Goal: Task Accomplishment & Management: Complete application form

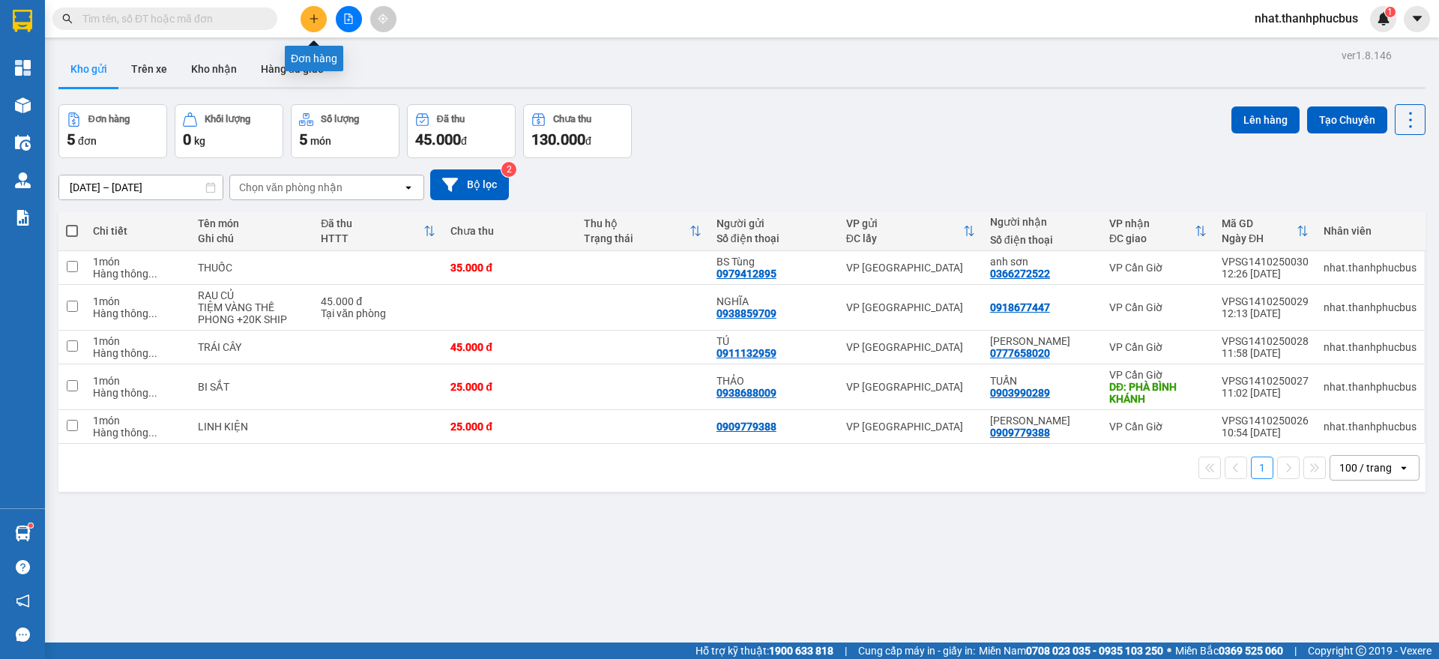
click at [314, 18] on icon "plus" at bounding box center [314, 18] width 8 height 1
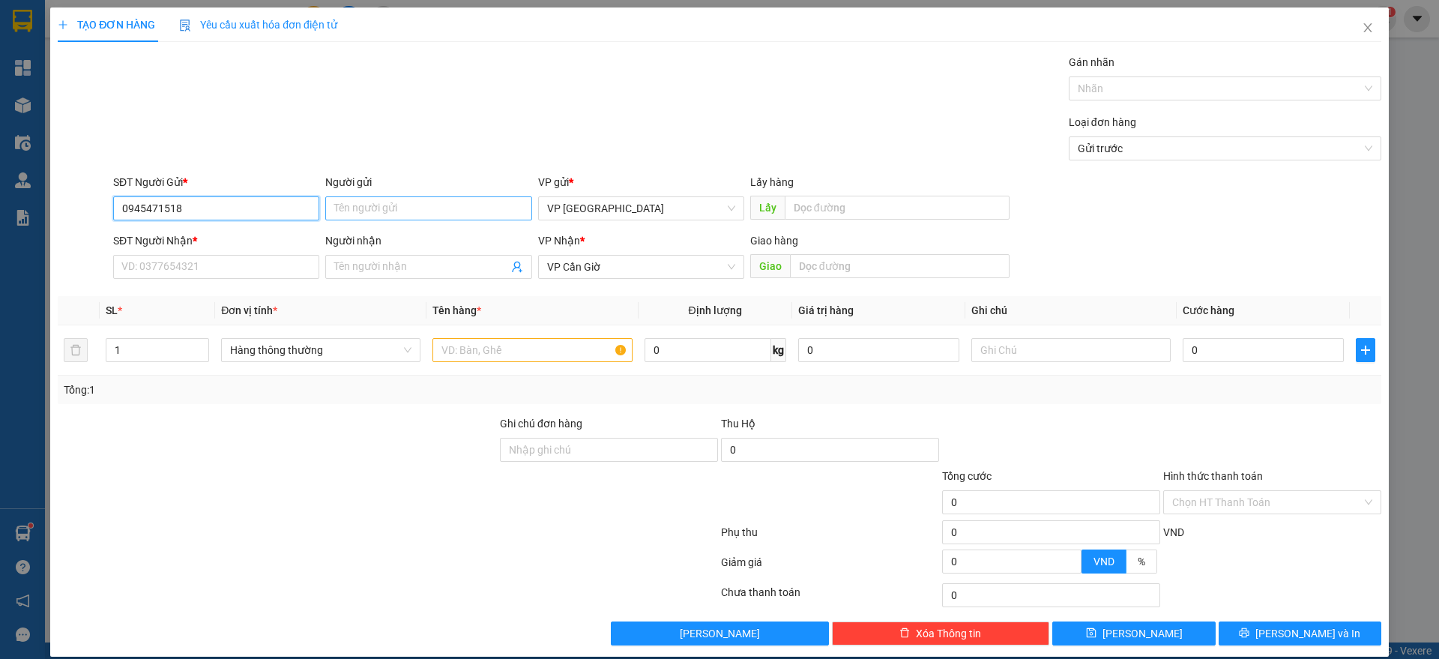
type input "0945471518"
click at [349, 214] on input "Người gửi" at bounding box center [428, 208] width 206 height 24
type input "NATURAL GOLD"
click at [181, 266] on input "SĐT Người Nhận *" at bounding box center [216, 267] width 206 height 24
type input "0328733817"
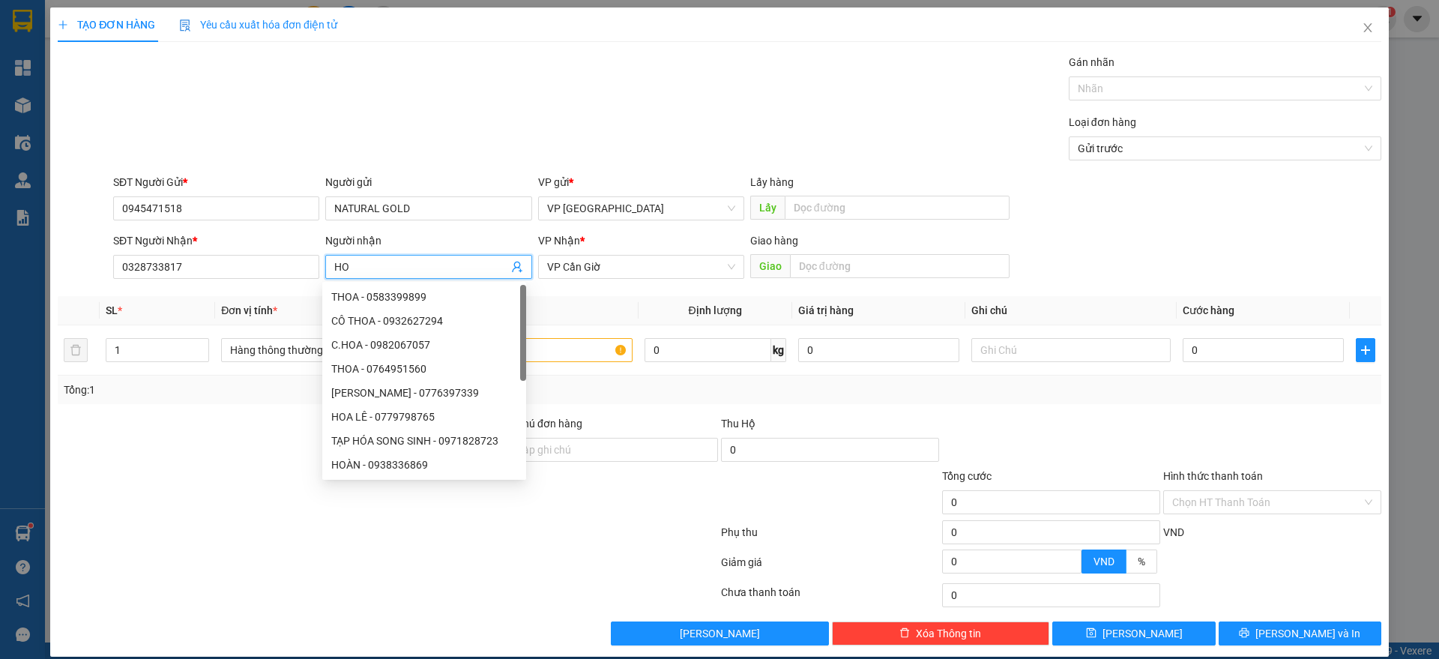
type input "H"
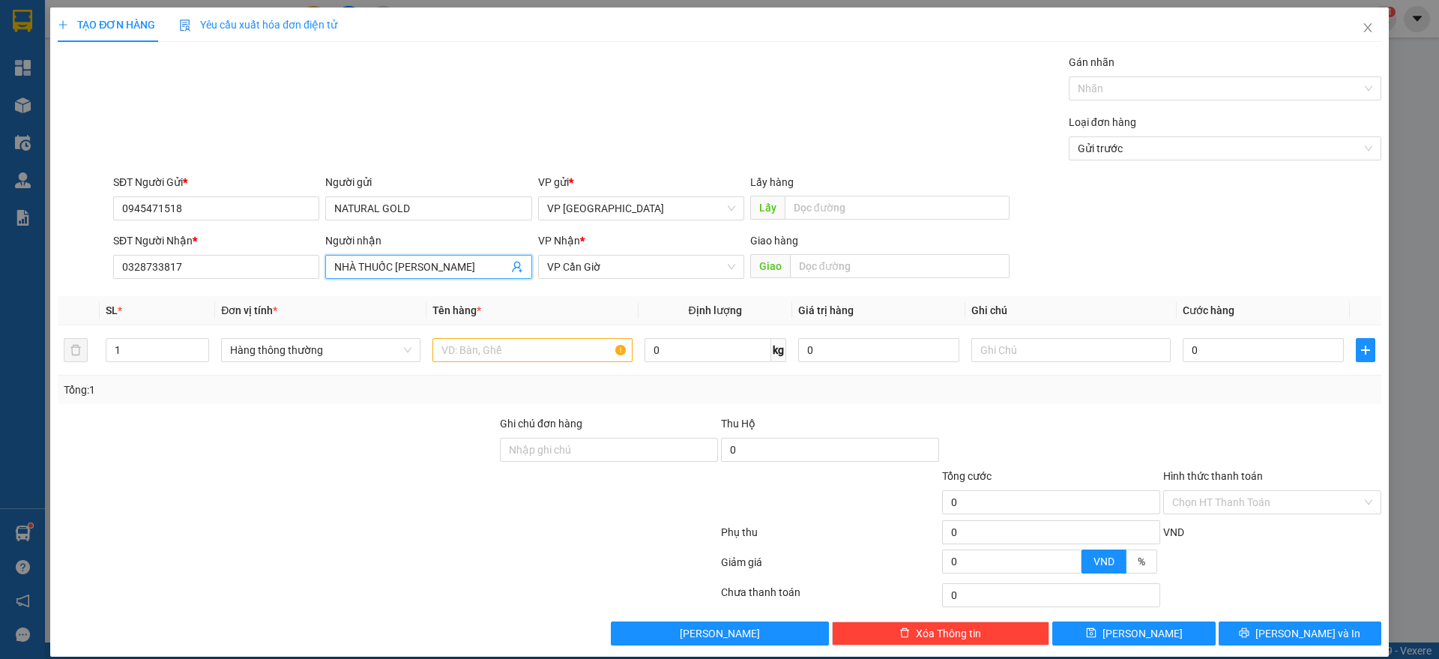
type input "NHÀ THUỐC [PERSON_NAME]"
type input "HÒA HIỆP + 20K SHIP ĐÃ THU"
click at [469, 347] on input "text" at bounding box center [531, 350] width 199 height 24
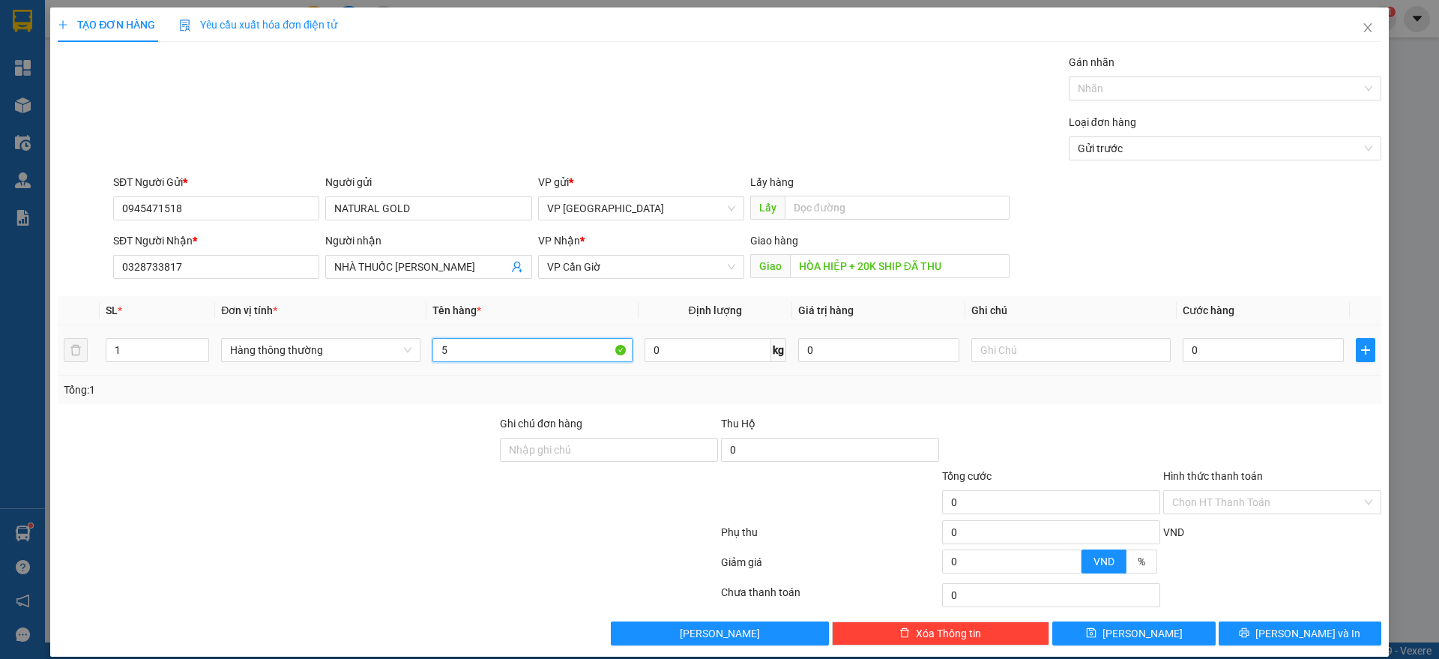
type input "5"
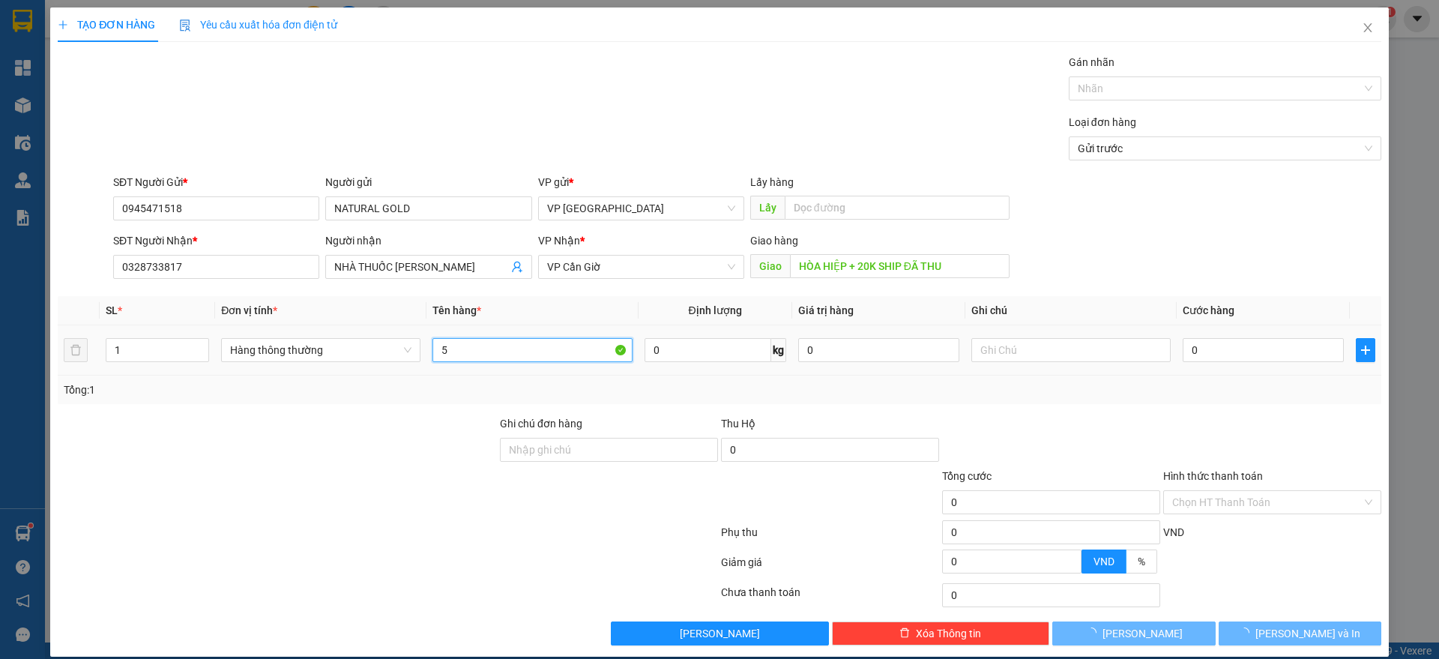
click at [469, 347] on input "5" at bounding box center [531, 350] width 199 height 24
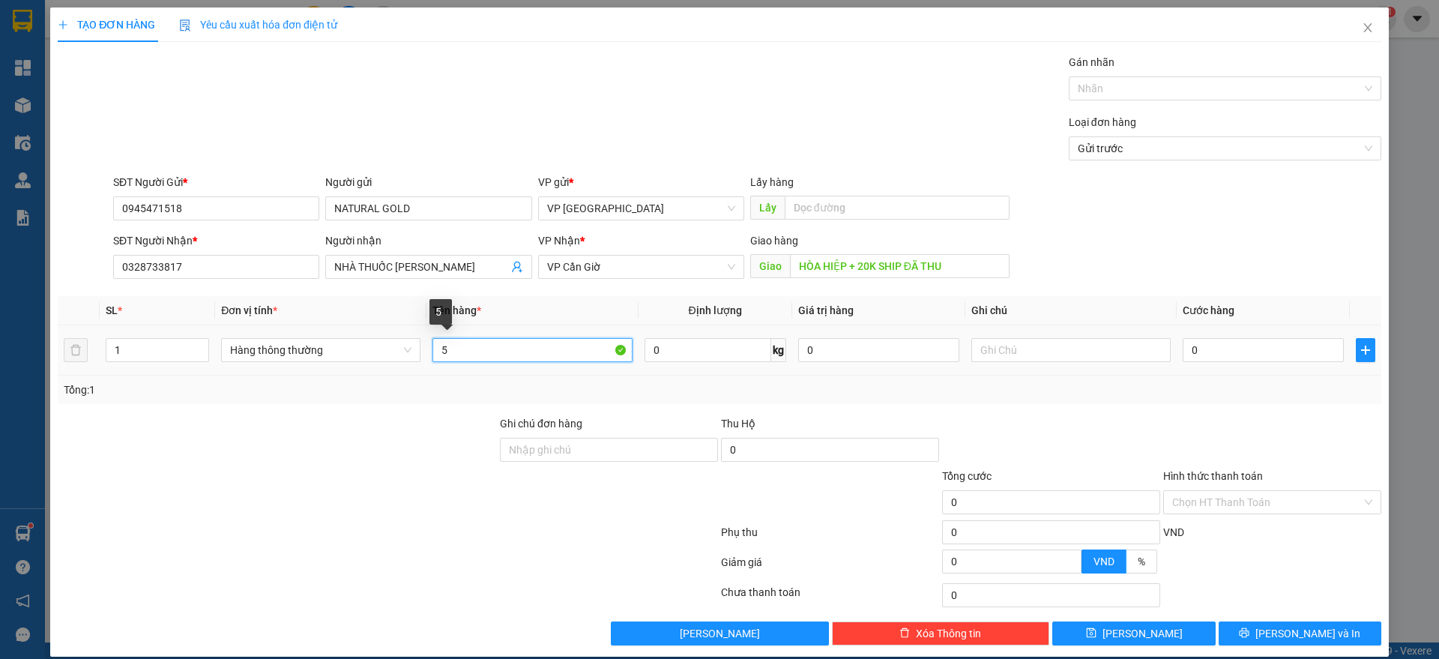
click at [582, 351] on input "5" at bounding box center [531, 350] width 199 height 24
type input "THUỐC"
type input "5"
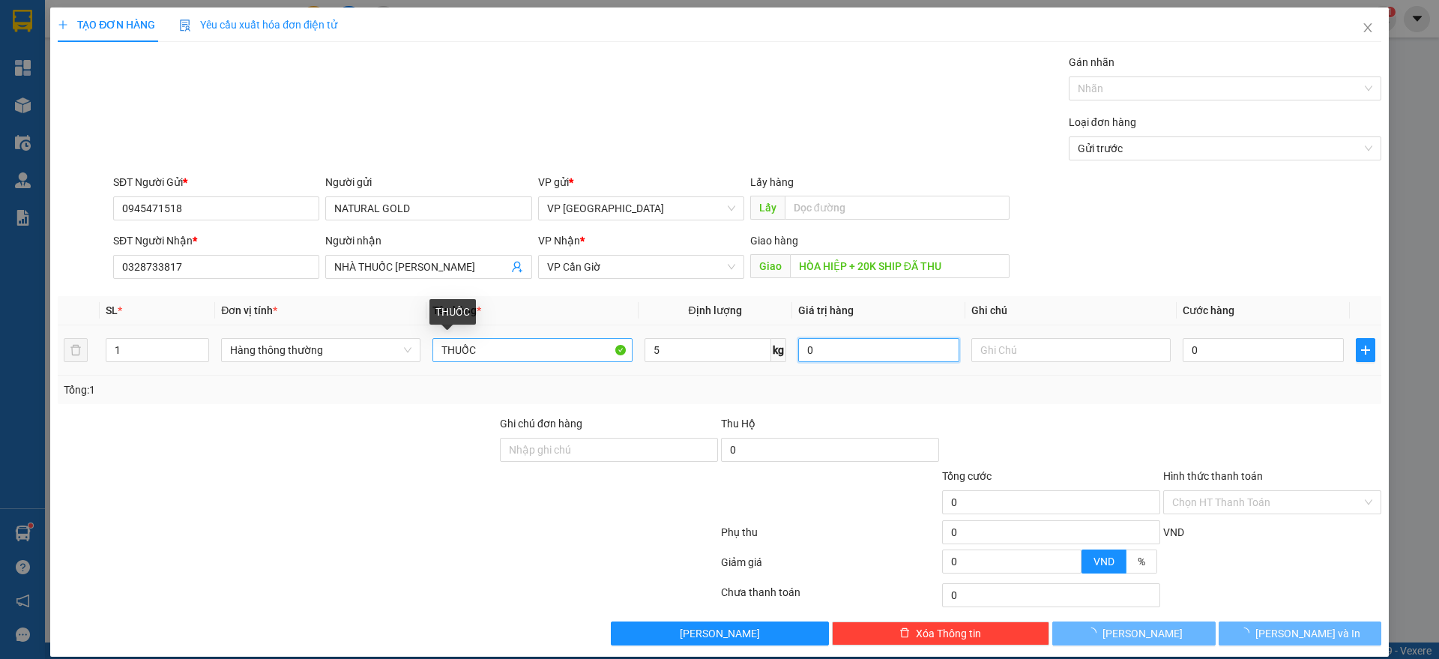
type input "35.000"
click at [1016, 381] on div "Tổng: 1" at bounding box center [720, 389] width 1312 height 16
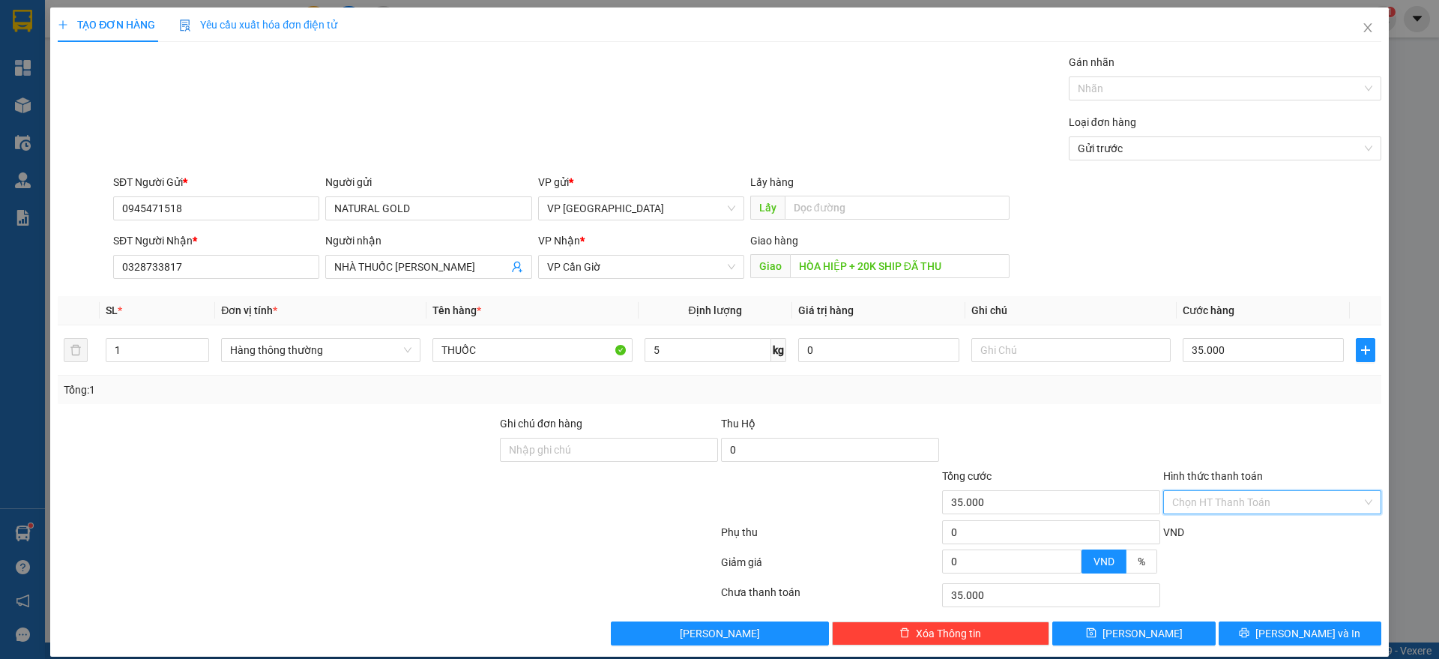
click at [1246, 507] on input "Hình thức thanh toán" at bounding box center [1267, 502] width 190 height 22
click at [1187, 537] on div "Tại văn phòng" at bounding box center [1260, 532] width 198 height 16
type input "0"
drag, startPoint x: 1252, startPoint y: 629, endPoint x: 1278, endPoint y: 645, distance: 31.0
click at [1278, 645] on div "TẠO ĐƠN HÀNG Yêu cầu xuất hóa đơn điện tử Transit Pickup Surcharge Ids Transit …" at bounding box center [719, 331] width 1339 height 649
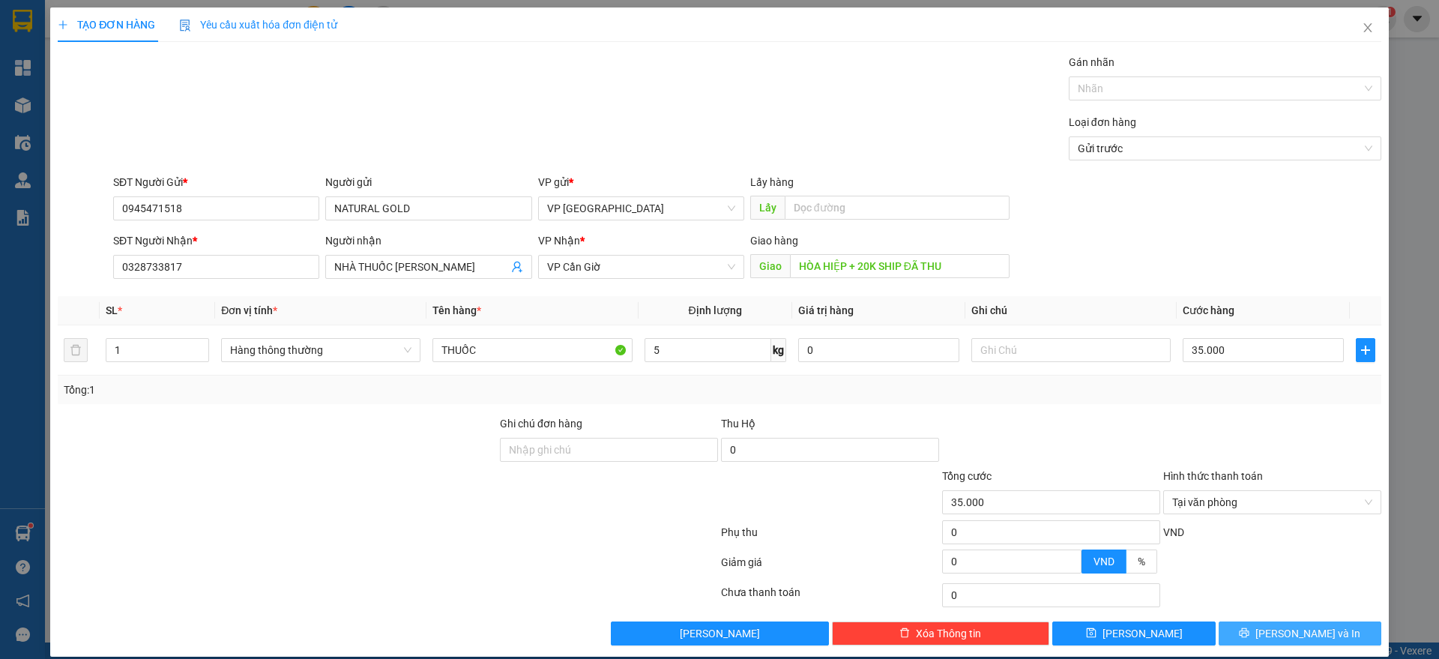
click at [1278, 642] on button "[PERSON_NAME] và In" at bounding box center [1300, 633] width 163 height 24
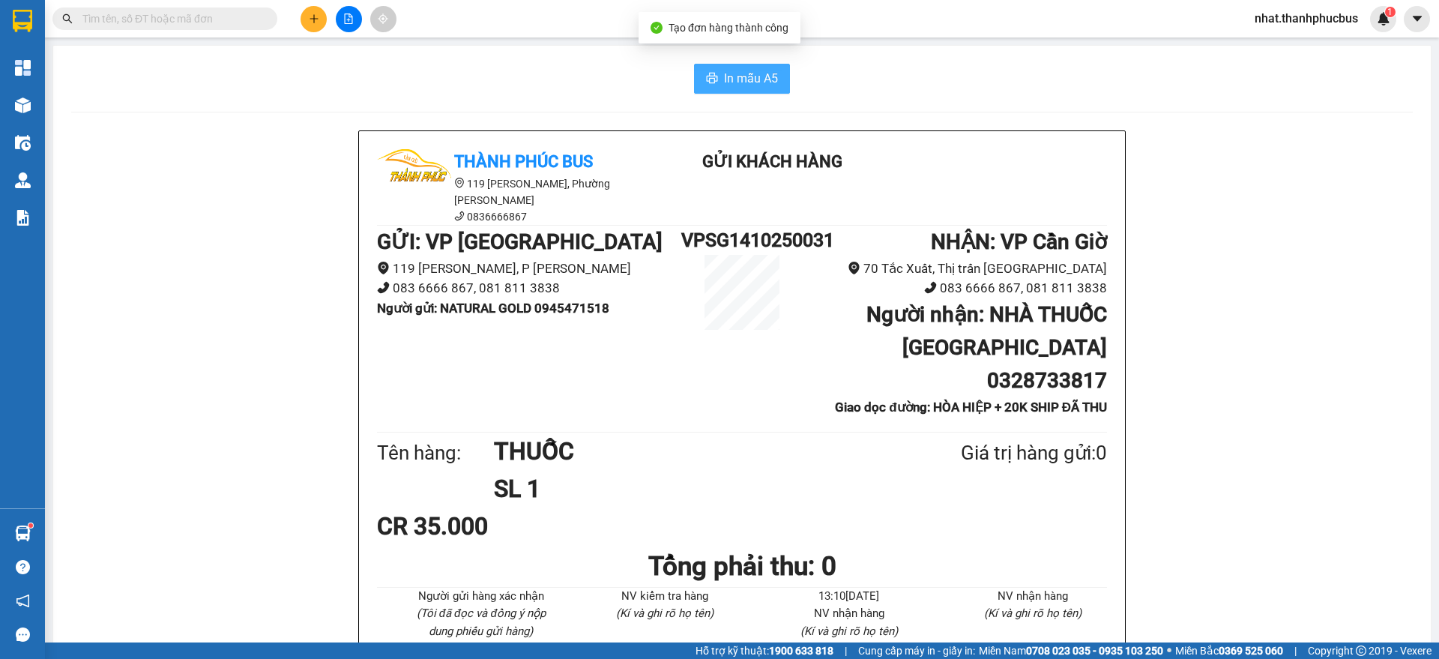
click at [728, 85] on span "In mẫu A5" at bounding box center [751, 78] width 54 height 19
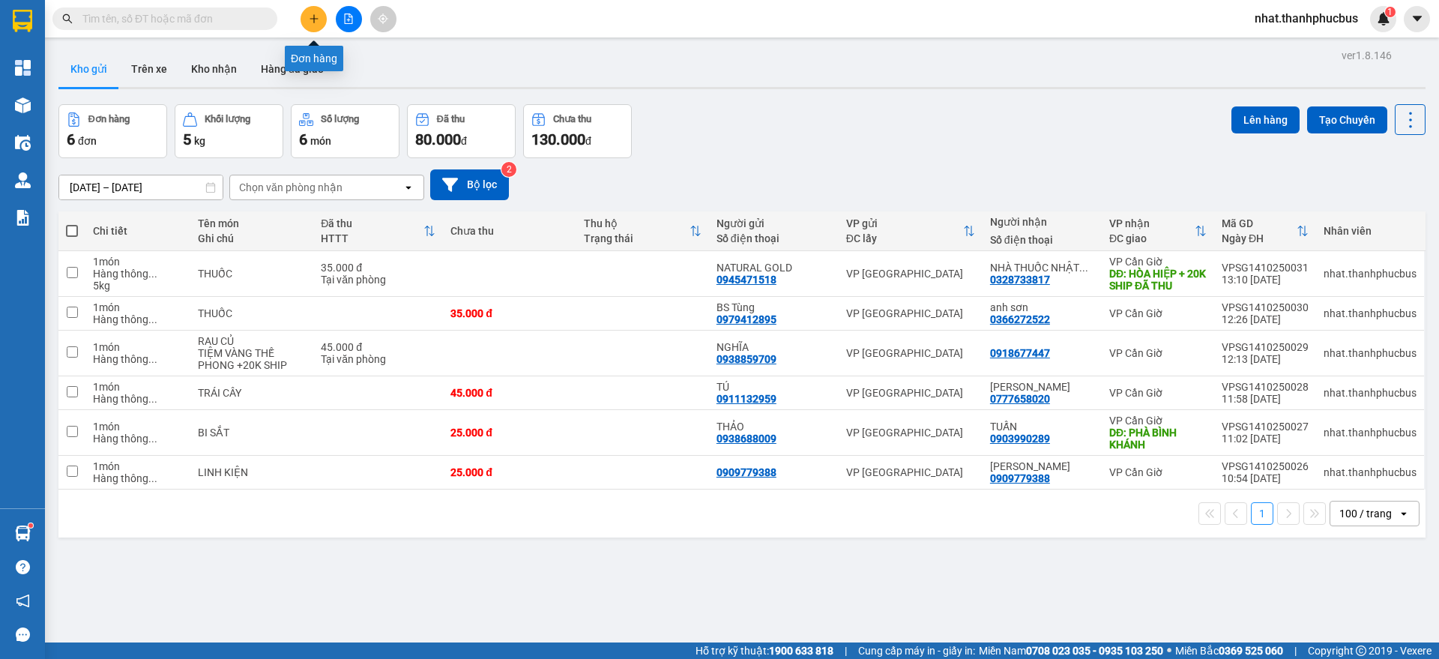
click at [306, 22] on button at bounding box center [314, 19] width 26 height 26
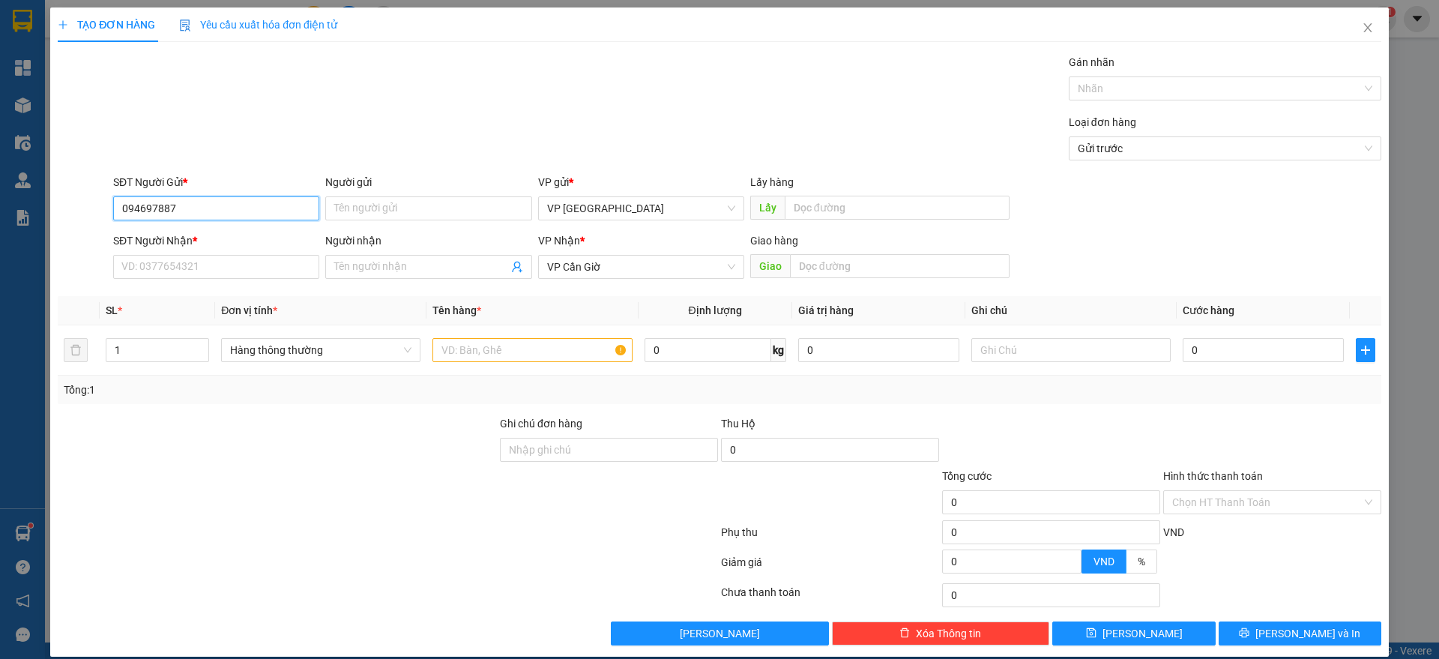
type input "0946978879"
click at [220, 240] on div "0946978879 - ĐIỆN HOÀNG NGÂN" at bounding box center [214, 238] width 186 height 16
type input "ĐIỆN HOÀNG NGÂN"
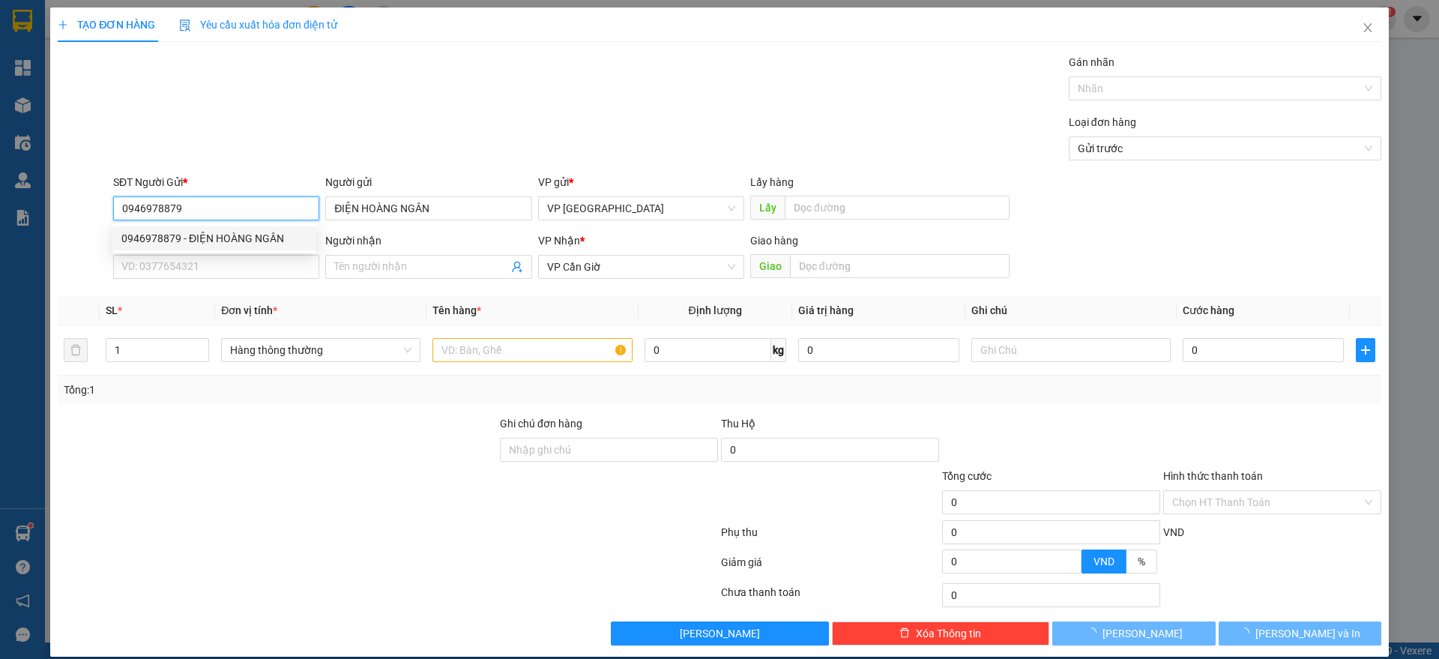
type input "110.000"
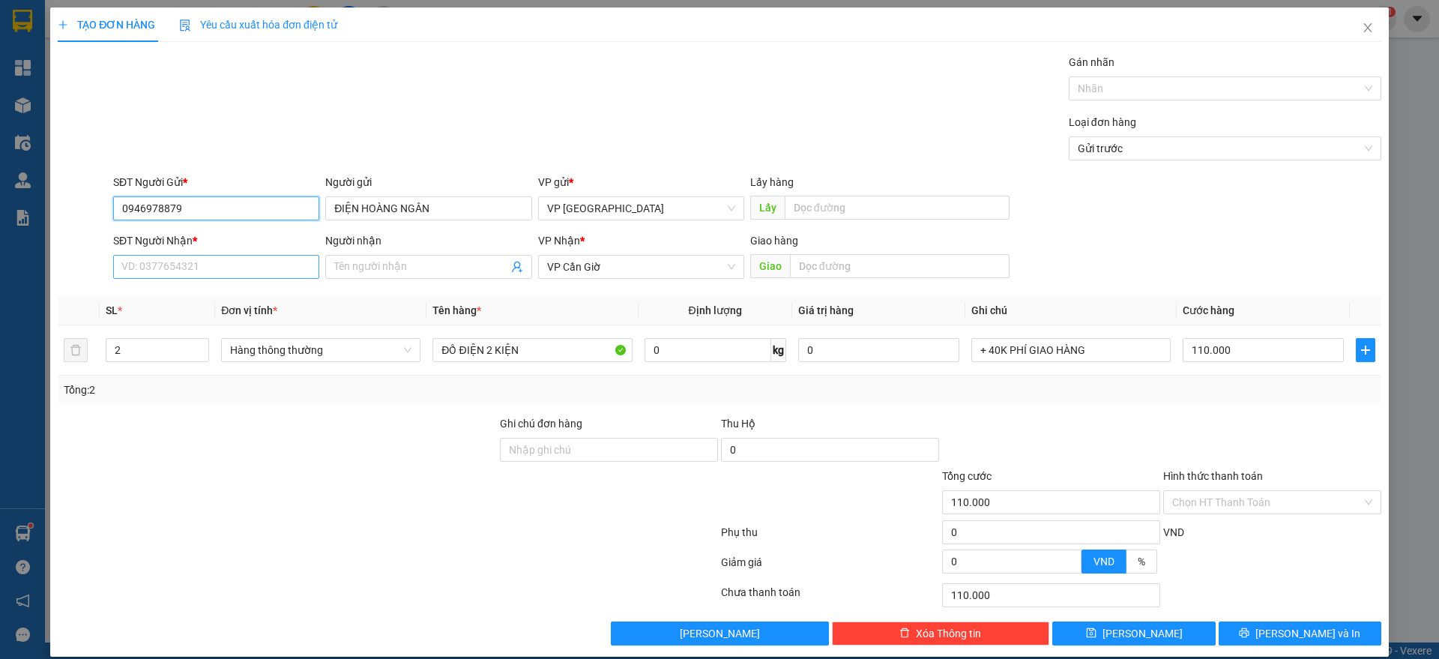
type input "0946978879"
drag, startPoint x: 208, startPoint y: 269, endPoint x: 143, endPoint y: 301, distance: 72.1
click at [143, 301] on div "0384191139 - TRANG" at bounding box center [214, 297] width 186 height 16
type input "0384191139"
type input "TRANG"
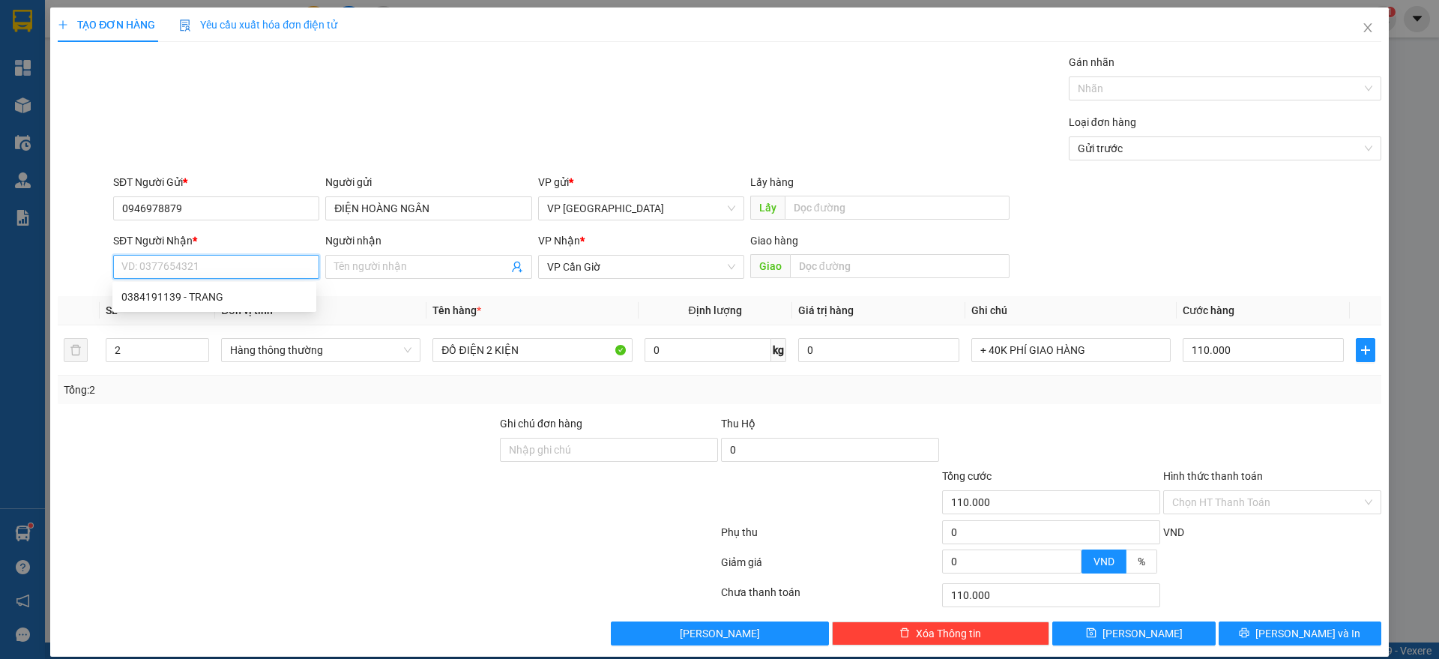
type input "KS GIÓ LỘNG"
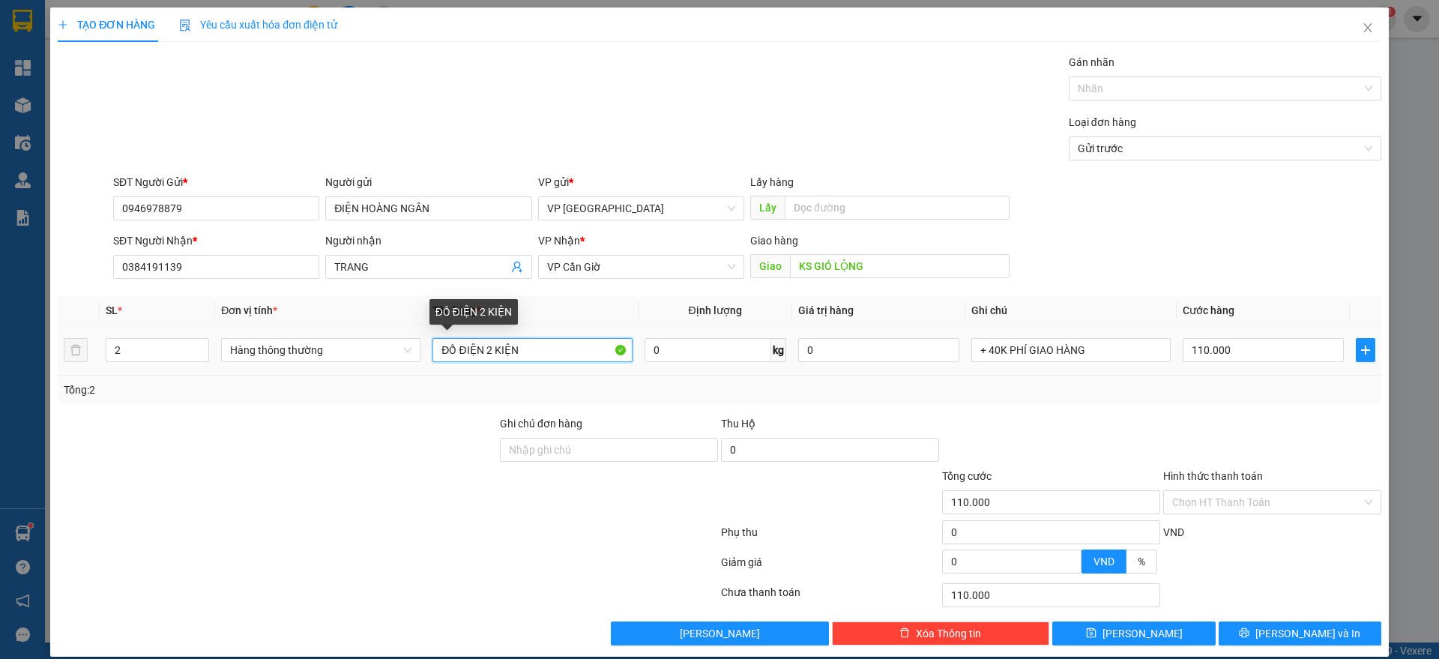
click at [485, 347] on input "ĐỒ ĐIỆN 2 KIỆN" at bounding box center [531, 350] width 199 height 24
type input "ĐỒ ĐIỆN 1 KIỆN"
click at [187, 339] on input "2" at bounding box center [157, 350] width 102 height 22
type input "1"
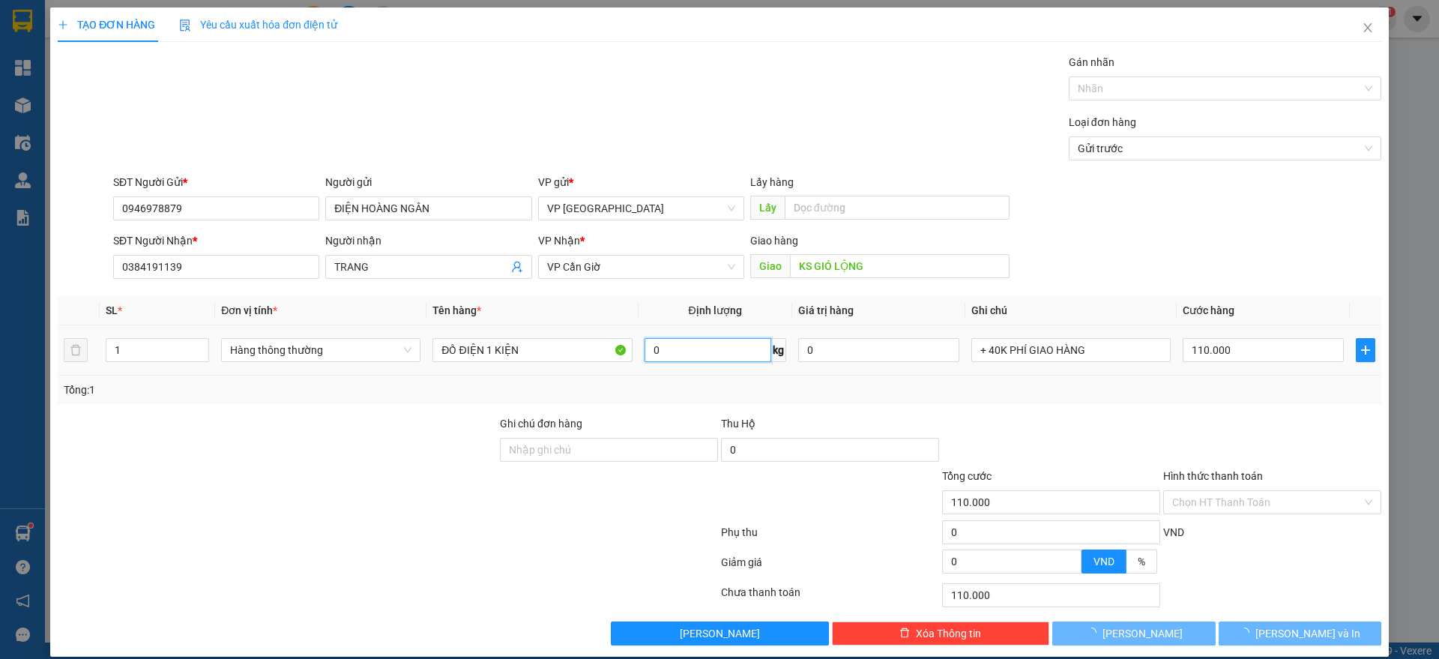
click at [672, 355] on input "0" at bounding box center [708, 350] width 127 height 24
type input "0"
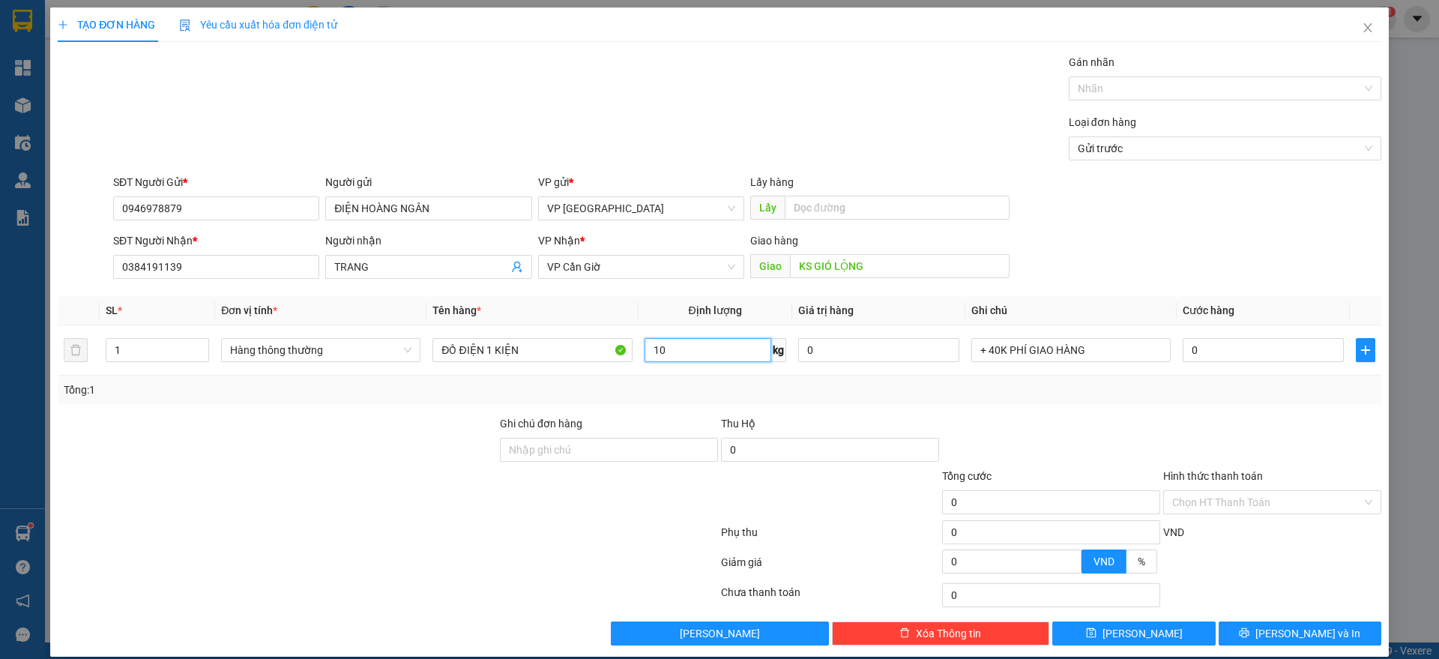
type input "10"
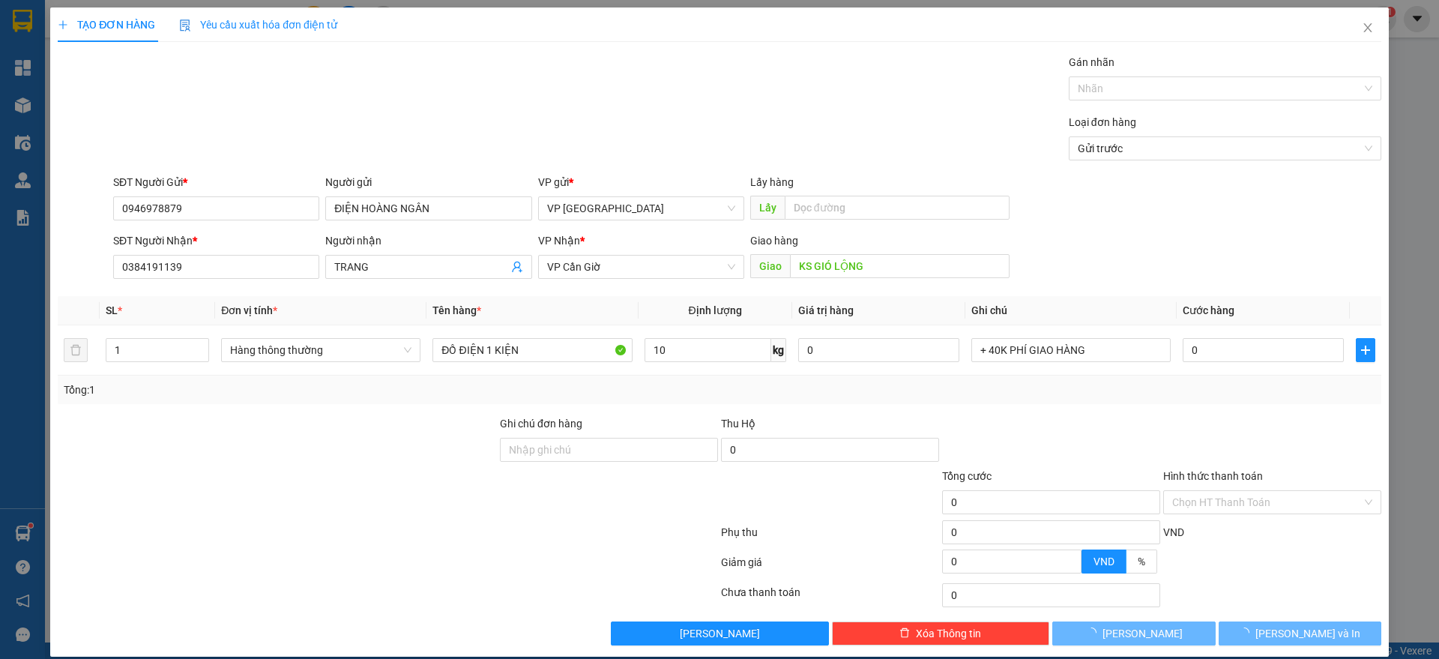
click at [824, 389] on div "Tổng: 1" at bounding box center [720, 389] width 1312 height 16
type input "45.000"
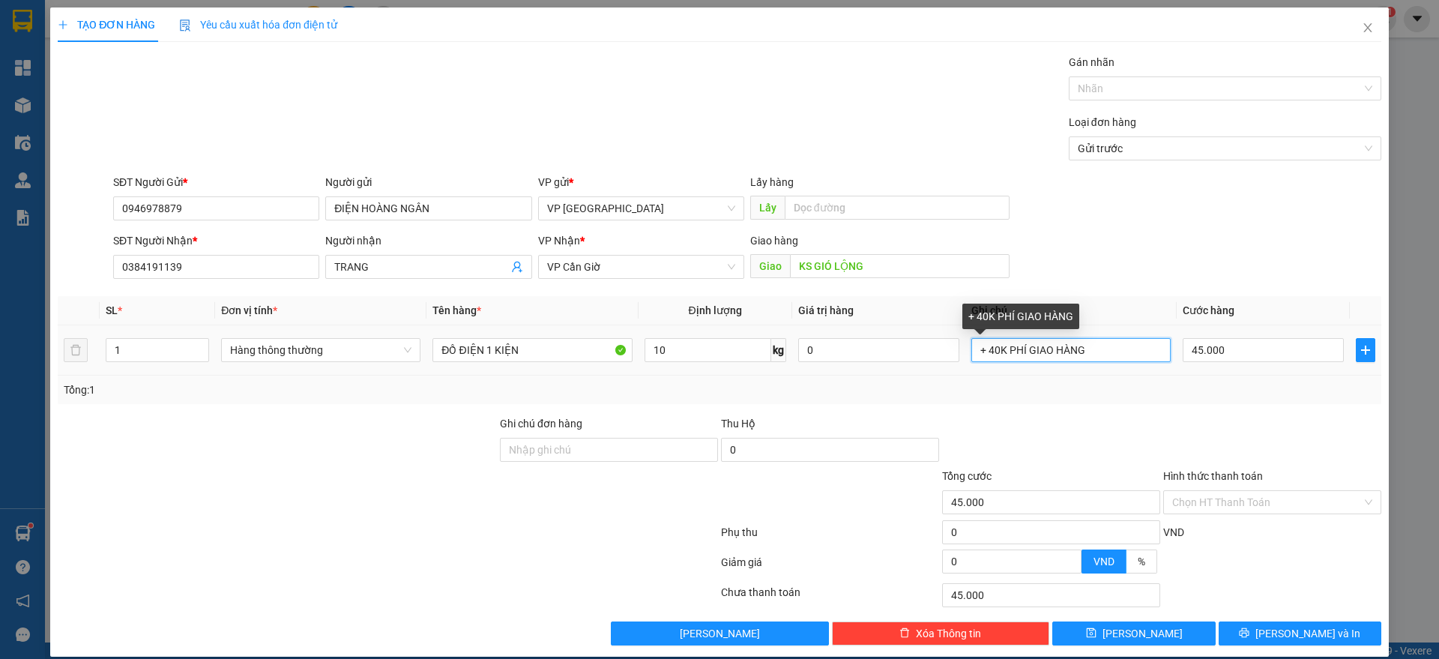
click at [1103, 349] on input "+ 40K PHÍ GIAO HÀNG" at bounding box center [1070, 350] width 199 height 24
type input "+"
type input "TRẠM"
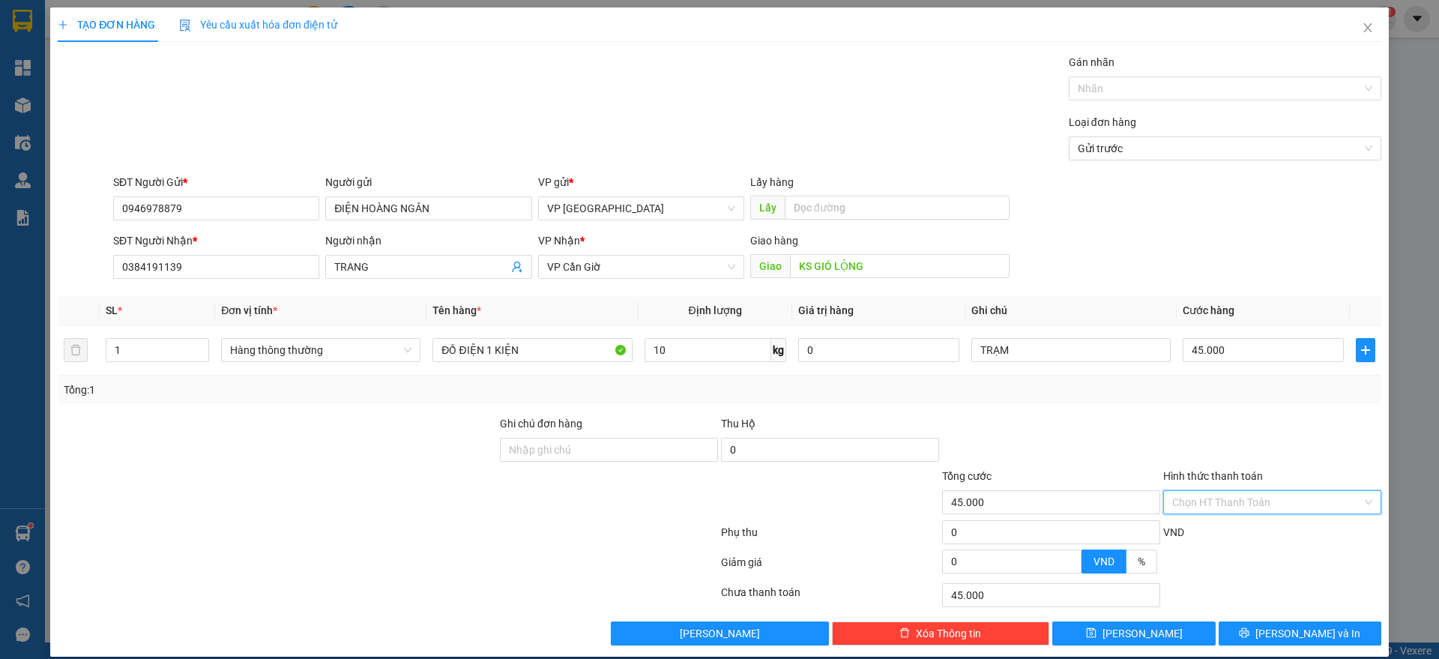
click at [1210, 507] on input "Hình thức thanh toán" at bounding box center [1267, 502] width 190 height 22
click at [1201, 530] on div "Tại văn phòng" at bounding box center [1260, 532] width 198 height 16
type input "0"
click at [726, 346] on input "10" at bounding box center [708, 350] width 127 height 24
type input "11"
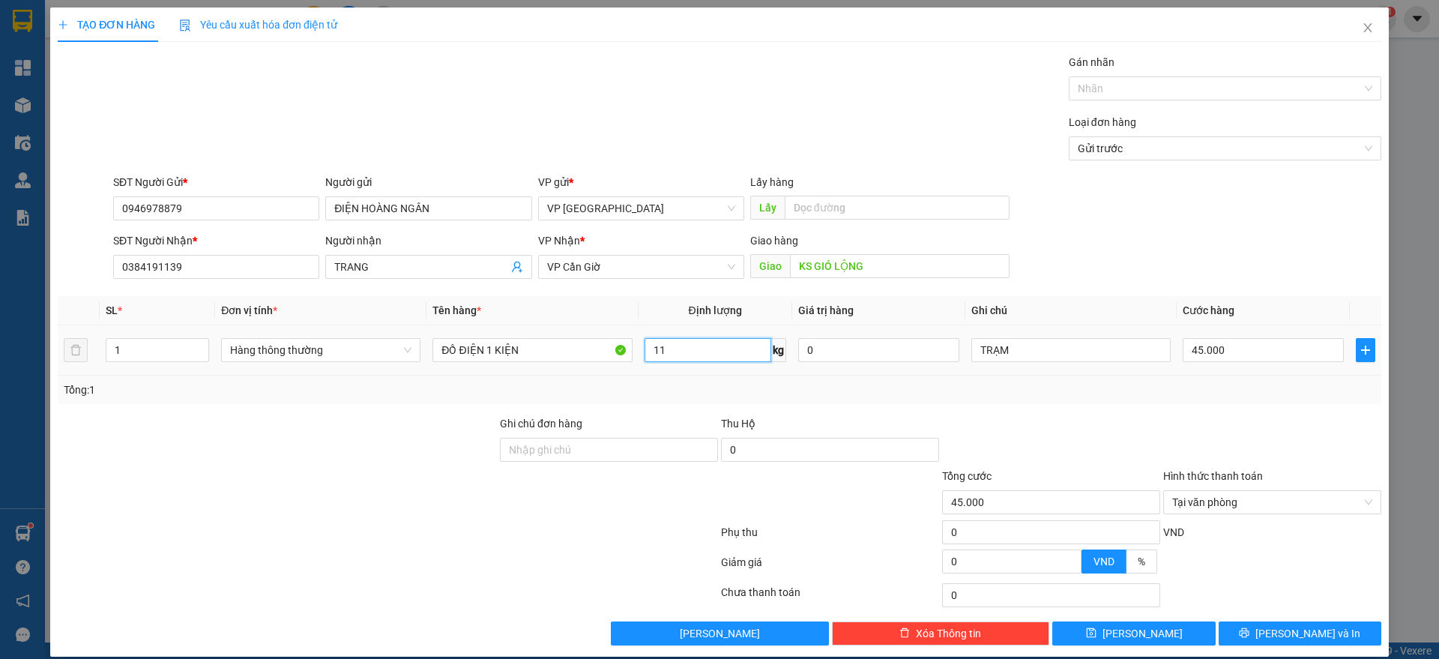
click at [702, 349] on input "11" at bounding box center [708, 350] width 127 height 24
click at [1218, 350] on input "45.000" at bounding box center [1263, 350] width 161 height 24
type input "5"
type input "55"
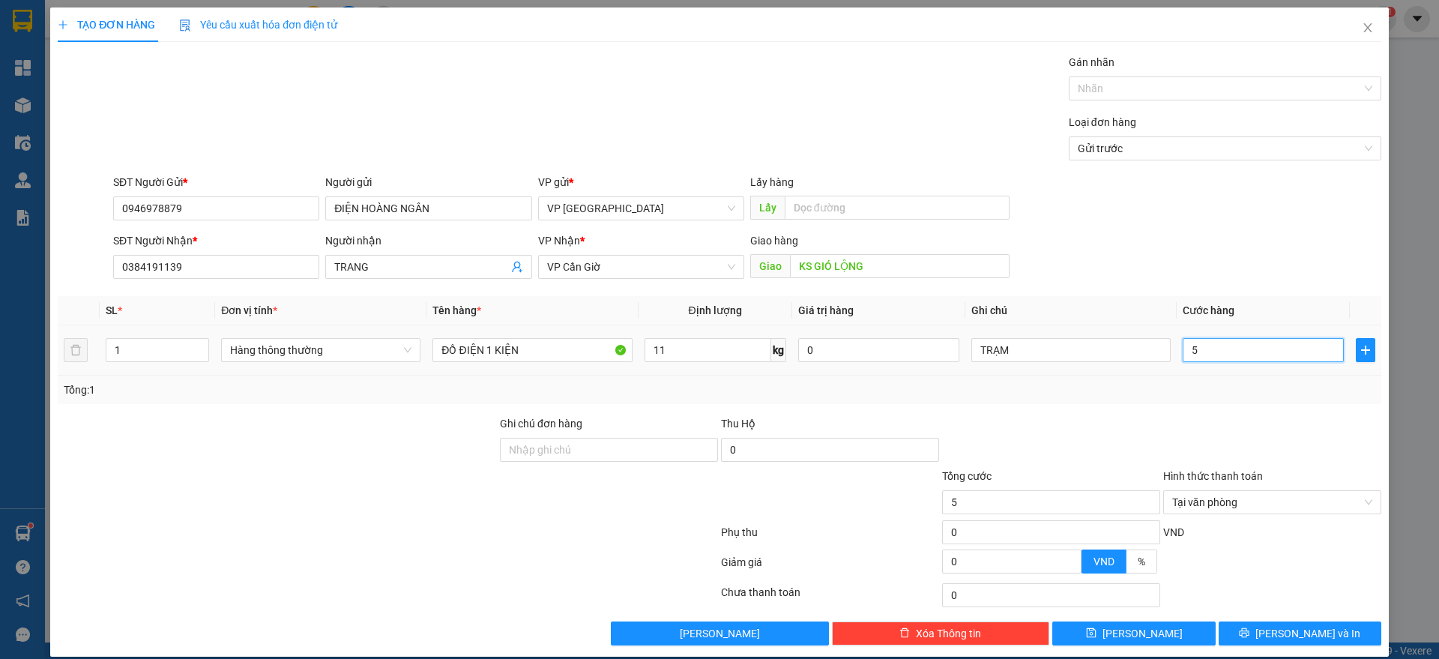
type input "55"
type input "550"
type input "5.500"
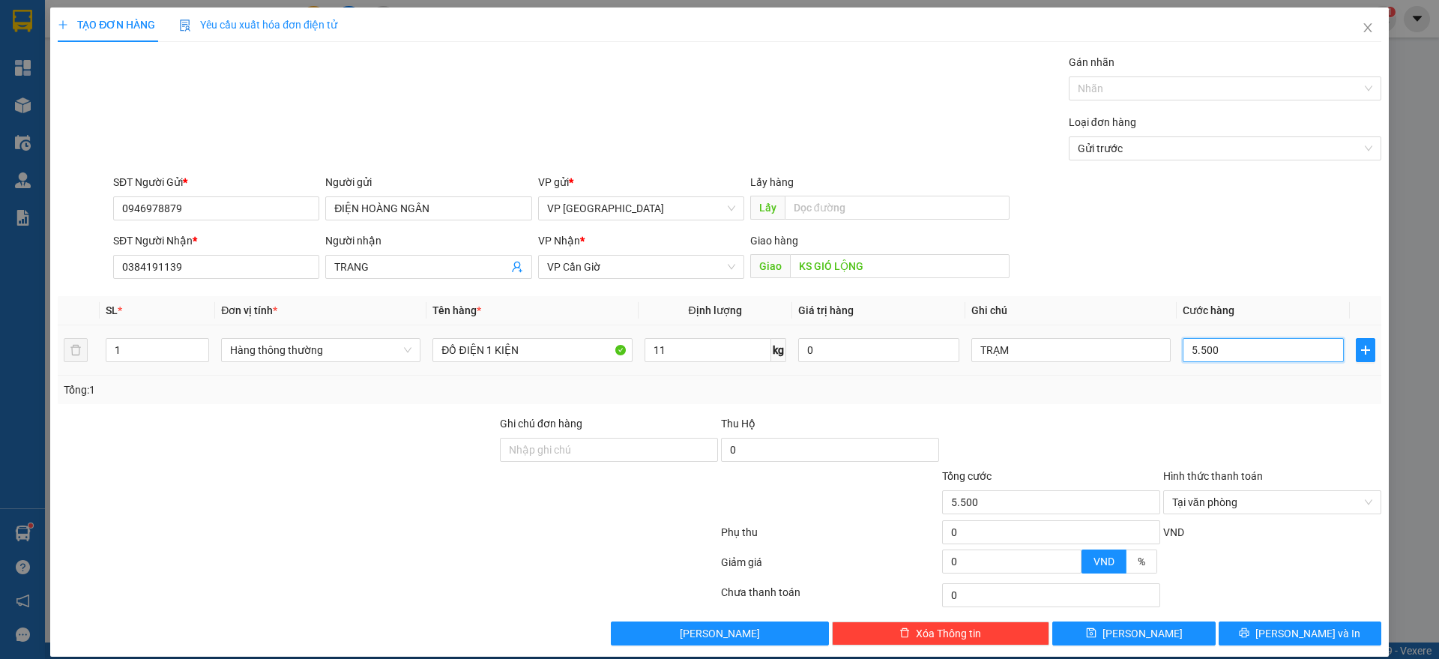
type input "55.000"
click at [1258, 393] on div "Tổng: 1" at bounding box center [720, 389] width 1312 height 16
click at [866, 267] on input "KS GIÓ LỘNG" at bounding box center [900, 266] width 220 height 24
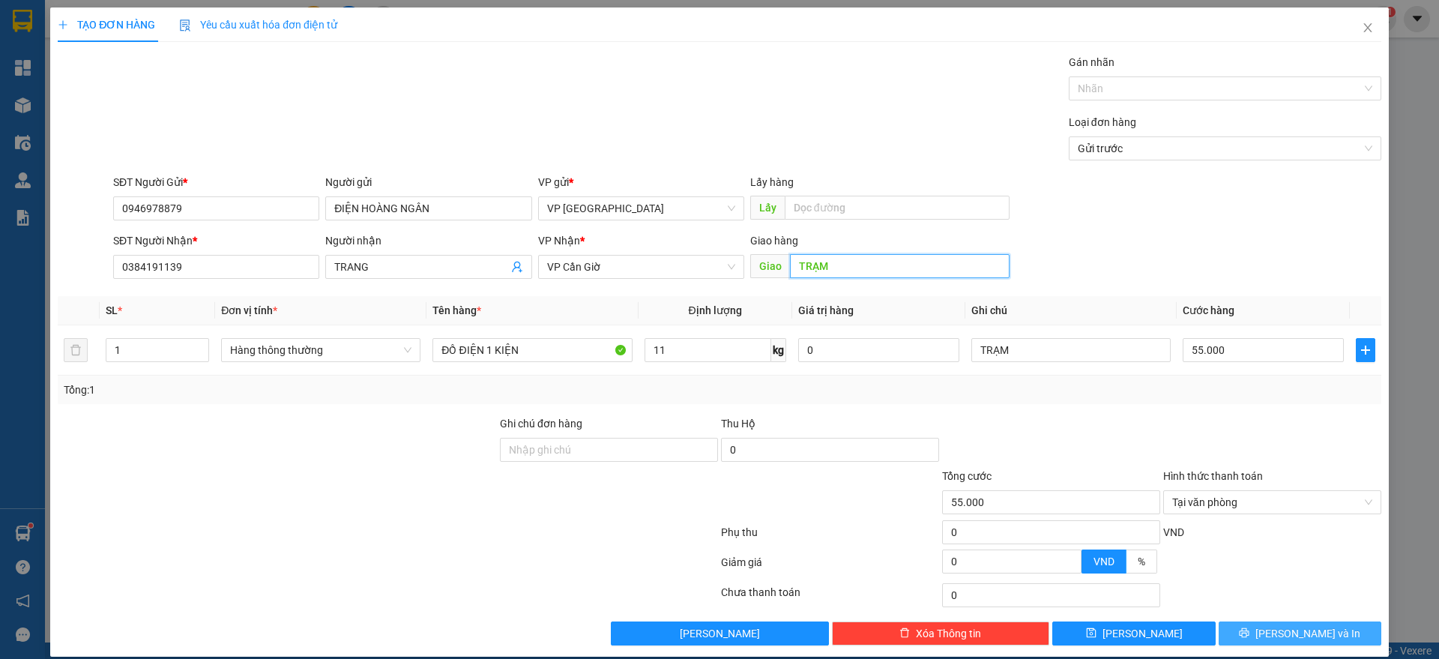
type input "TRẠM"
click at [1231, 621] on button "[PERSON_NAME] và In" at bounding box center [1300, 633] width 163 height 24
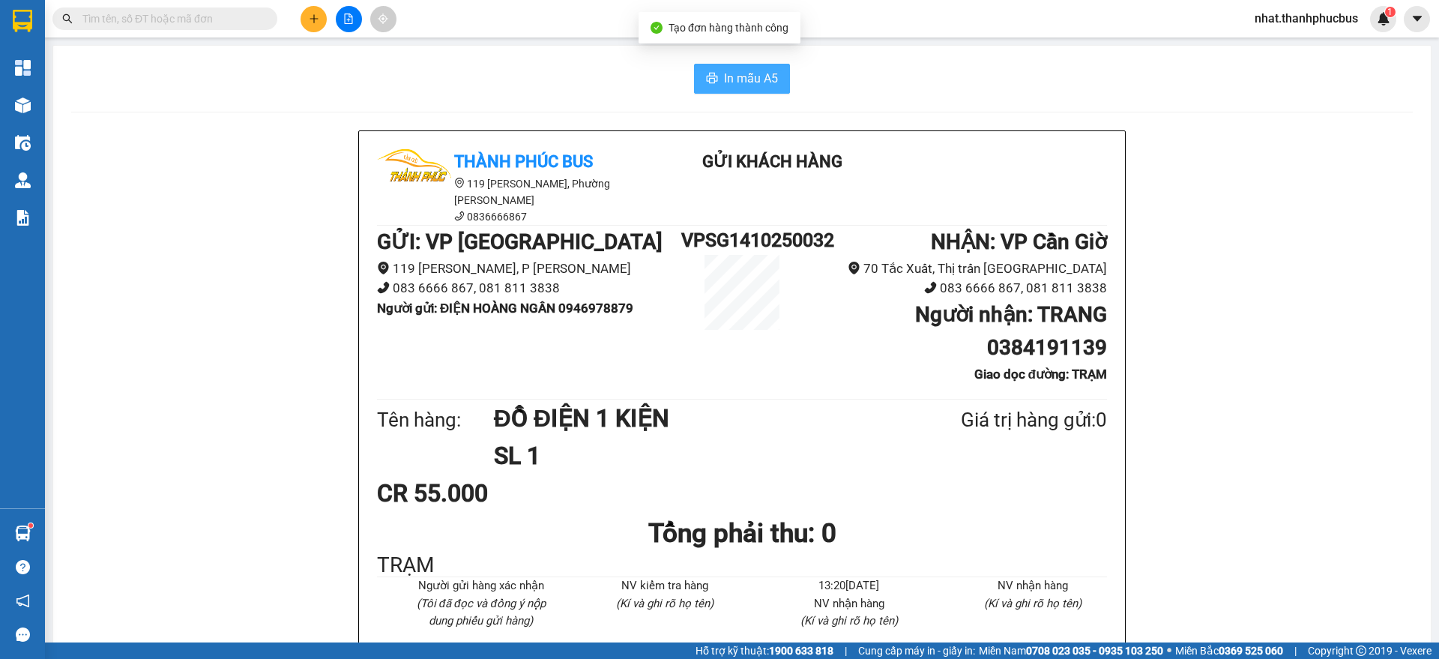
click at [724, 82] on span "In mẫu A5" at bounding box center [751, 78] width 54 height 19
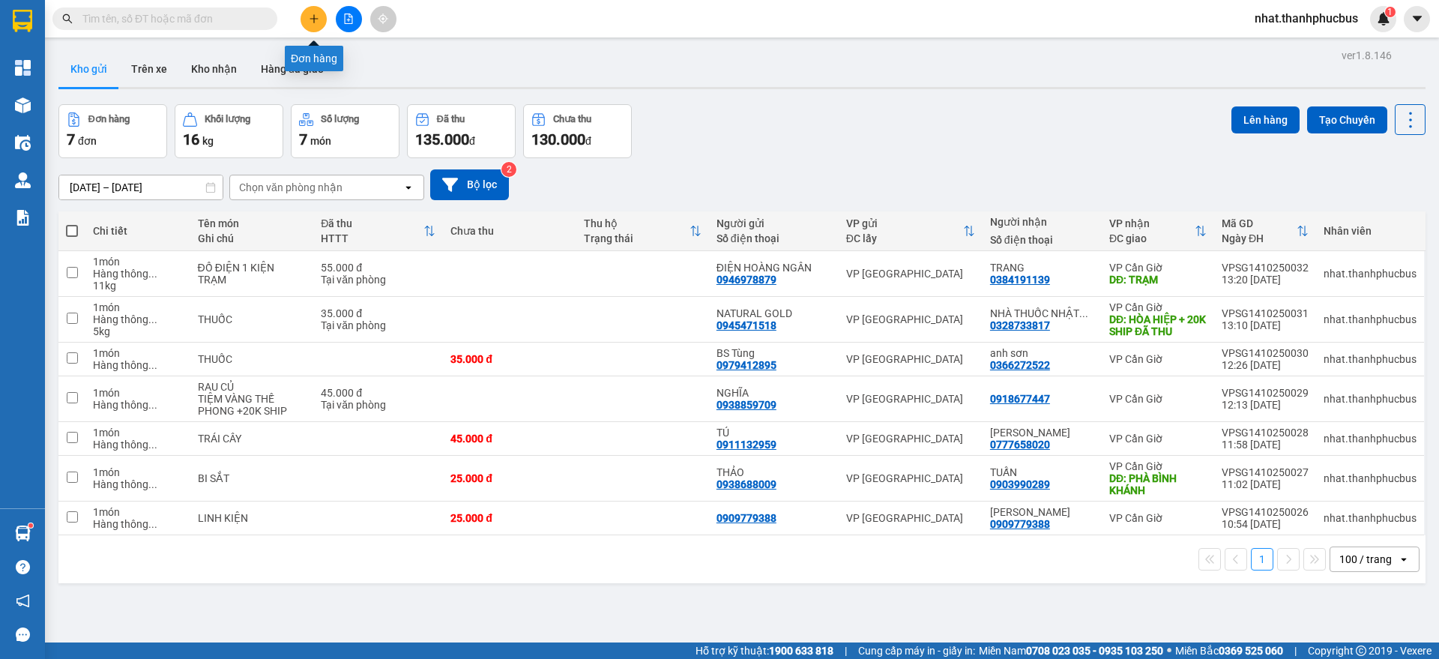
click at [316, 16] on icon "plus" at bounding box center [314, 18] width 10 height 10
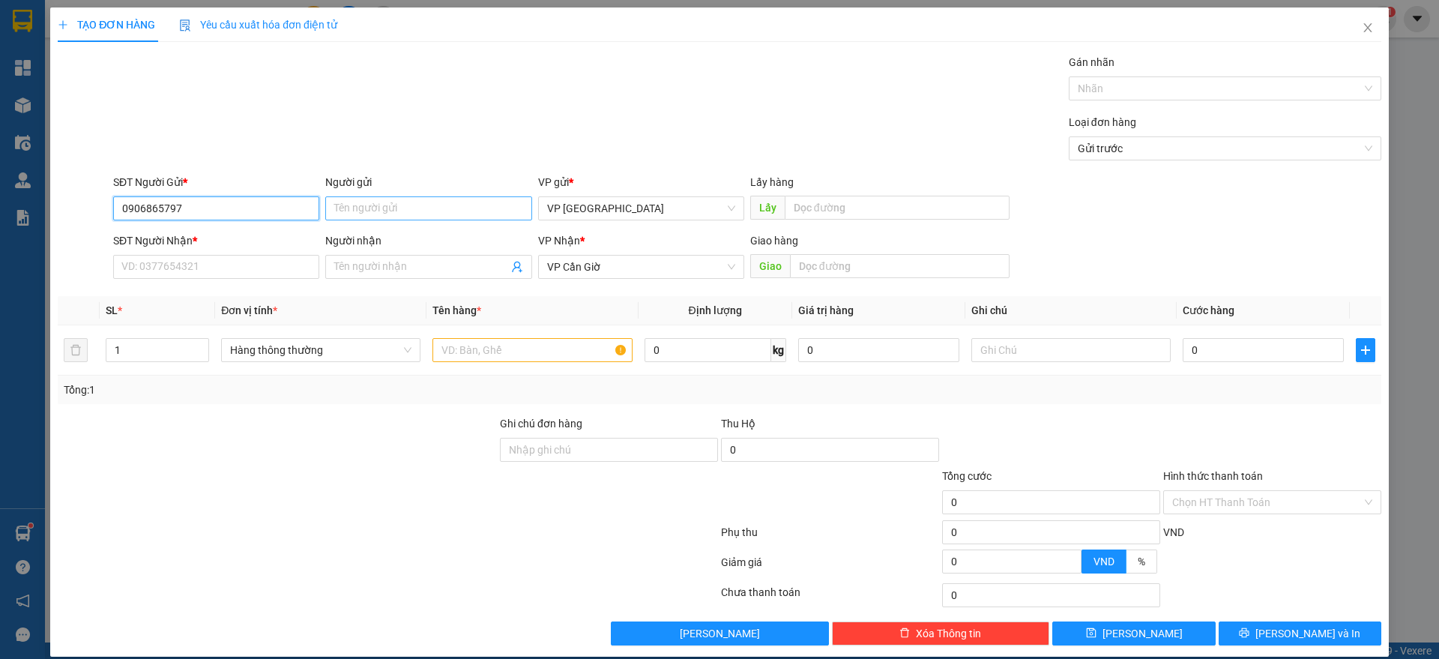
type input "0906865797"
click at [372, 205] on input "Người gửi" at bounding box center [428, 208] width 206 height 24
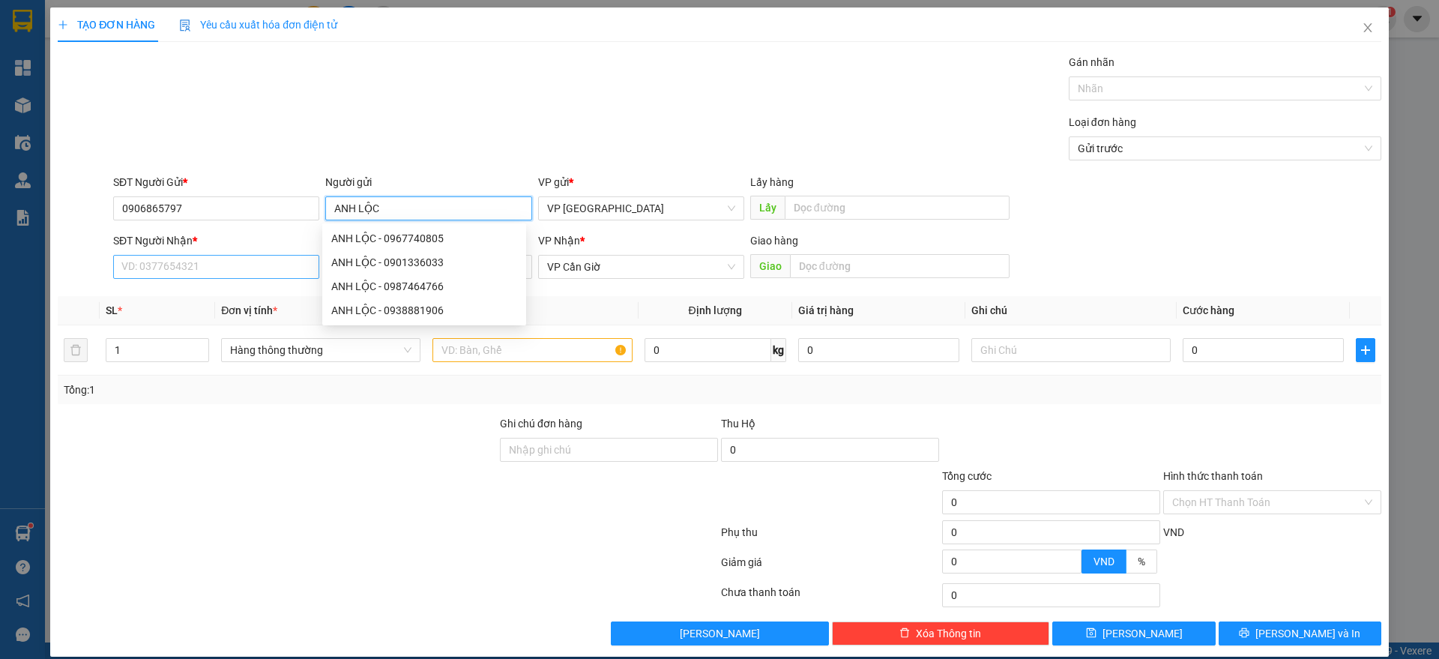
type input "ANH LỘC"
click at [227, 276] on input "SĐT Người Nhận *" at bounding box center [216, 267] width 206 height 24
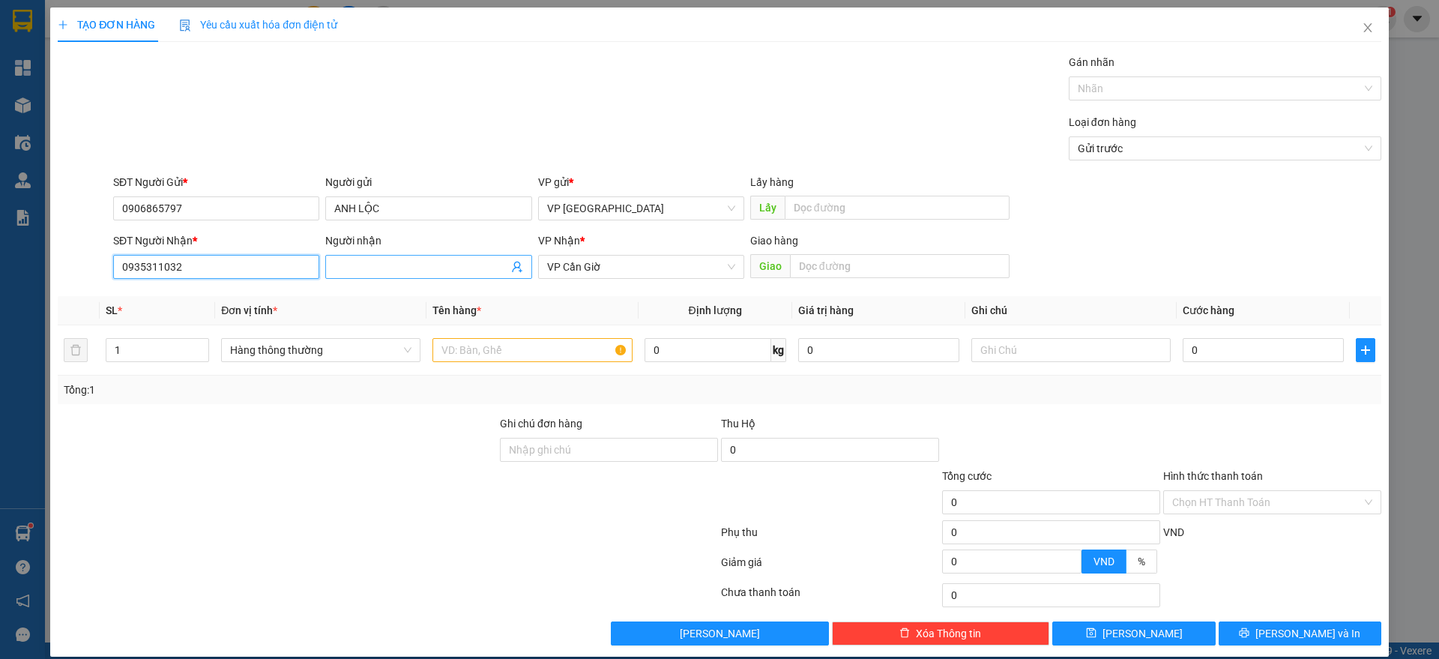
type input "0935311032"
click at [363, 265] on input "Người nhận" at bounding box center [420, 267] width 173 height 16
type input "TẠP HÓA GÁI MÒI"
type input "D"
type input "ĐỒNG HÒA"
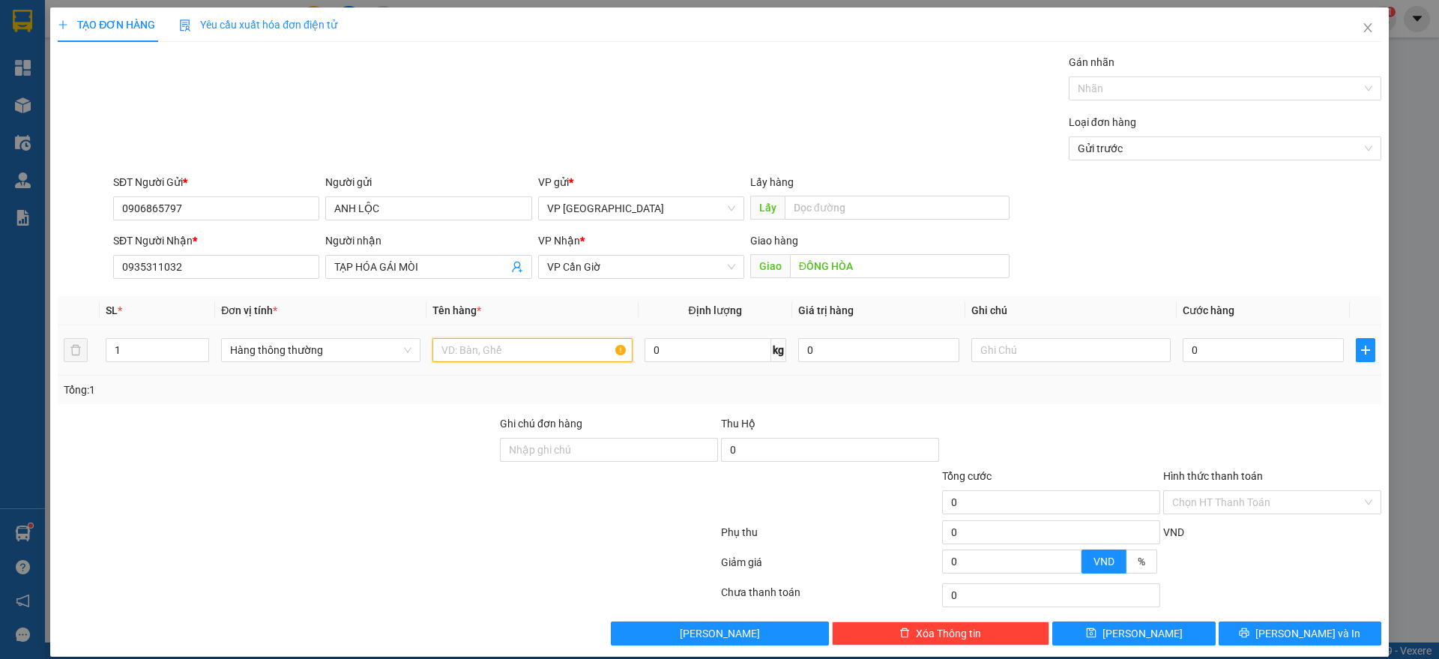
click at [465, 347] on input "text" at bounding box center [531, 350] width 199 height 24
type input "I"
type input "GIẤY TỜ"
drag, startPoint x: 1196, startPoint y: 359, endPoint x: 1258, endPoint y: 400, distance: 74.6
click at [1258, 400] on div "Tổng: 1" at bounding box center [720, 390] width 1324 height 28
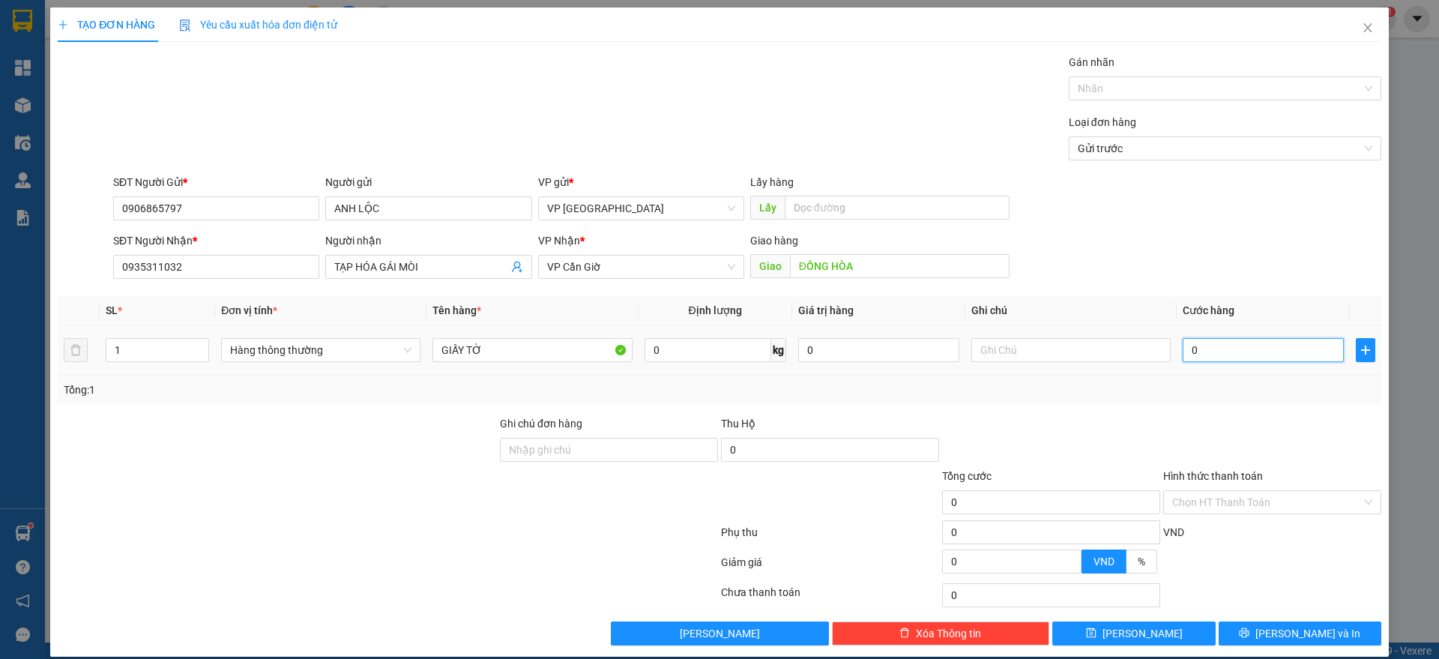
click at [1210, 341] on input "0" at bounding box center [1263, 350] width 161 height 24
type input "2"
type input "25"
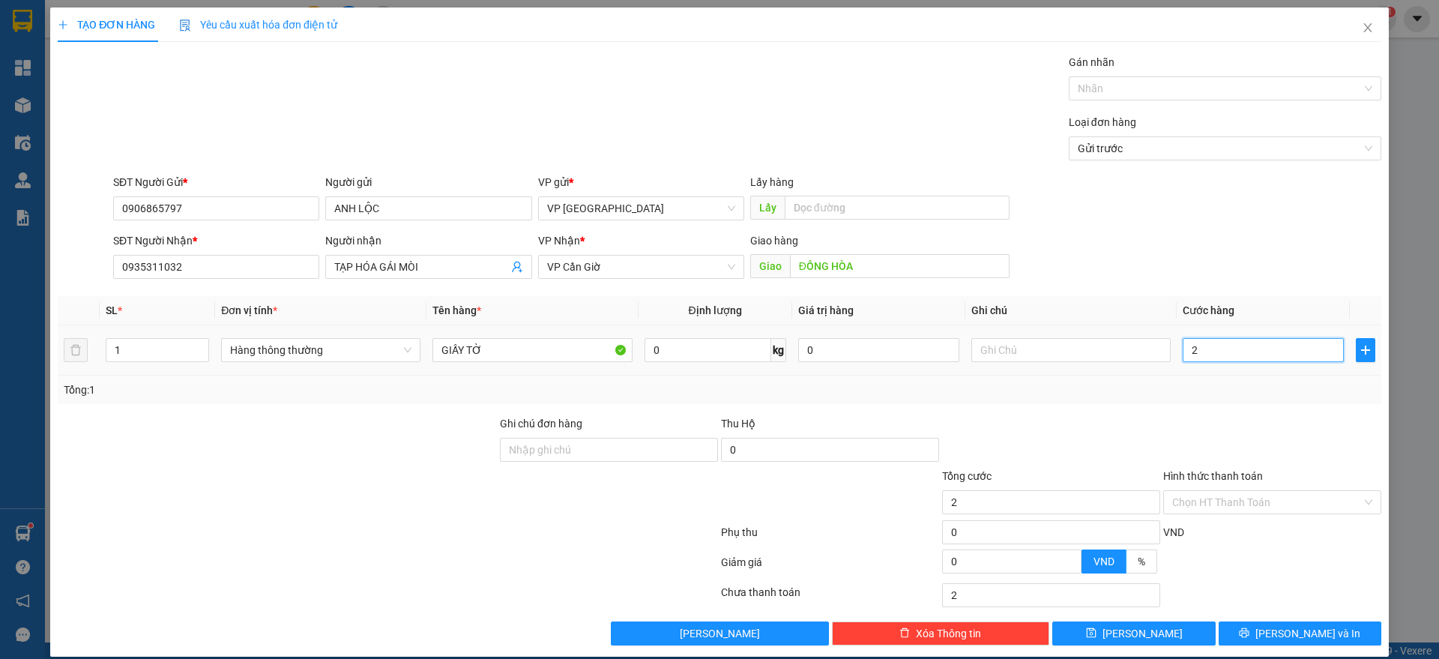
type input "25"
type input "250"
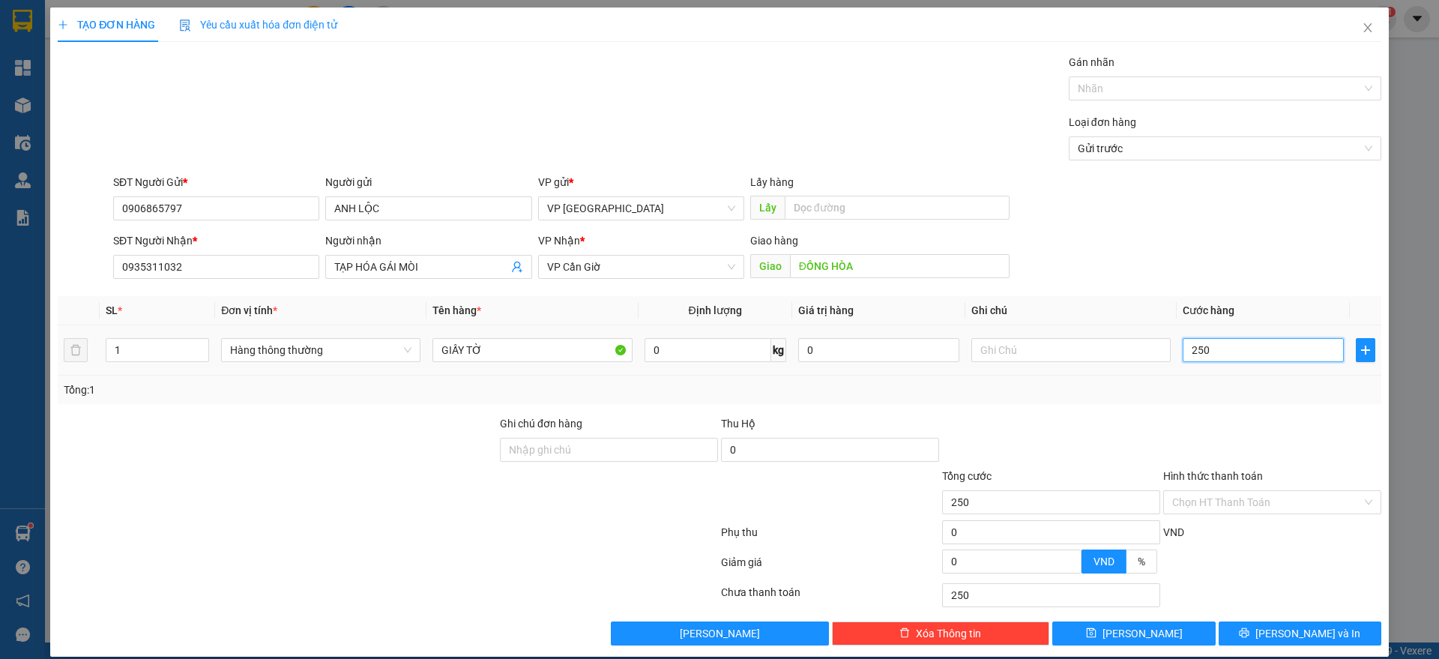
type input "2.500"
type input "25.000"
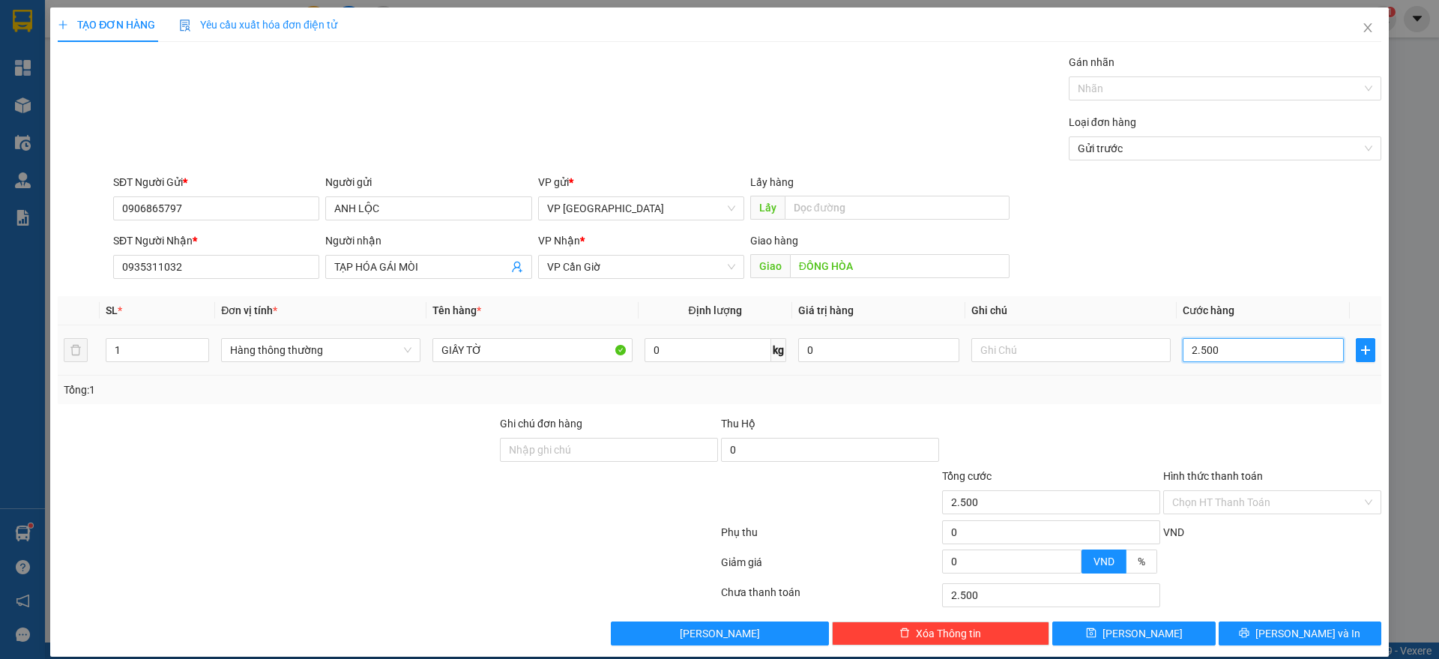
type input "25.000"
click at [895, 270] on input "ĐỒNG HÒA" at bounding box center [900, 266] width 220 height 24
type input "ĐỒNG HÒA +10K SHIP ĐÃ THU"
click at [1288, 502] on input "Hình thức thanh toán" at bounding box center [1267, 502] width 190 height 22
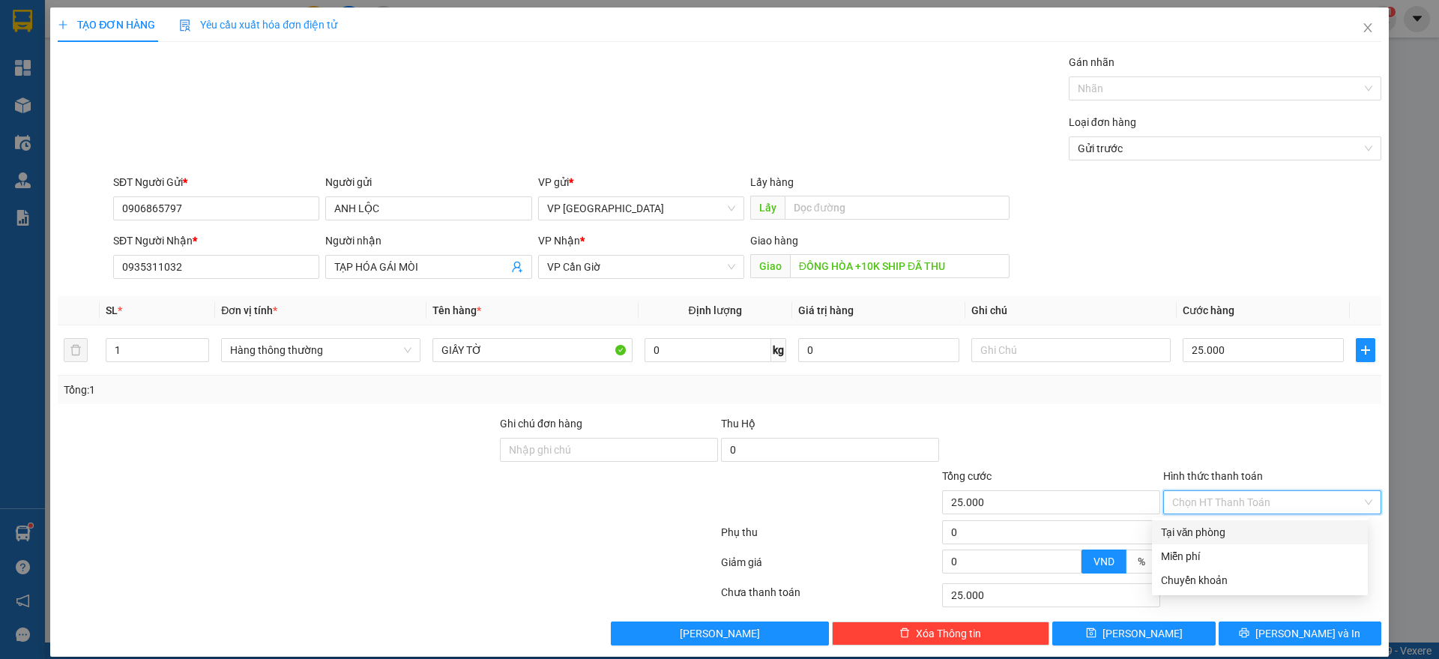
click at [1234, 531] on div "Tại văn phòng" at bounding box center [1260, 532] width 198 height 16
type input "0"
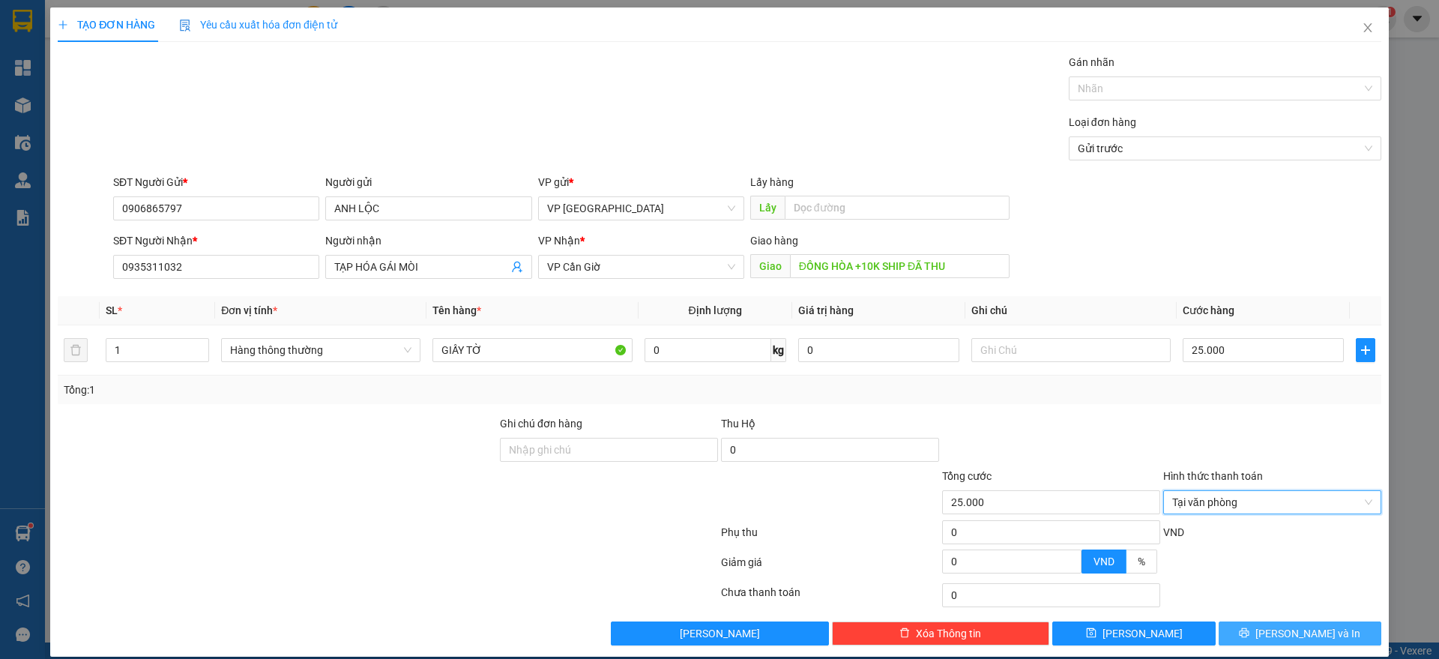
click at [1279, 635] on span "[PERSON_NAME] và In" at bounding box center [1307, 633] width 105 height 16
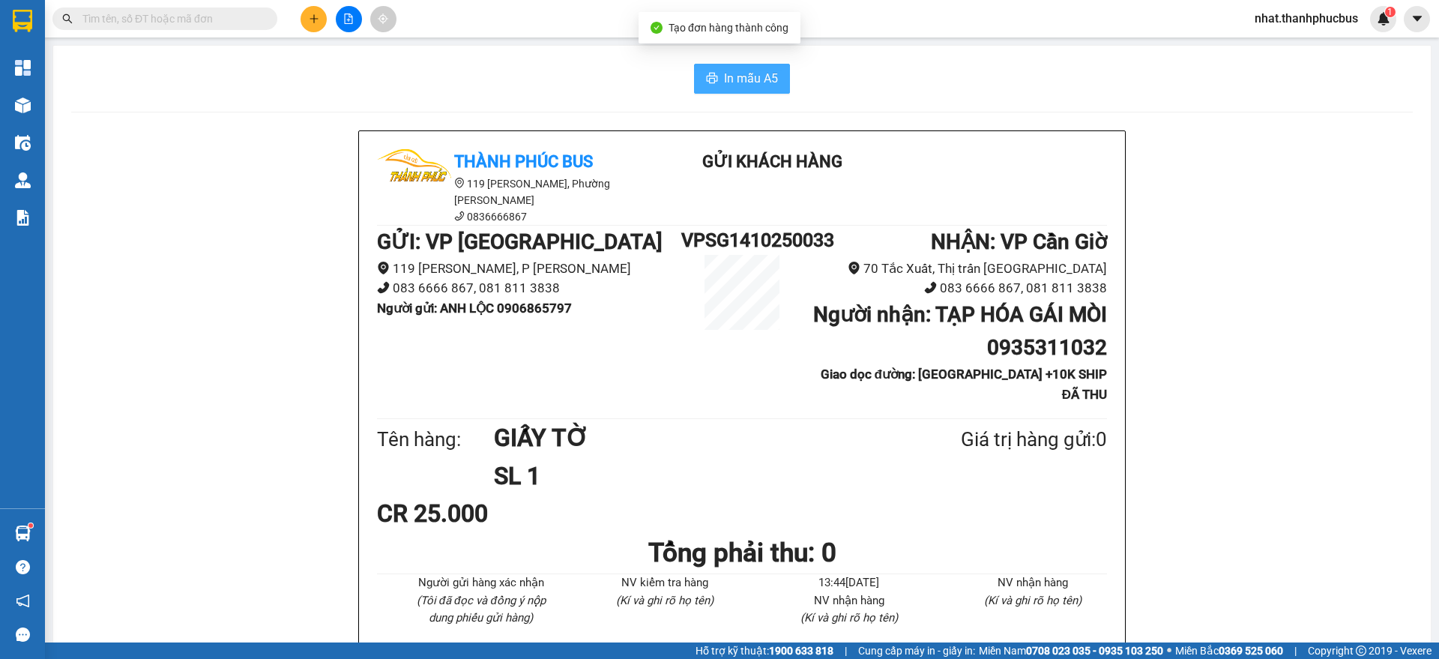
click at [759, 88] on button "In mẫu A5" at bounding box center [742, 79] width 96 height 30
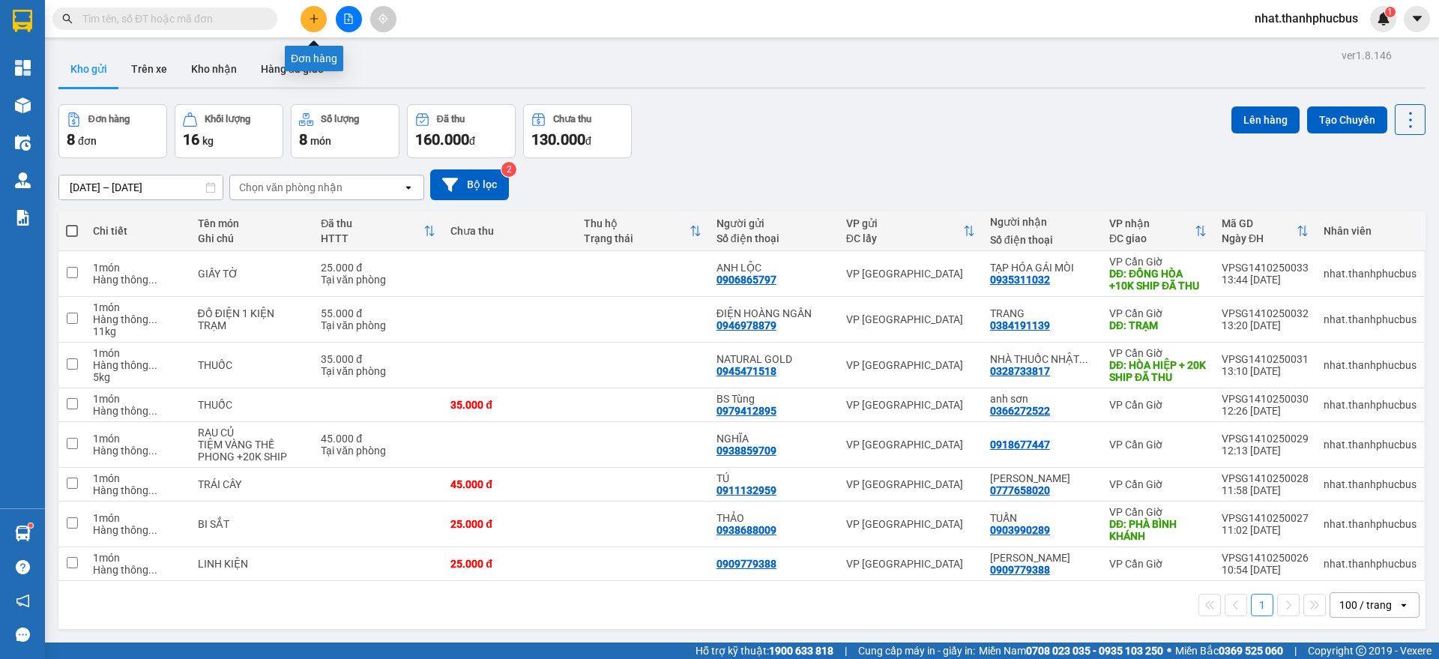
click at [320, 26] on button at bounding box center [314, 19] width 26 height 26
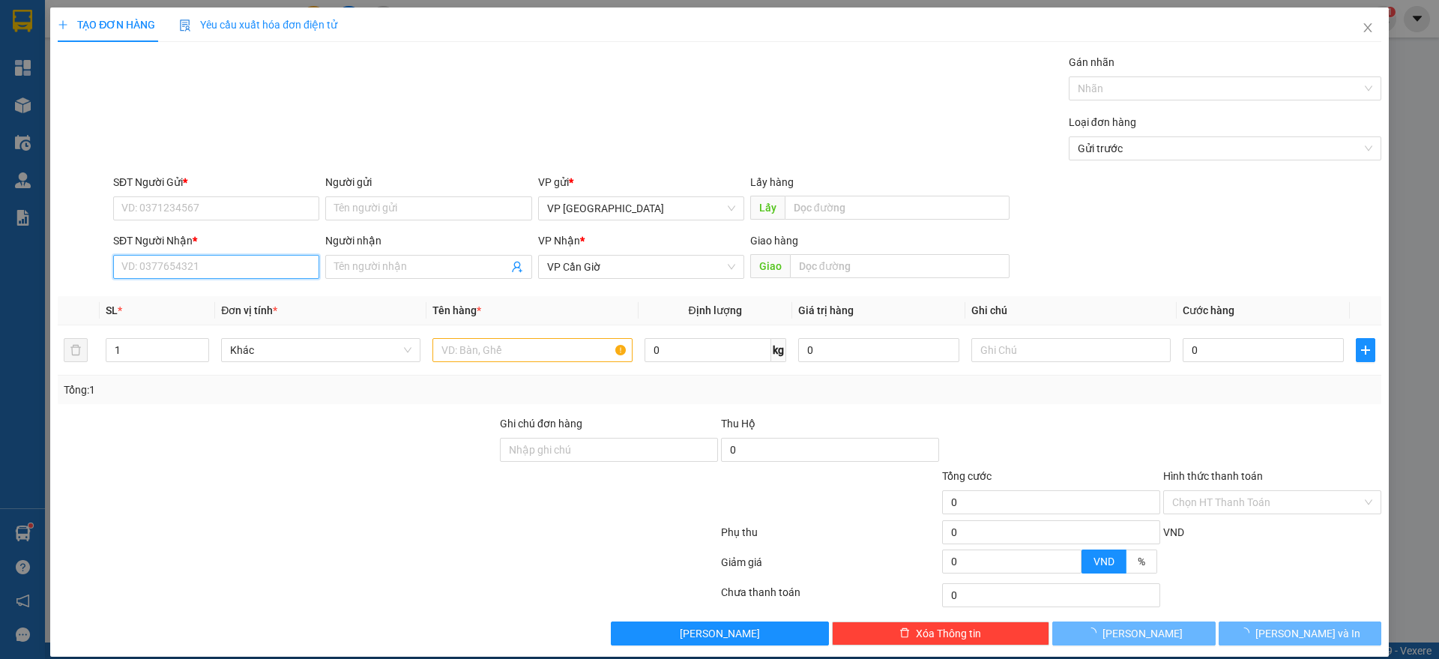
click at [187, 271] on input "SĐT Người Nhận *" at bounding box center [216, 267] width 206 height 24
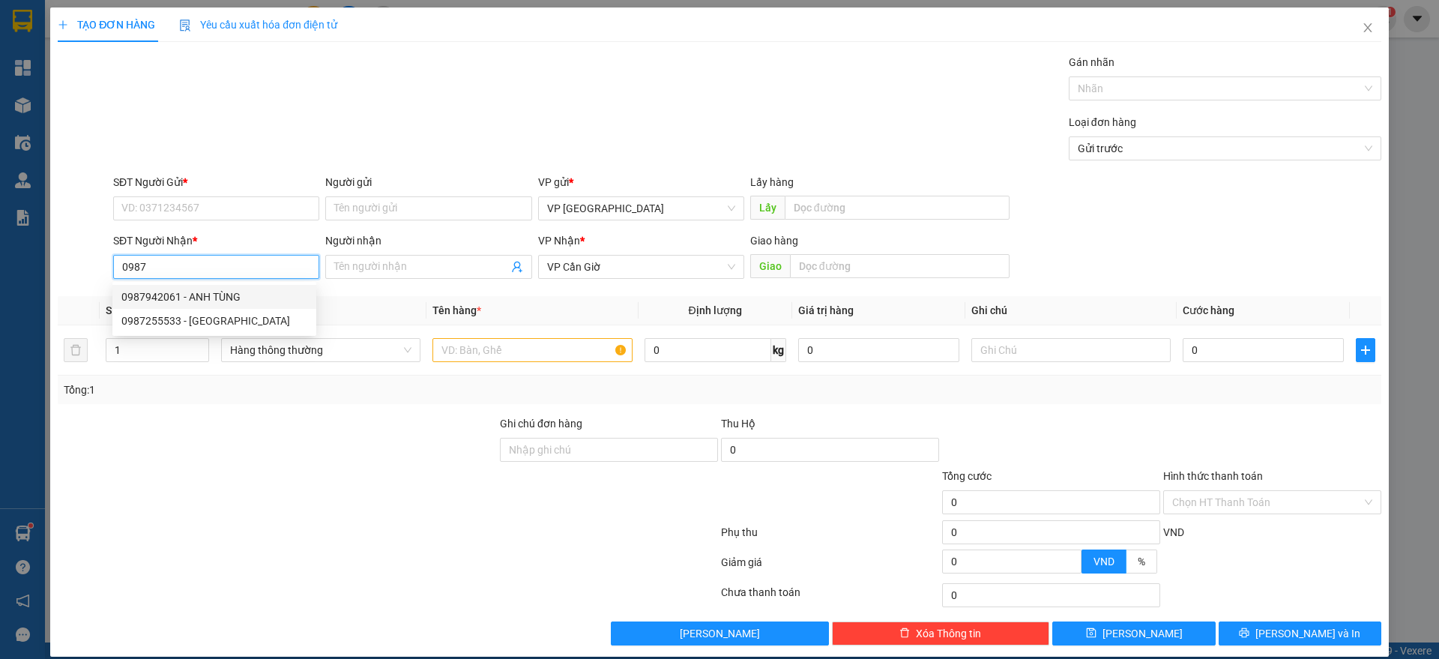
click at [184, 292] on div "0987942061 - ANH TÙNG" at bounding box center [214, 297] width 186 height 16
type input "0987942061"
type input "ANH TÙNG"
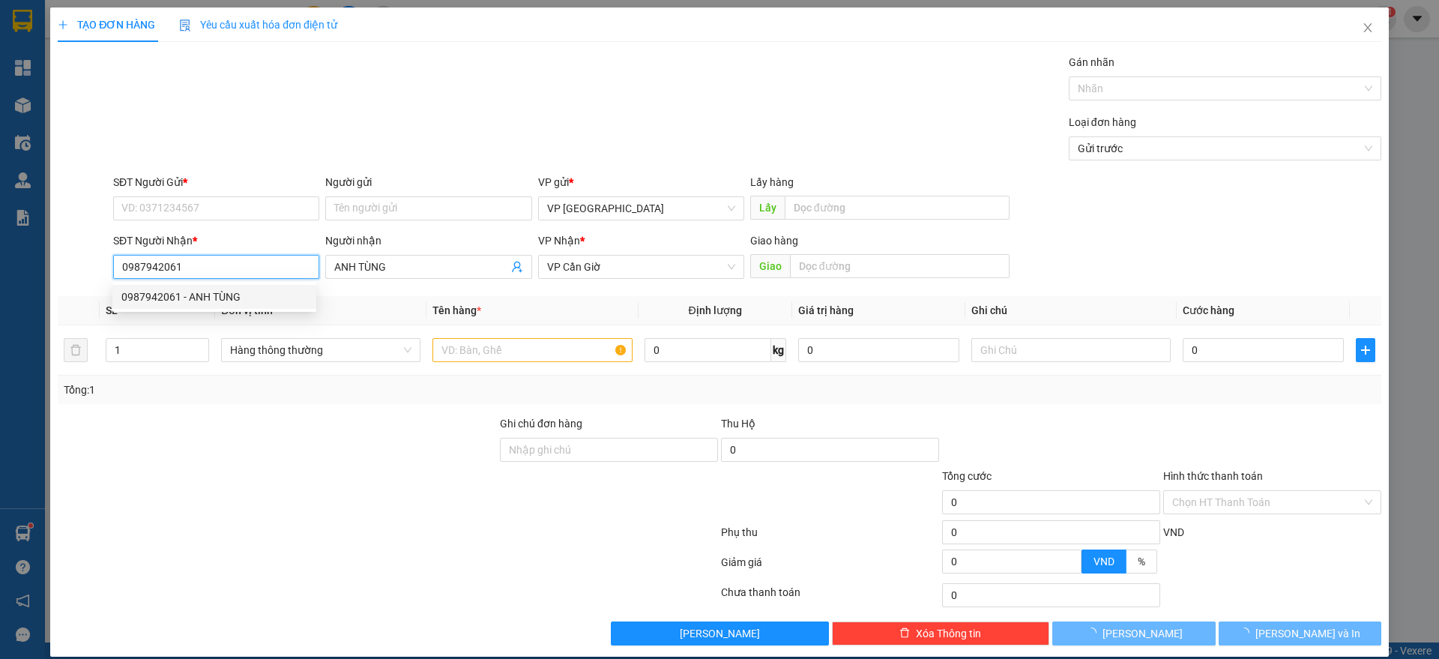
type input "25.000"
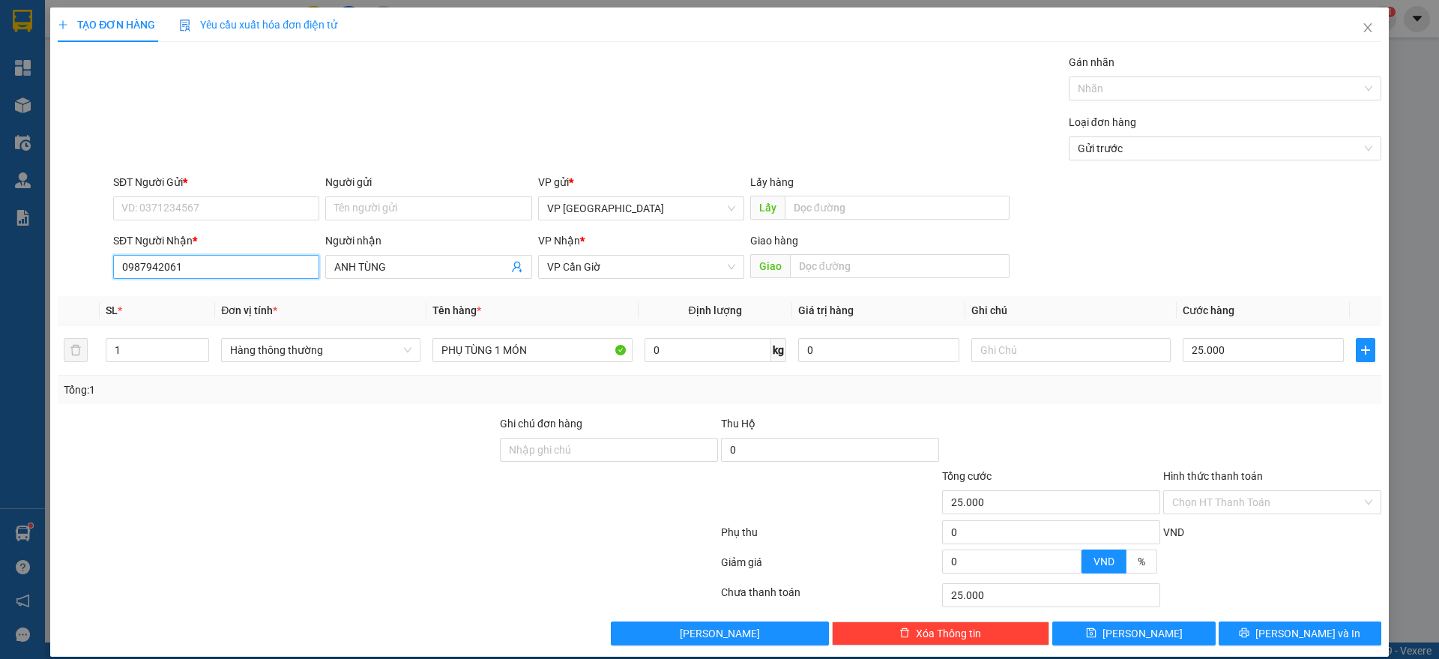
click at [177, 260] on input "0987942061" at bounding box center [216, 267] width 206 height 24
type input "0987942061"
click at [202, 201] on input "SĐT Người Gửi *" at bounding box center [216, 208] width 206 height 24
paste input "0987942061"
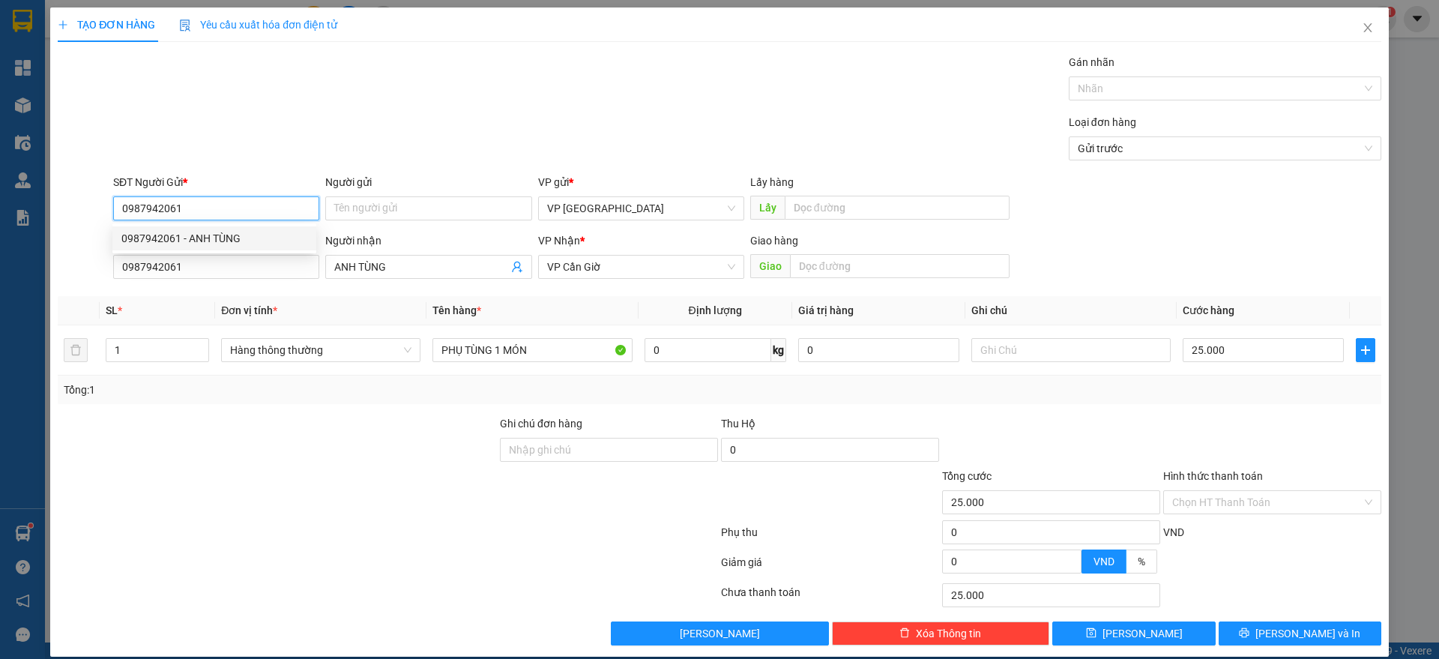
type input "0987942061"
click at [1274, 483] on div "Hình thức thanh toán" at bounding box center [1272, 479] width 218 height 22
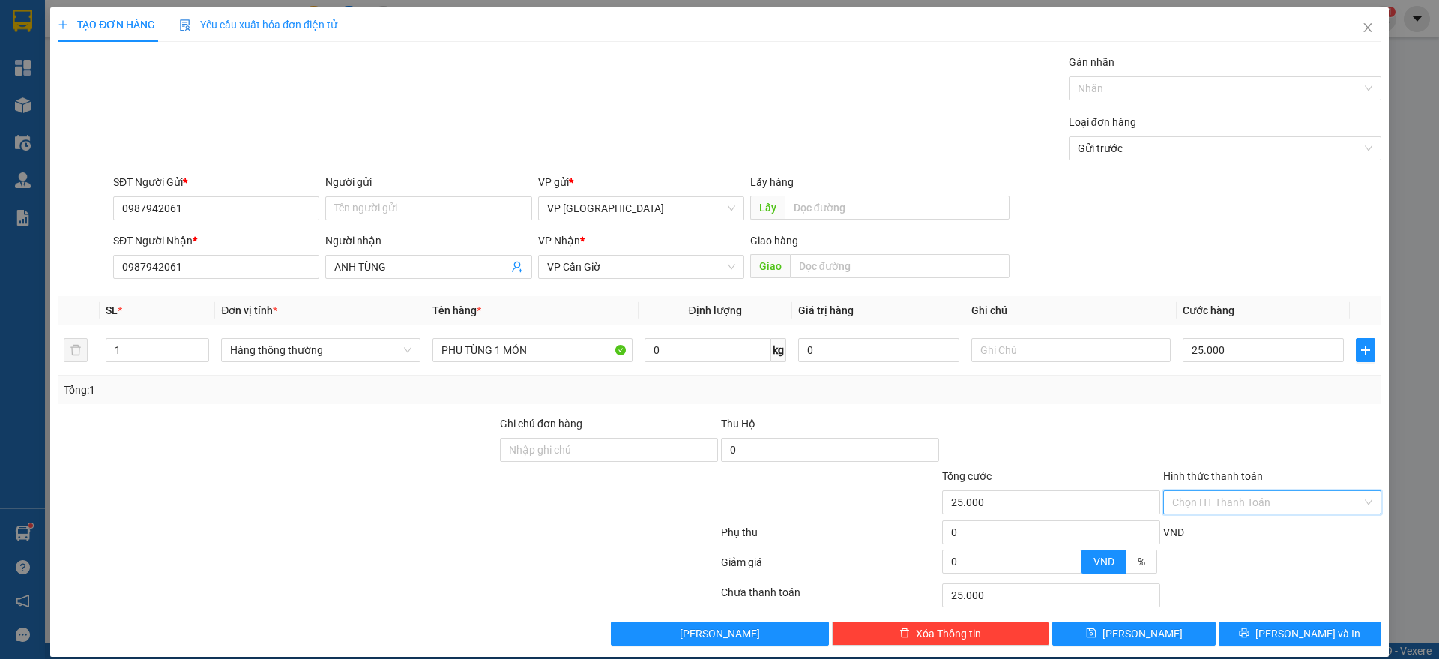
click at [1268, 498] on input "Hình thức thanh toán" at bounding box center [1267, 502] width 190 height 22
click at [1224, 525] on div "Tại văn phòng" at bounding box center [1260, 532] width 198 height 16
type input "0"
click at [1297, 636] on span "[PERSON_NAME] và In" at bounding box center [1307, 633] width 105 height 16
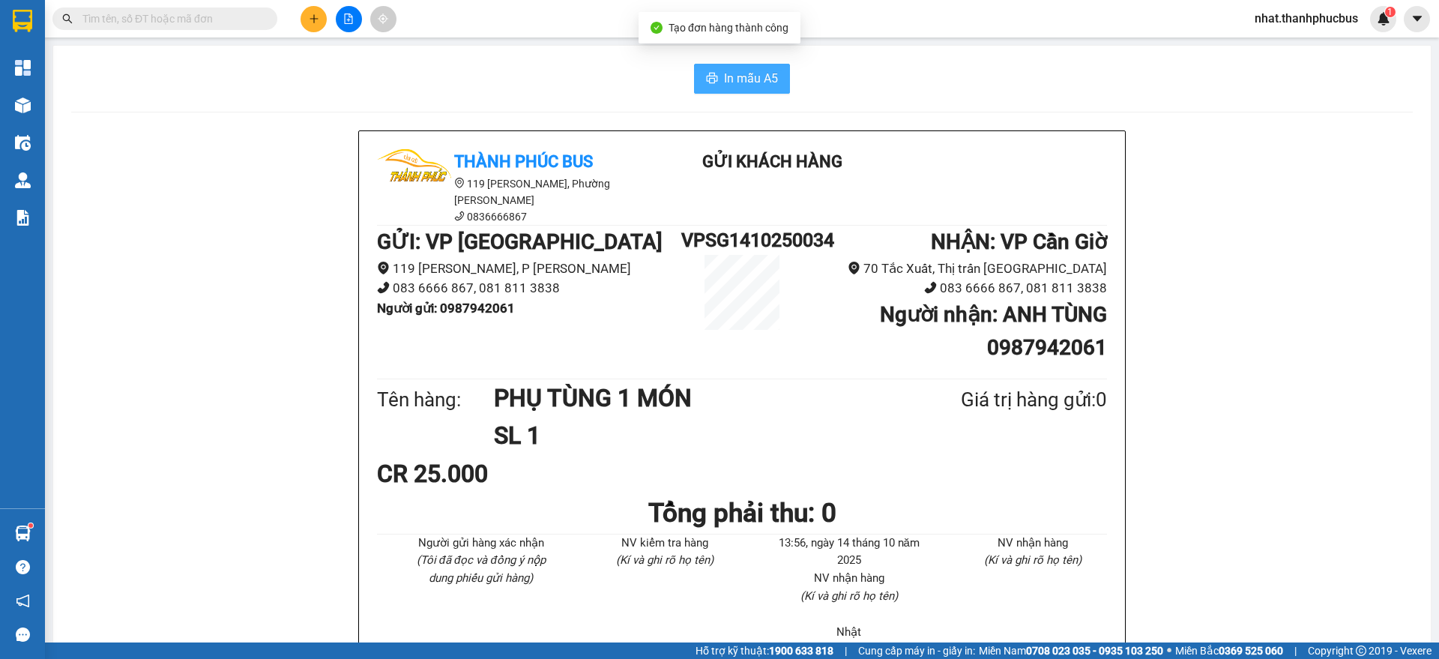
click at [724, 76] on span "In mẫu A5" at bounding box center [751, 78] width 54 height 19
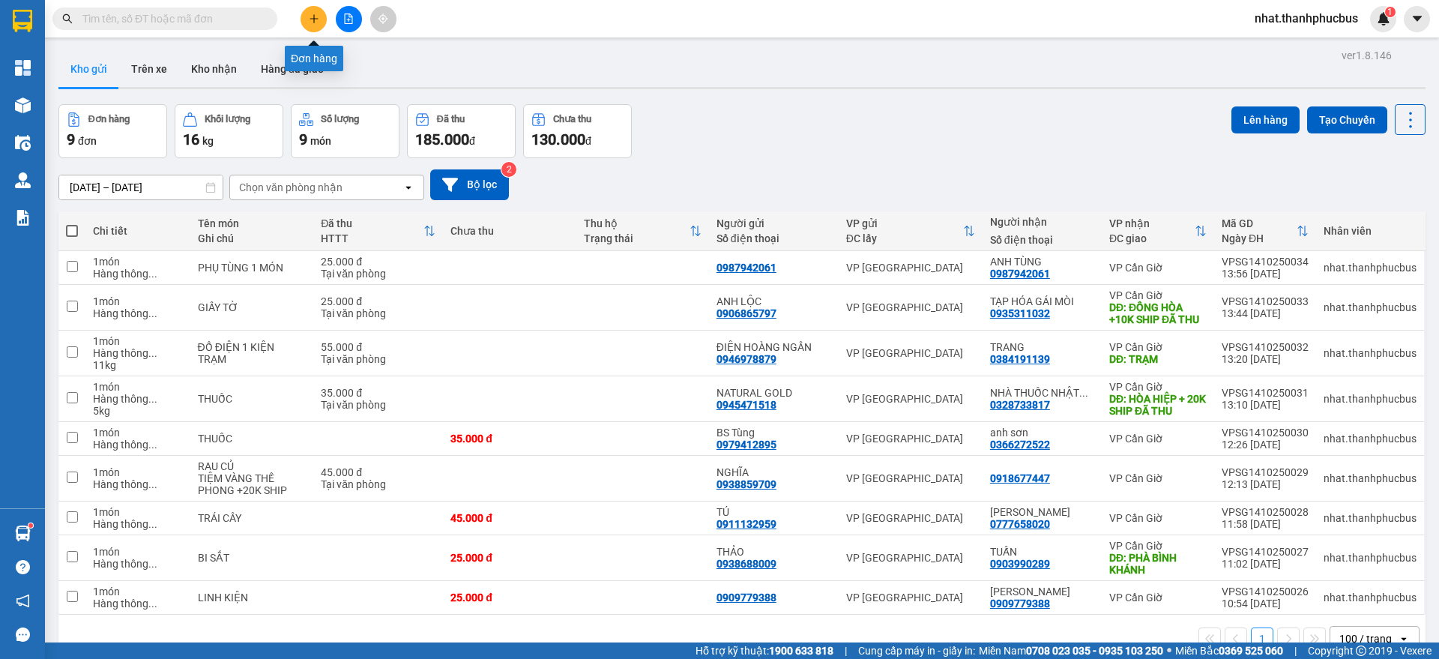
click at [310, 12] on button at bounding box center [314, 19] width 26 height 26
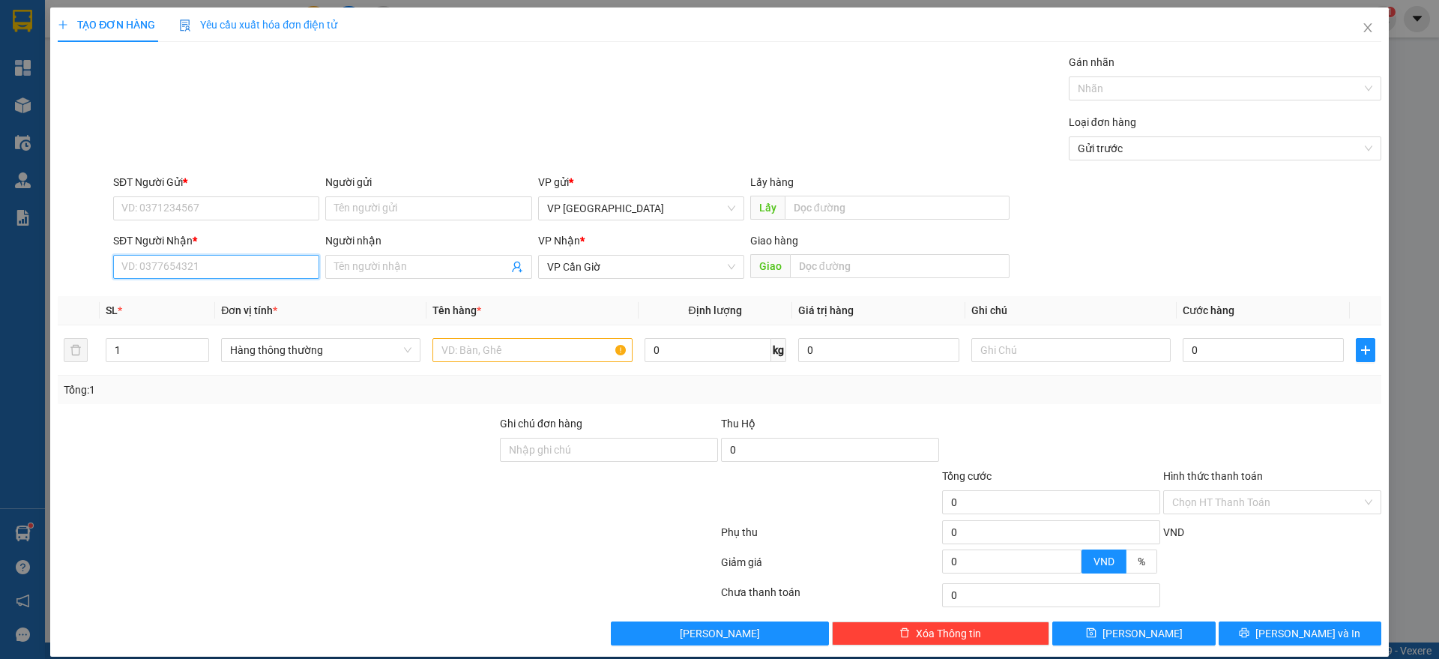
click at [173, 266] on input "SĐT Người Nhận *" at bounding box center [216, 267] width 206 height 24
click at [344, 261] on input "Người nhận" at bounding box center [420, 267] width 173 height 16
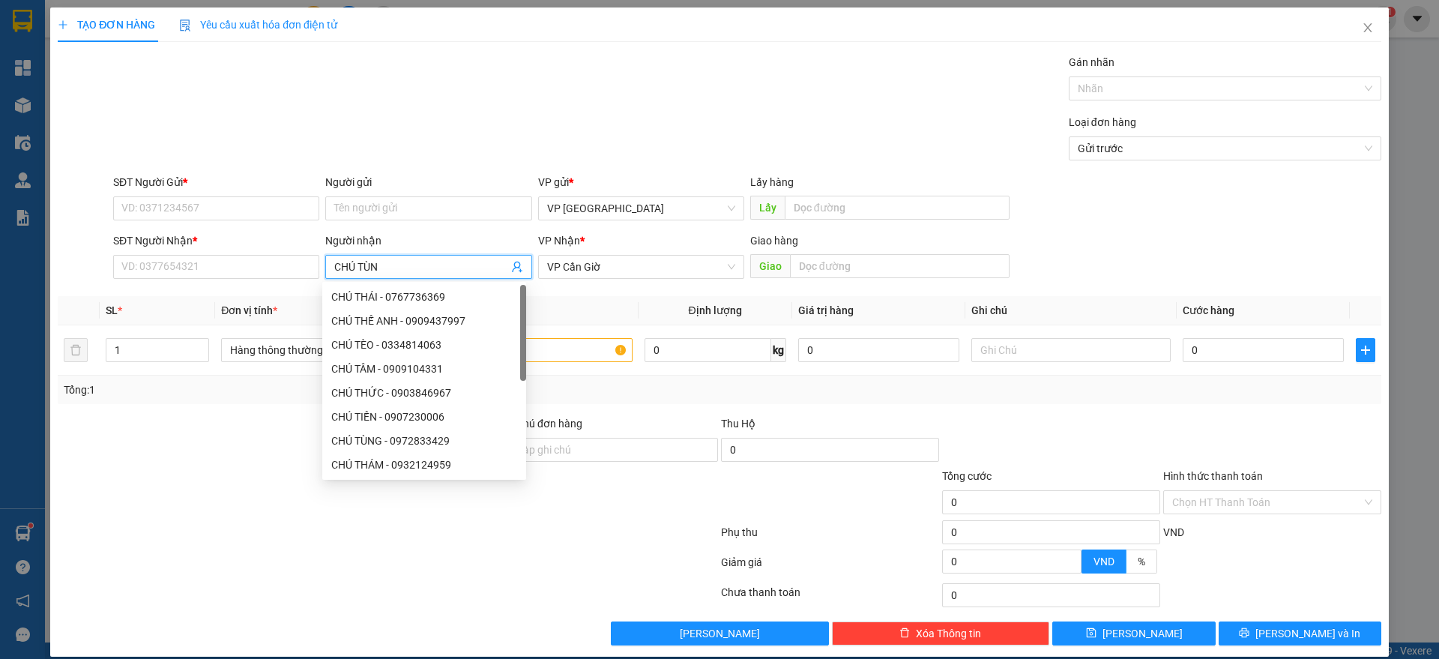
type input "CHÚ TÙNG"
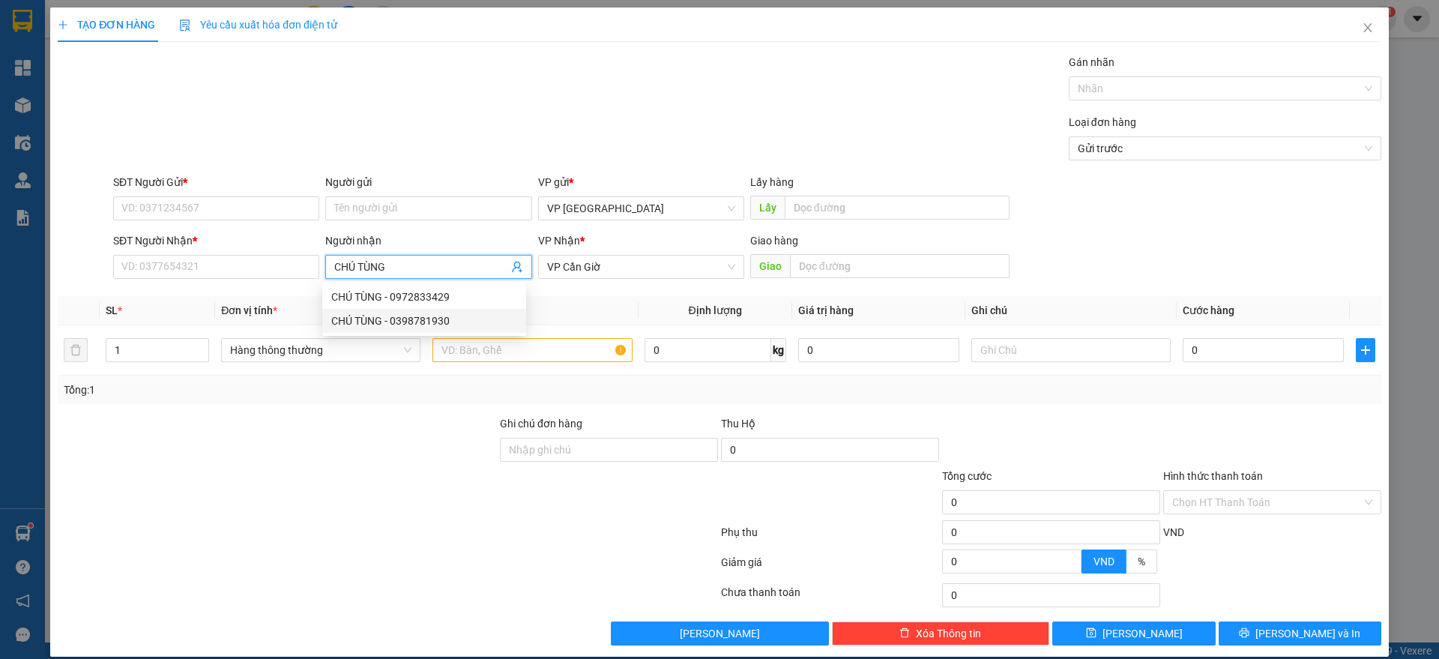
click at [411, 313] on div "CHÚ TÙNG - 0398781930" at bounding box center [424, 321] width 186 height 16
type input "0398781930"
type input "CHÚ TÙNG"
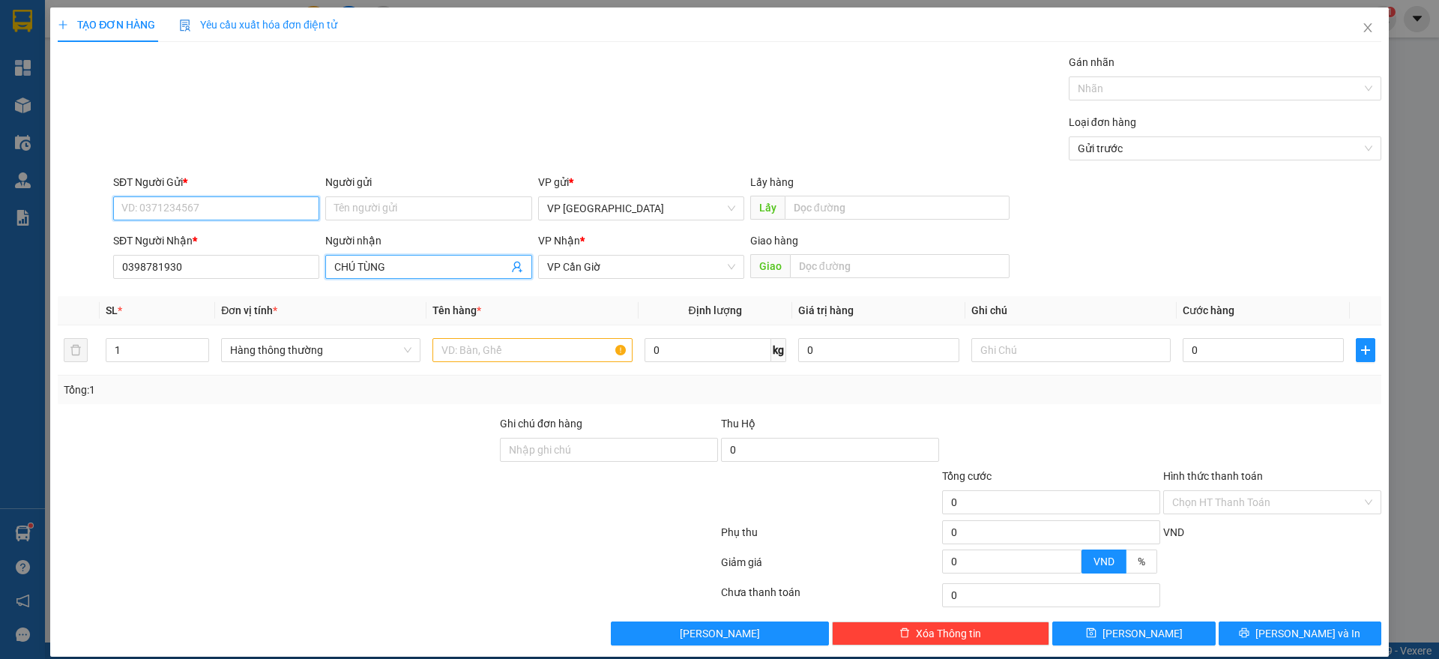
click at [131, 199] on input "SĐT Người Gửi *" at bounding box center [216, 208] width 206 height 24
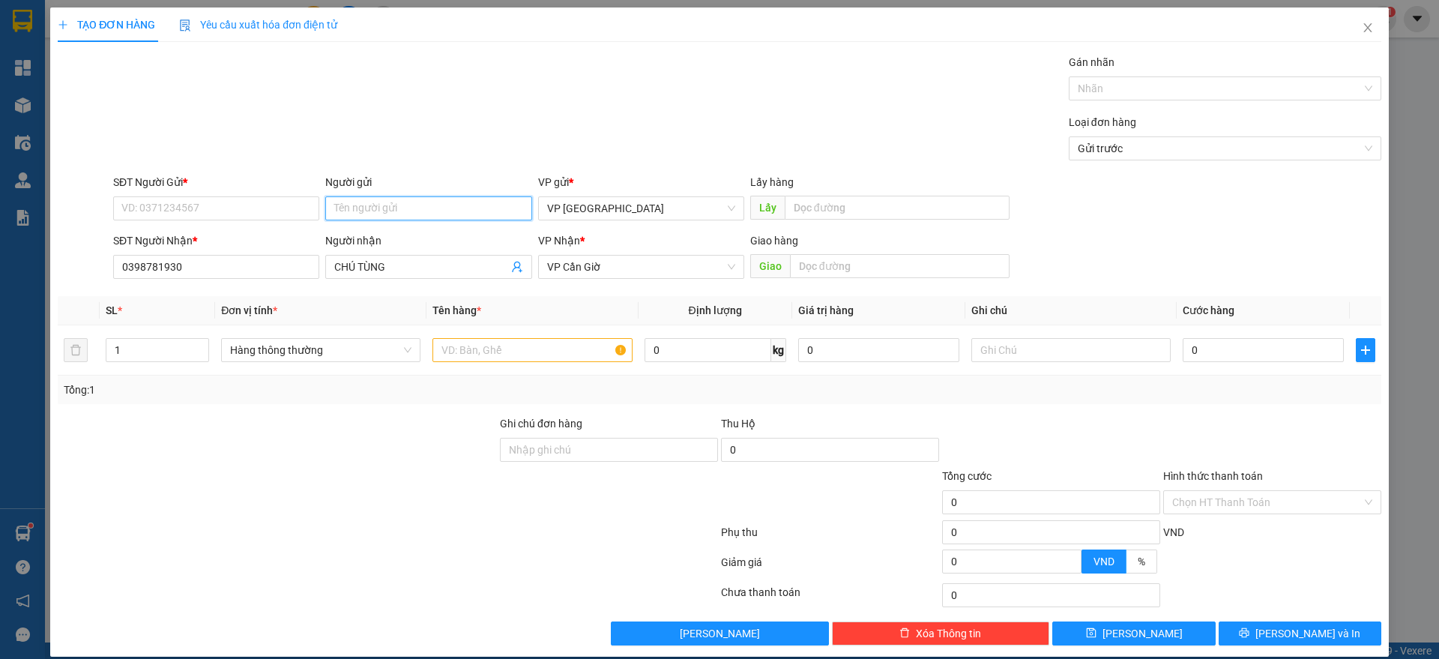
click at [387, 203] on input "Người gửi" at bounding box center [428, 208] width 206 height 24
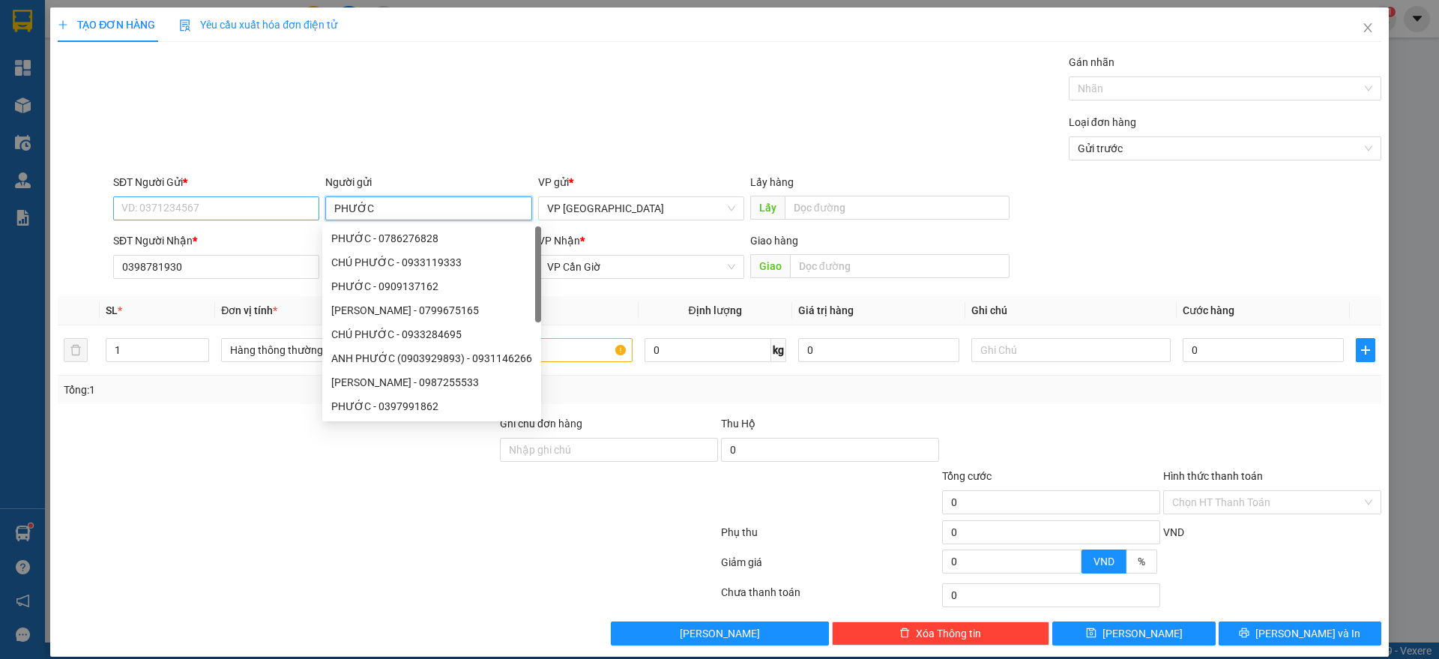
type input "PHƯỚC"
click at [277, 208] on input "SĐT Người Gửi *" at bounding box center [216, 208] width 206 height 24
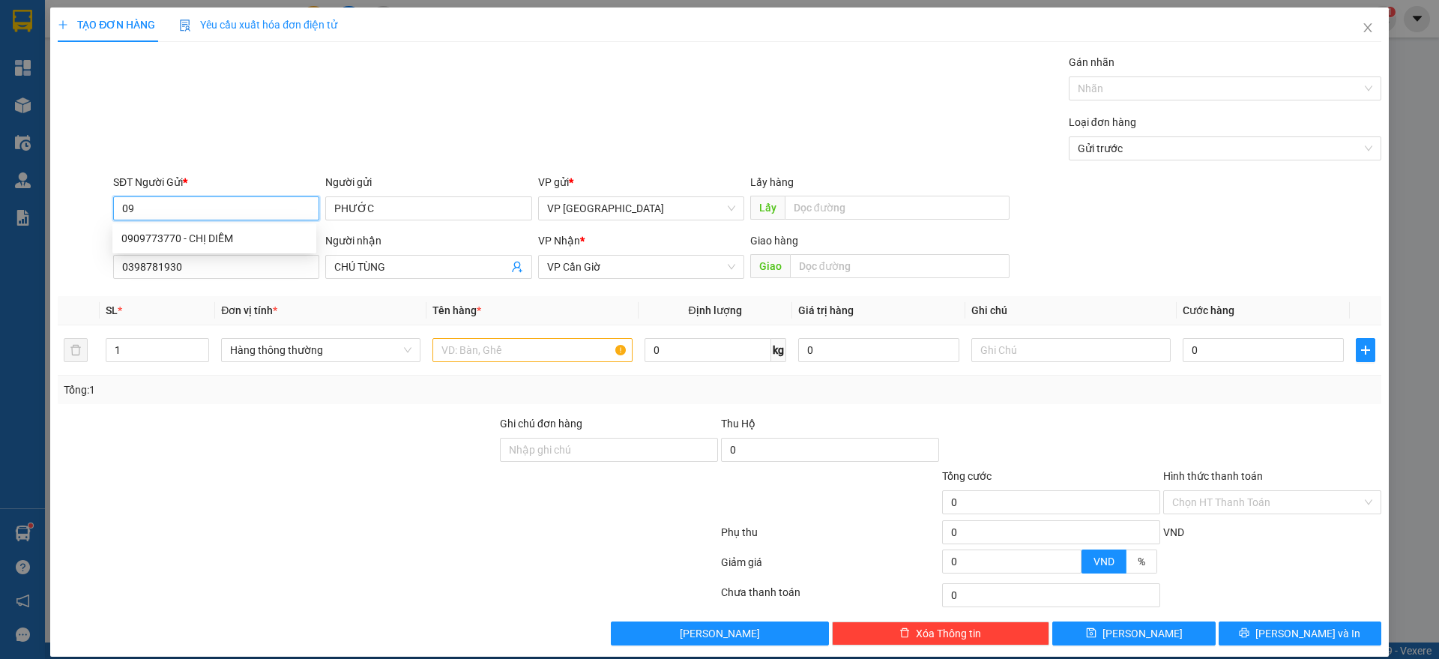
type input "0"
click at [142, 268] on input "0398781930" at bounding box center [216, 267] width 206 height 24
click at [186, 214] on input "SĐT Người Gửi *" at bounding box center [216, 208] width 206 height 24
paste input "0398781930"
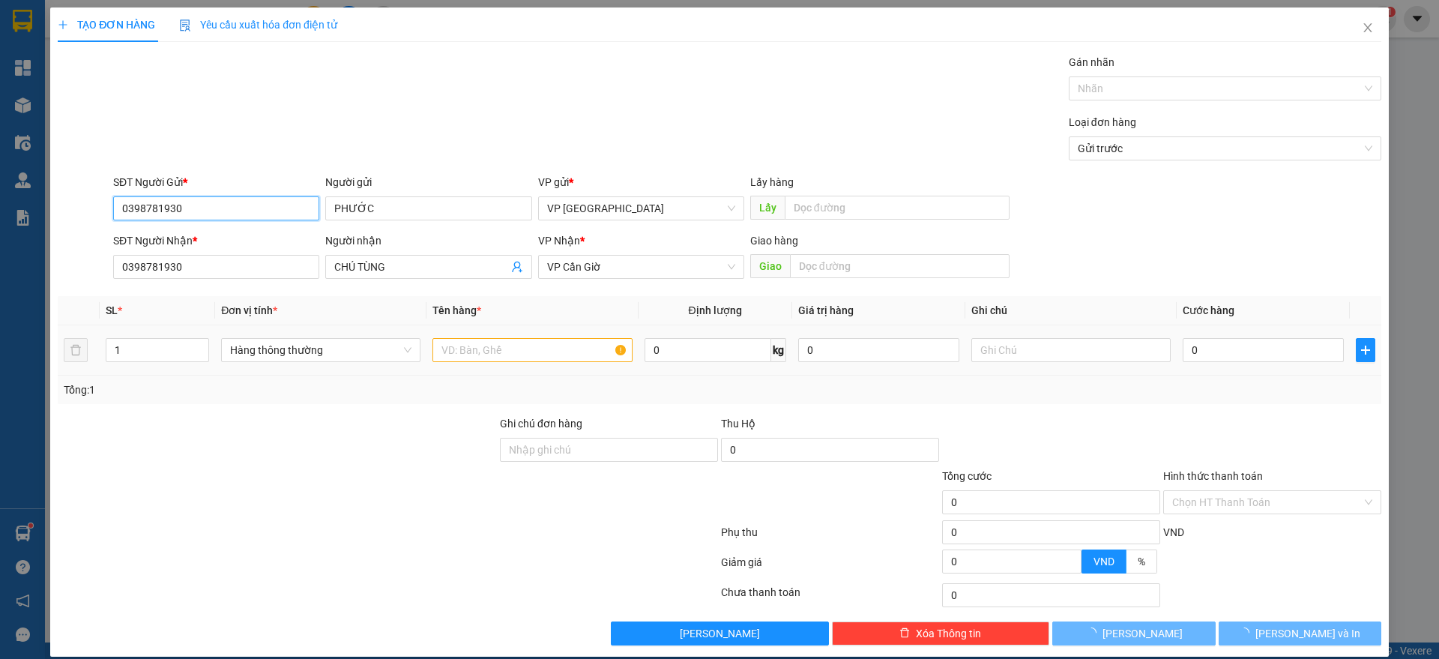
type input "0398781930"
click at [516, 352] on input "text" at bounding box center [531, 350] width 199 height 24
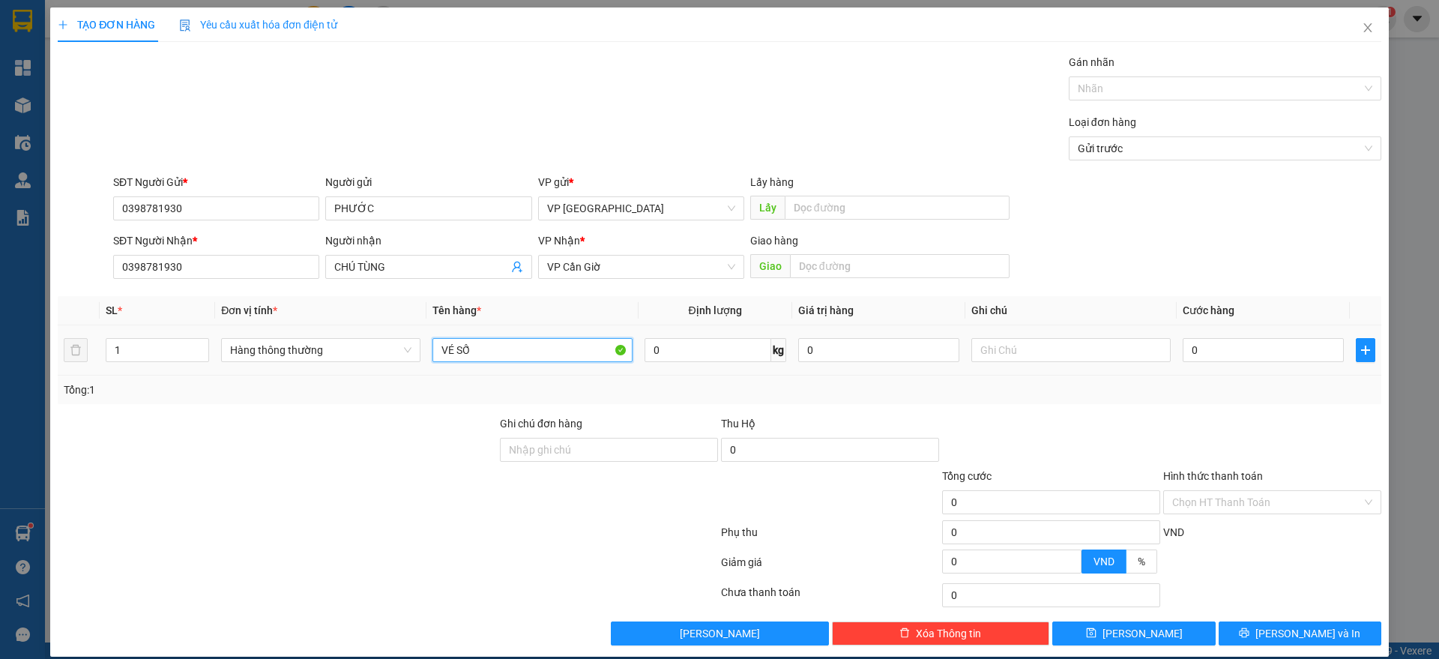
type input "VÉ SỐ"
type input "1"
click at [1190, 351] on input "0" at bounding box center [1263, 350] width 161 height 24
type input "0"
type input "3"
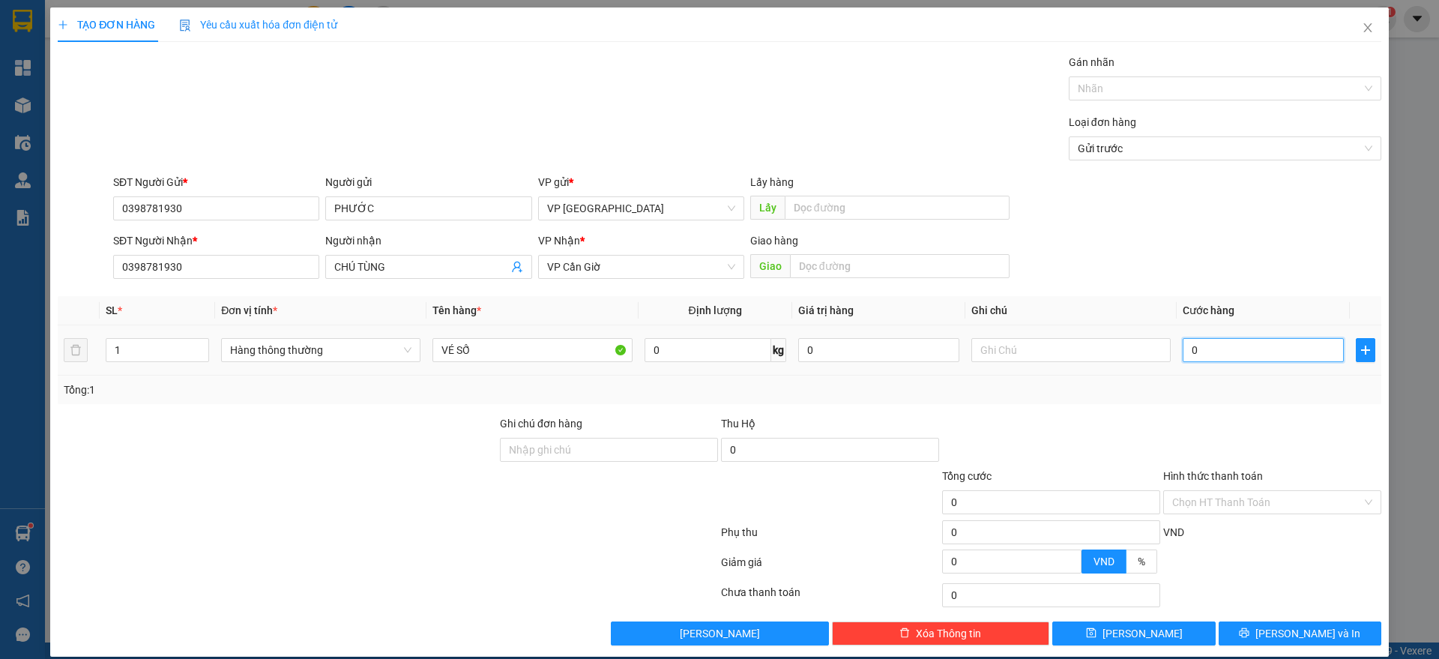
type input "3"
type input "35"
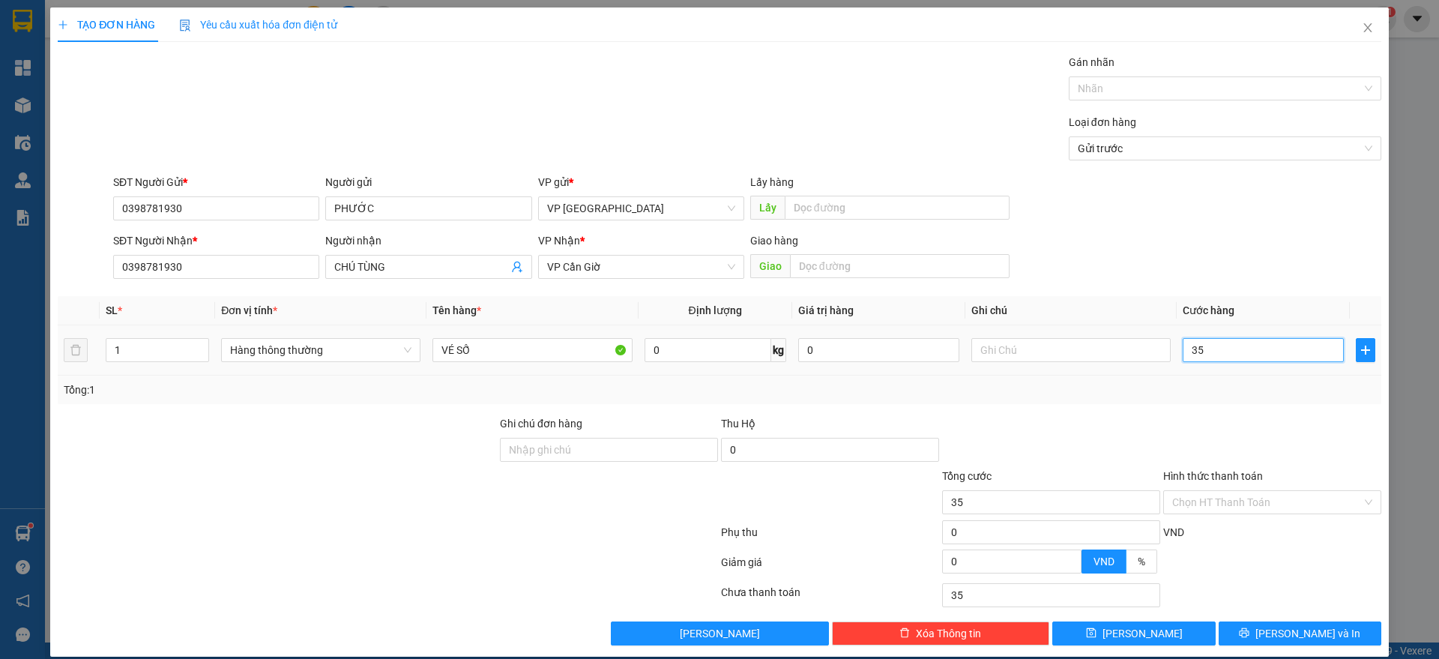
type input "350"
type input "3.500"
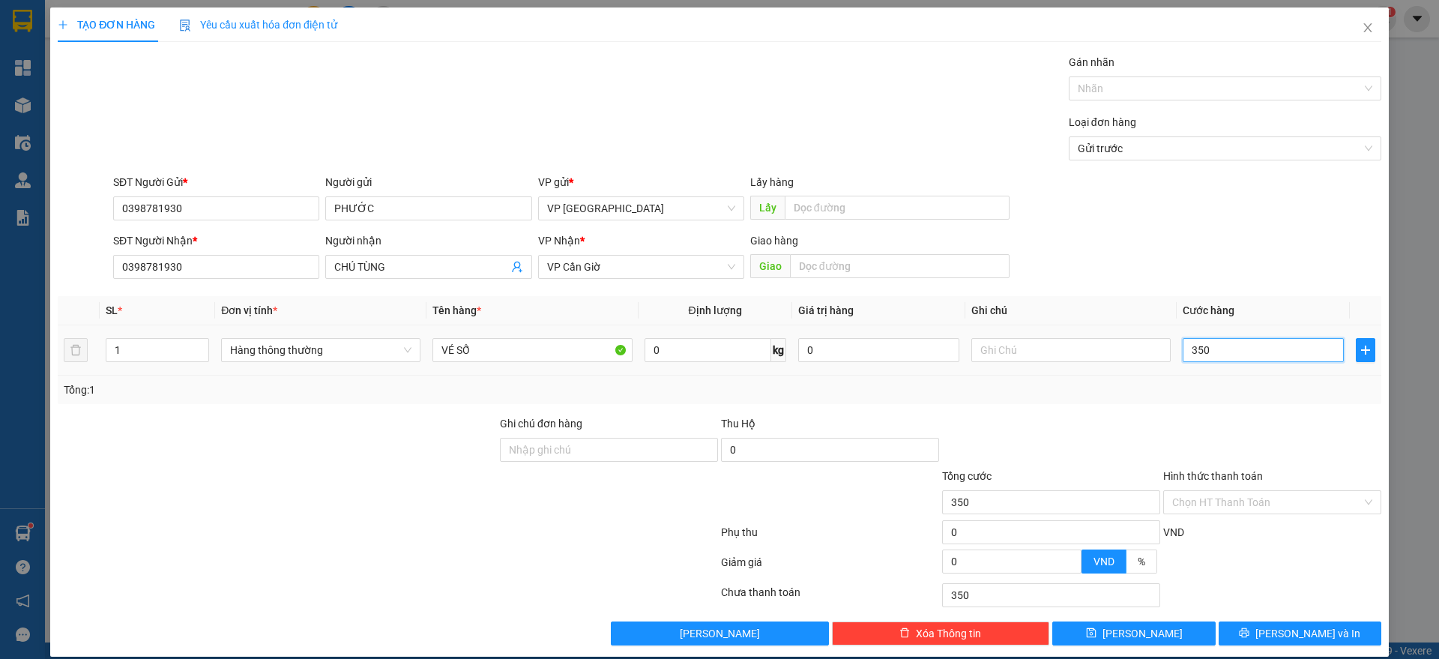
type input "3.500"
type input "35.000"
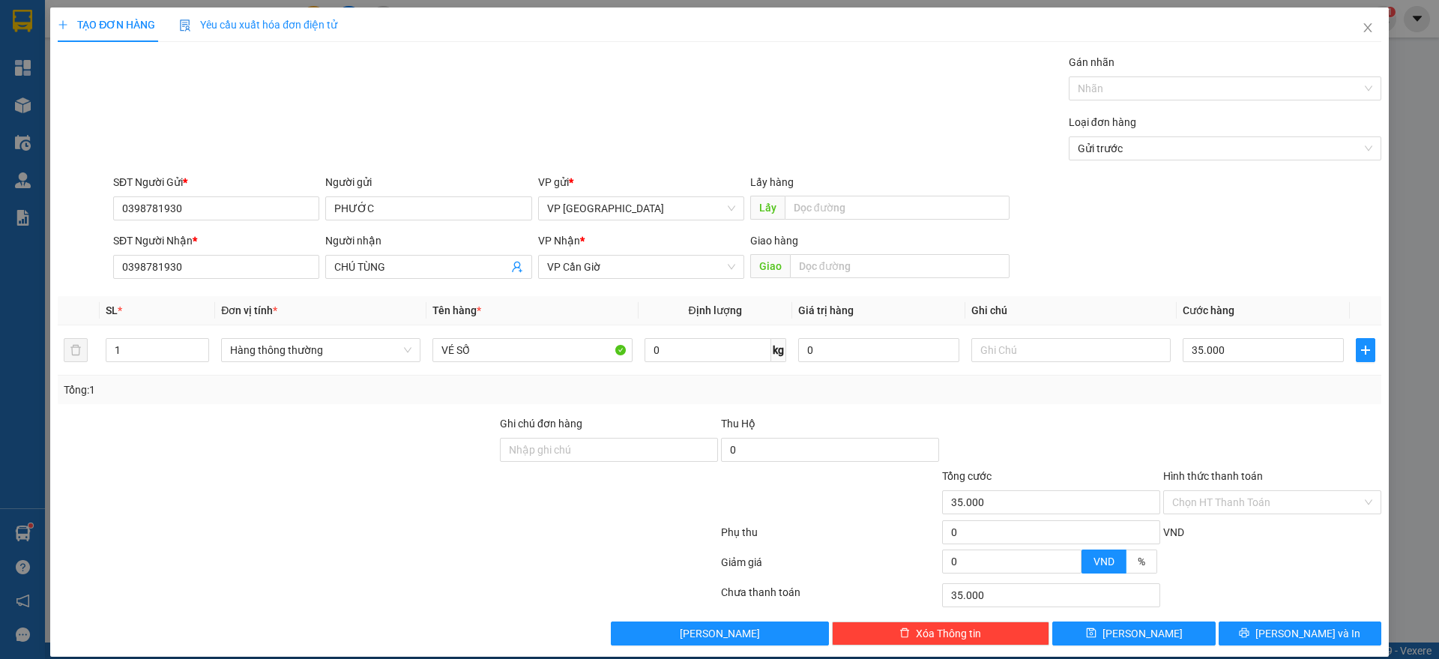
click at [1312, 645] on div "TẠO ĐƠN HÀNG Yêu cầu xuất hóa đơn điện tử Transit Pickup Surcharge Ids Transit …" at bounding box center [719, 331] width 1339 height 649
click at [1311, 630] on span "[PERSON_NAME] và In" at bounding box center [1307, 633] width 105 height 16
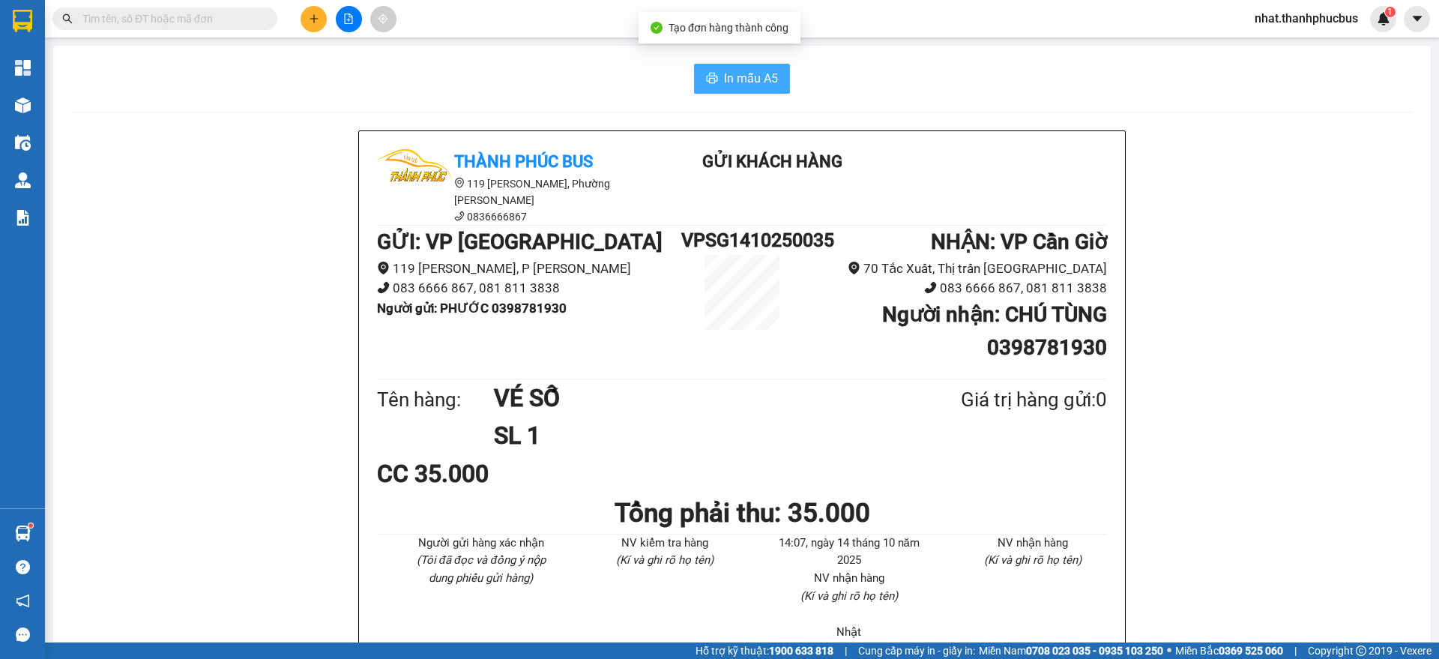
click at [754, 70] on span "In mẫu A5" at bounding box center [751, 78] width 54 height 19
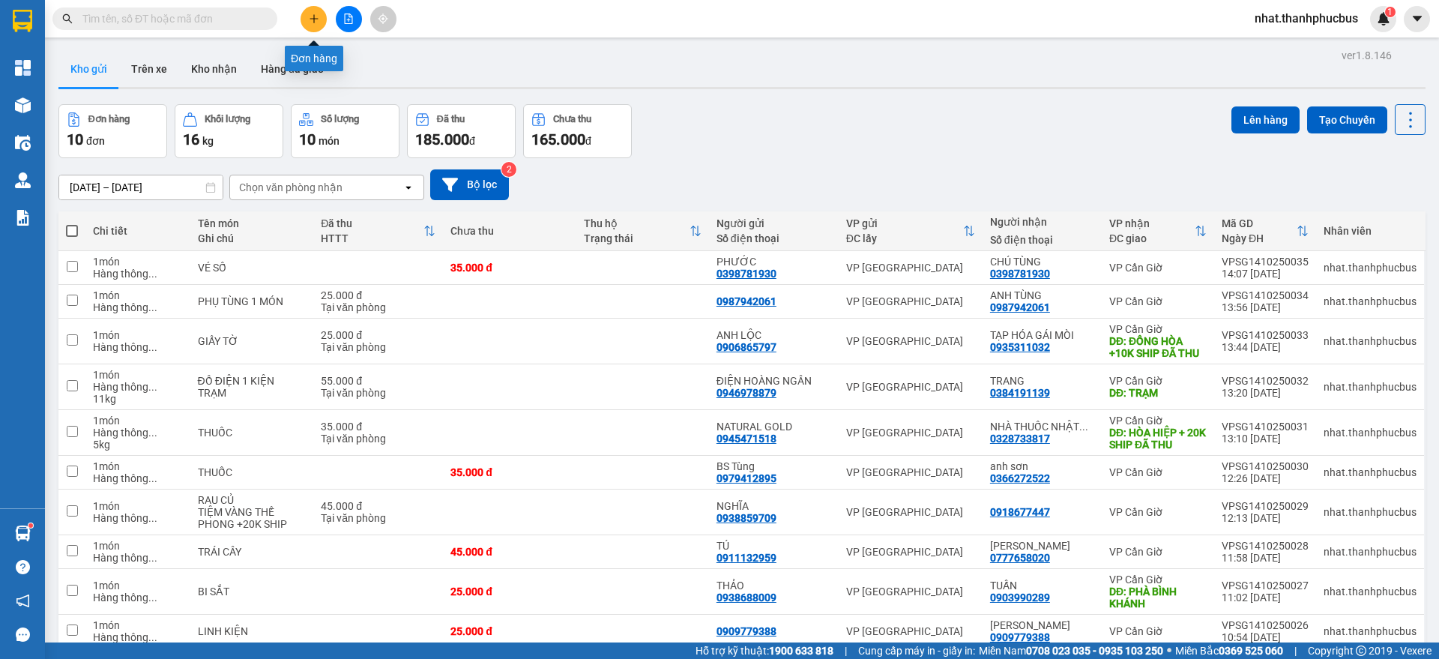
click at [309, 19] on icon "plus" at bounding box center [314, 18] width 10 height 10
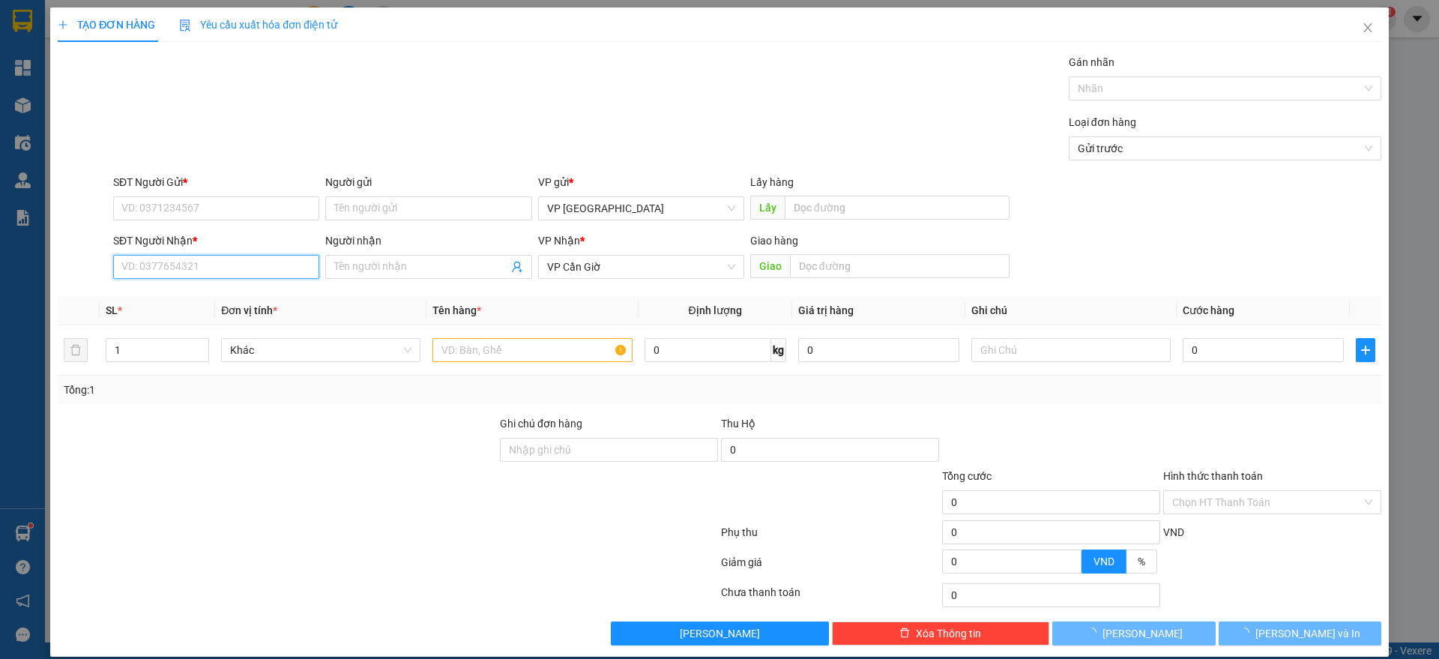
click at [207, 263] on input "SĐT Người Nhận *" at bounding box center [216, 267] width 206 height 24
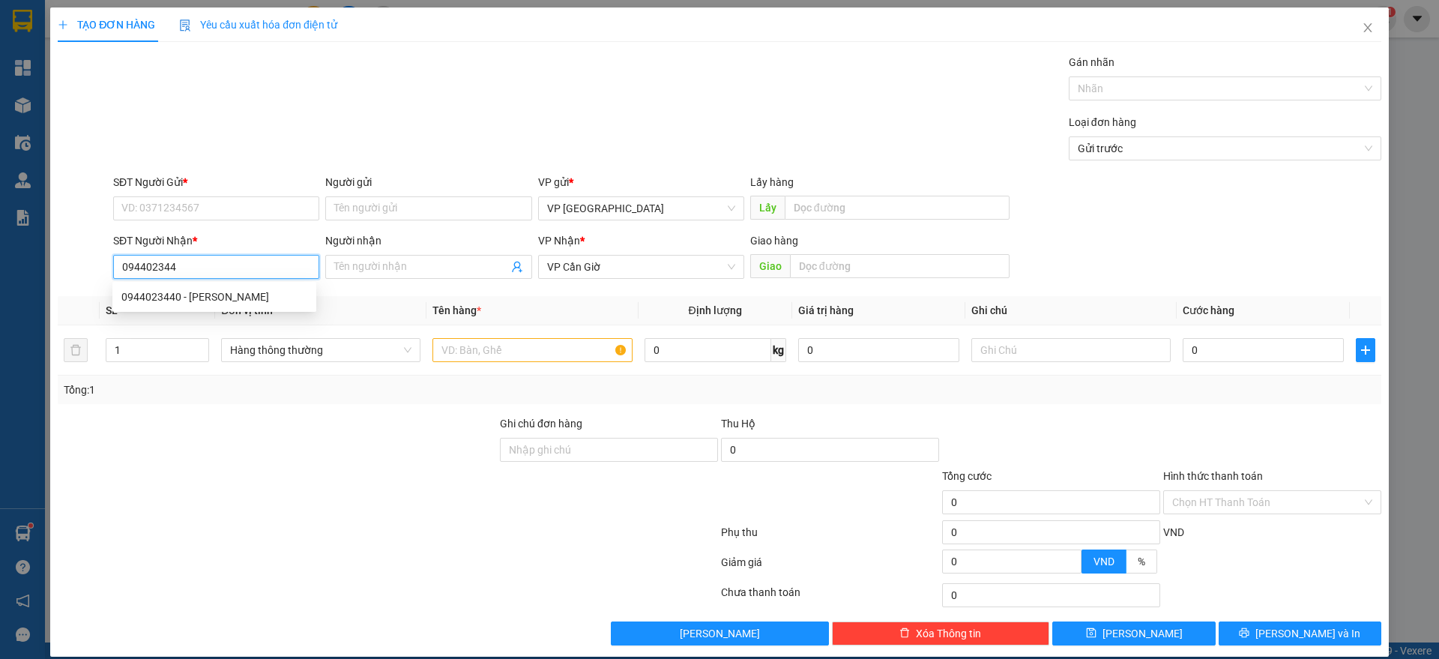
type input "0944023440"
click at [207, 286] on div "0944023440 - [PERSON_NAME]" at bounding box center [214, 297] width 204 height 24
type input "[PERSON_NAME]"
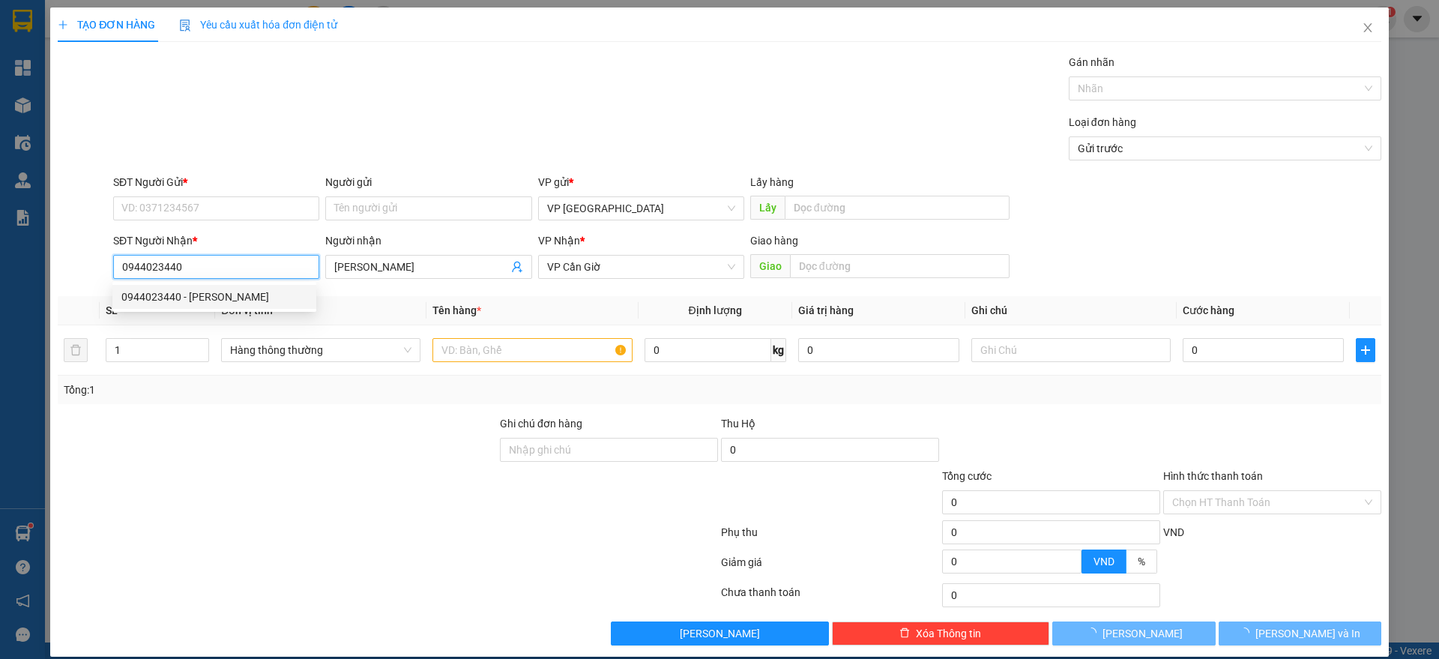
type input "35.000"
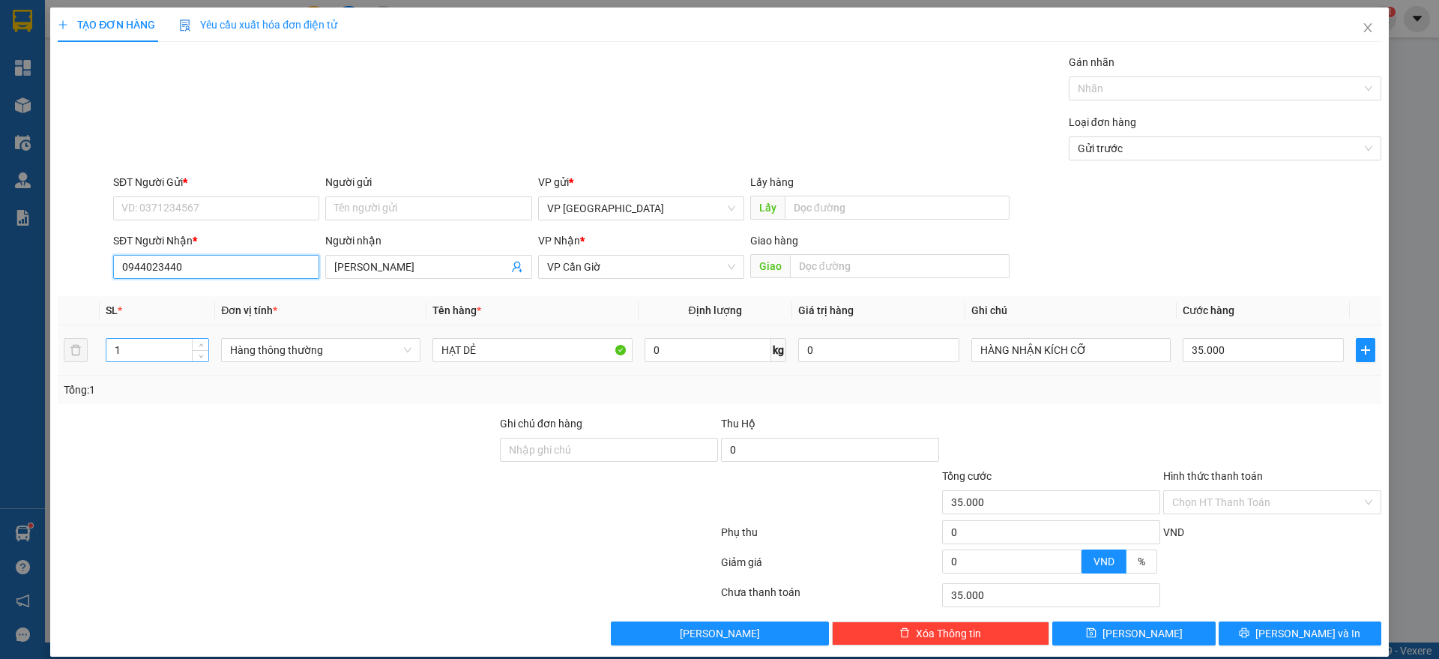
type input "0944023440"
click at [130, 341] on input "1" at bounding box center [157, 350] width 102 height 22
type input "3"
click at [167, 202] on input "SĐT Người Gửi *" at bounding box center [216, 208] width 206 height 24
type input "0"
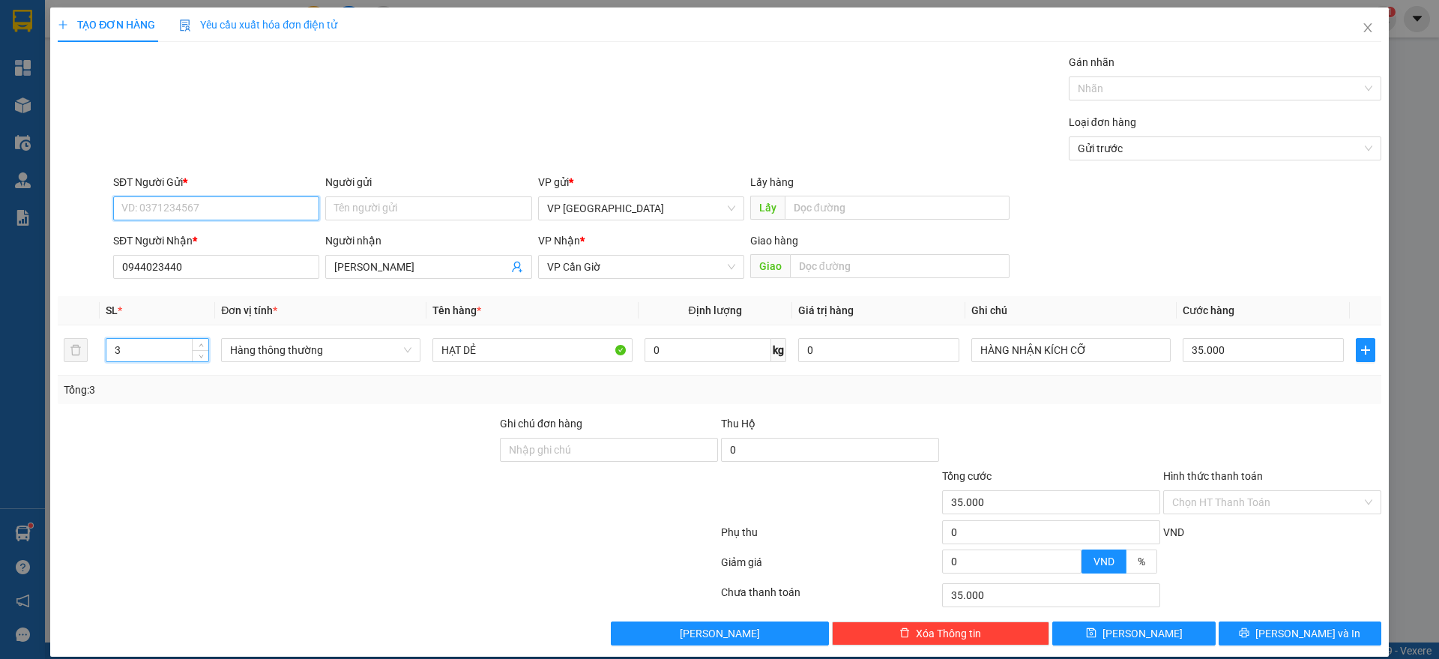
type input "0"
type input "0919045257"
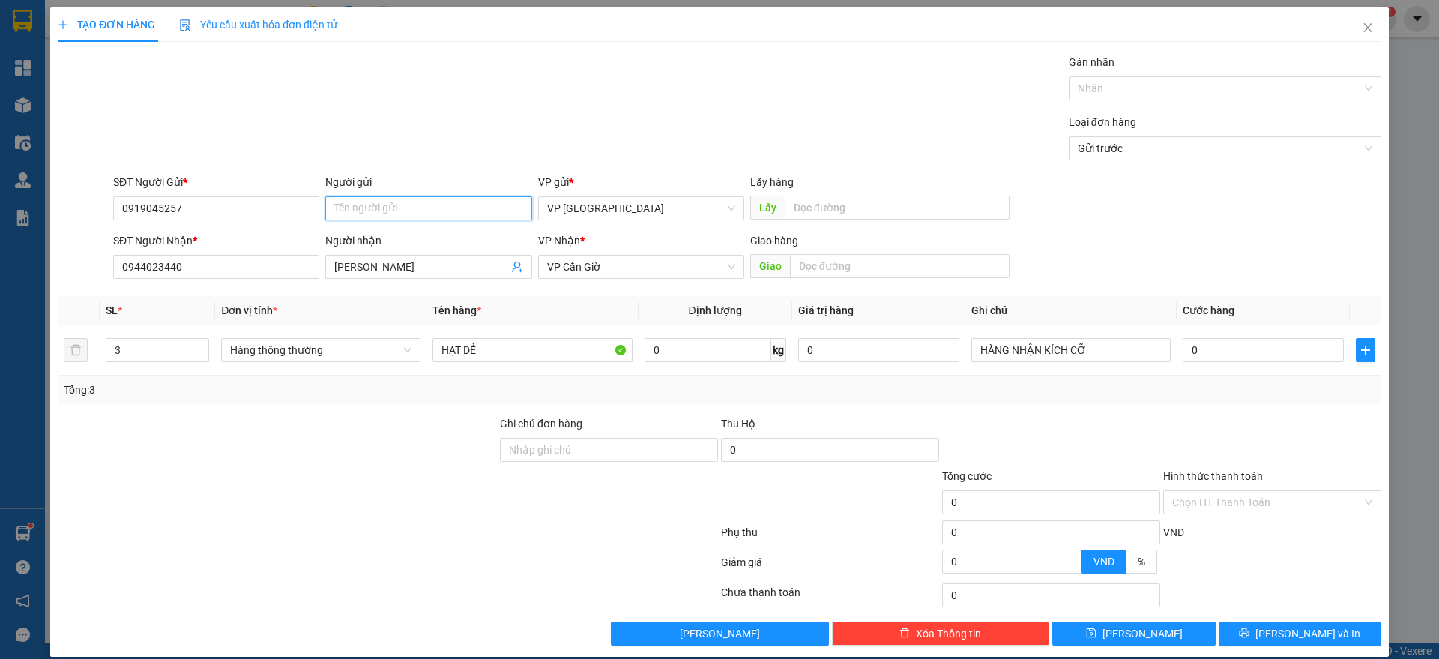
click at [402, 203] on input "Người gửi" at bounding box center [428, 208] width 206 height 24
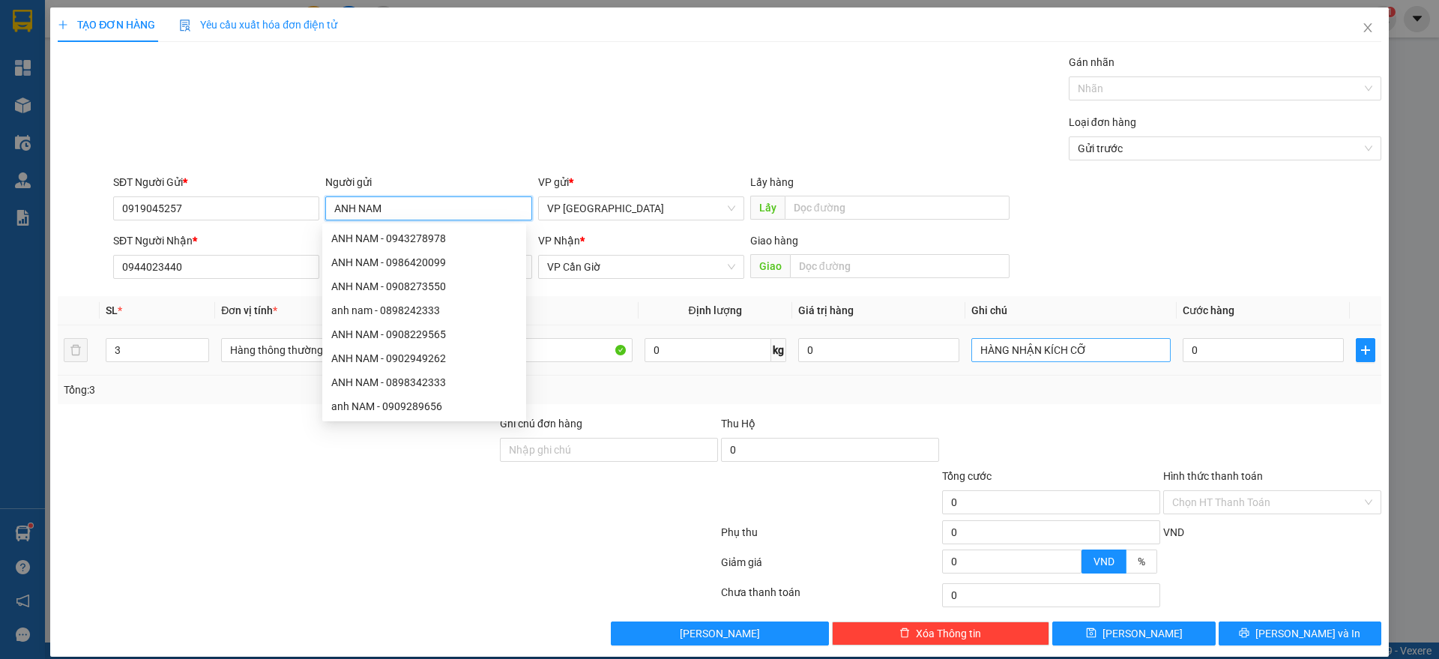
type input "ANH NAM"
click at [1082, 342] on input "HÀNG NHẬN KÍCH CỠ" at bounding box center [1070, 350] width 199 height 24
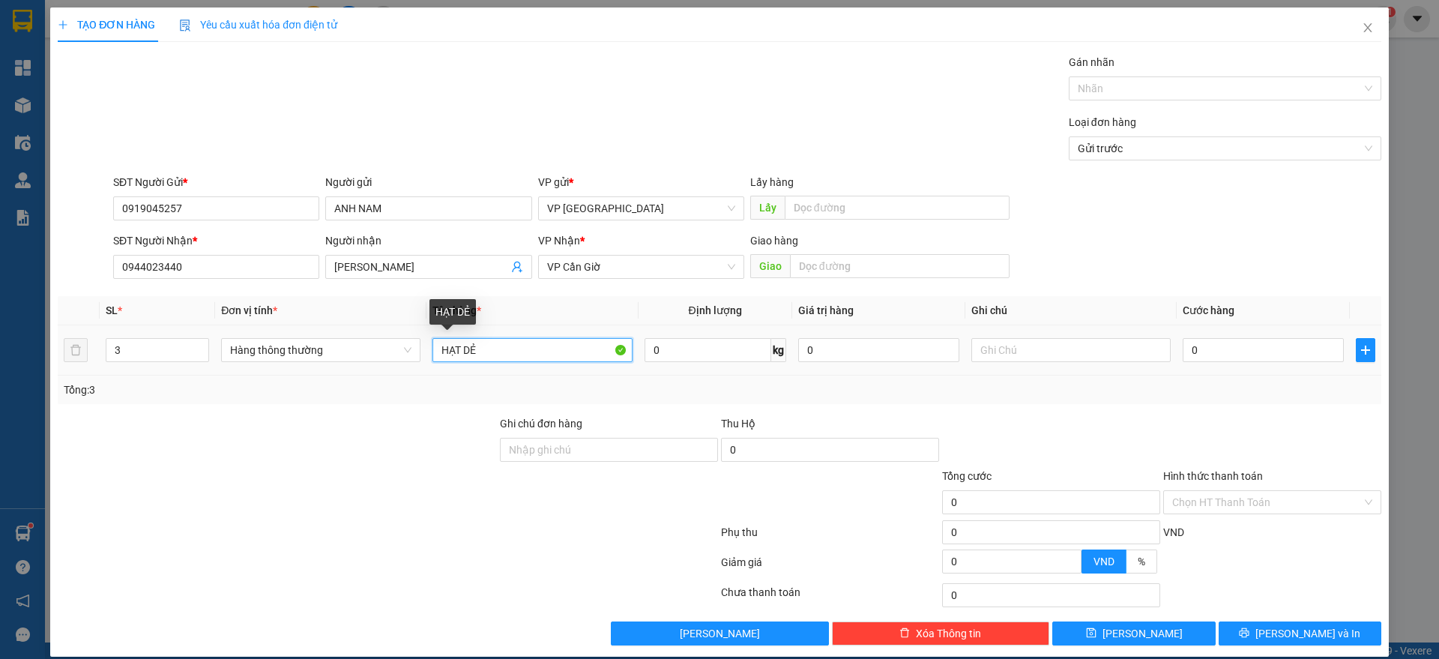
click at [513, 349] on input "HẠT DẺ" at bounding box center [531, 350] width 199 height 24
type input "QUẠT CẦM TAY"
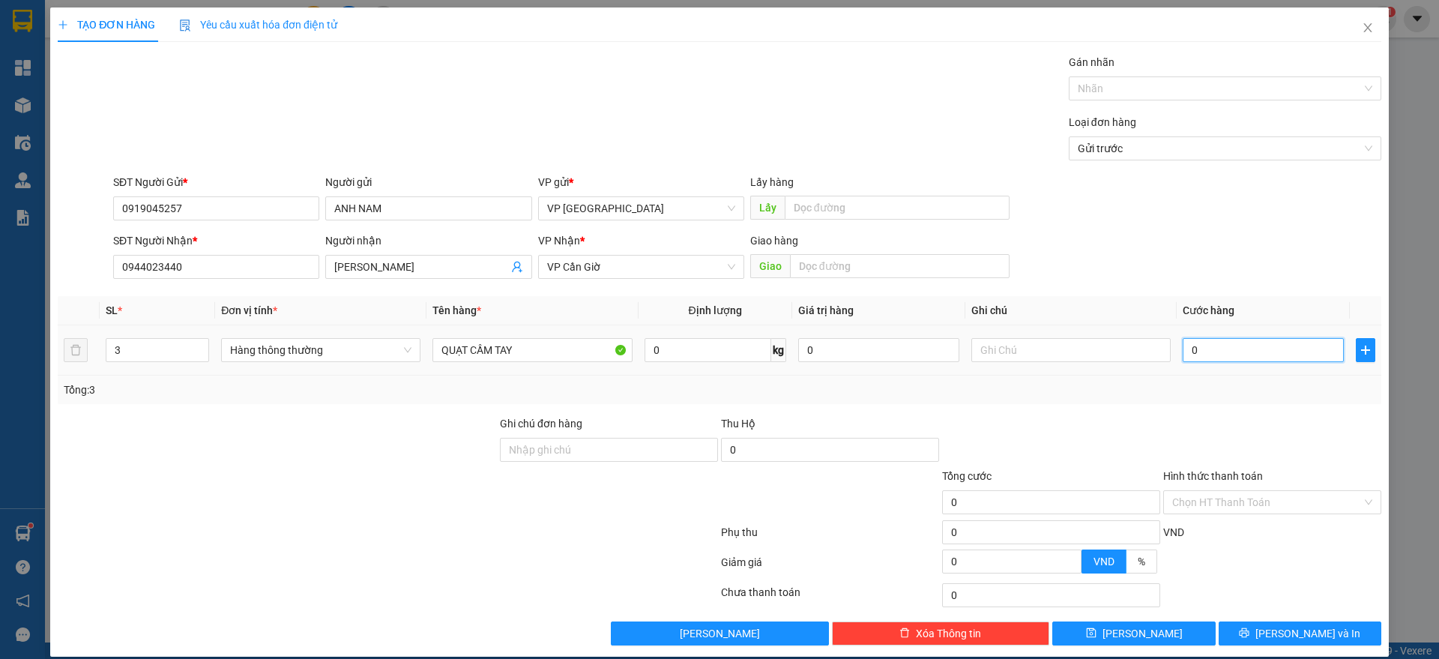
click at [1231, 343] on input "0" at bounding box center [1263, 350] width 161 height 24
type input "1"
type input "12"
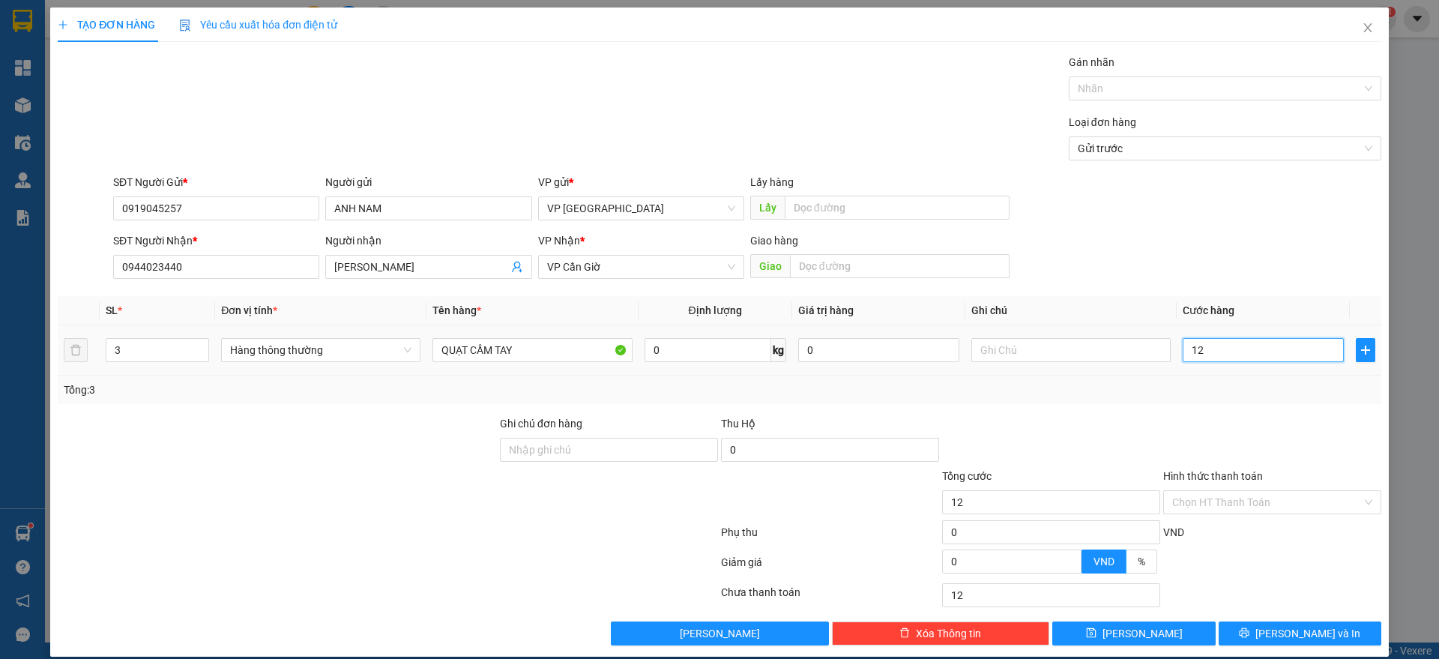
type input "125"
type input "1.250"
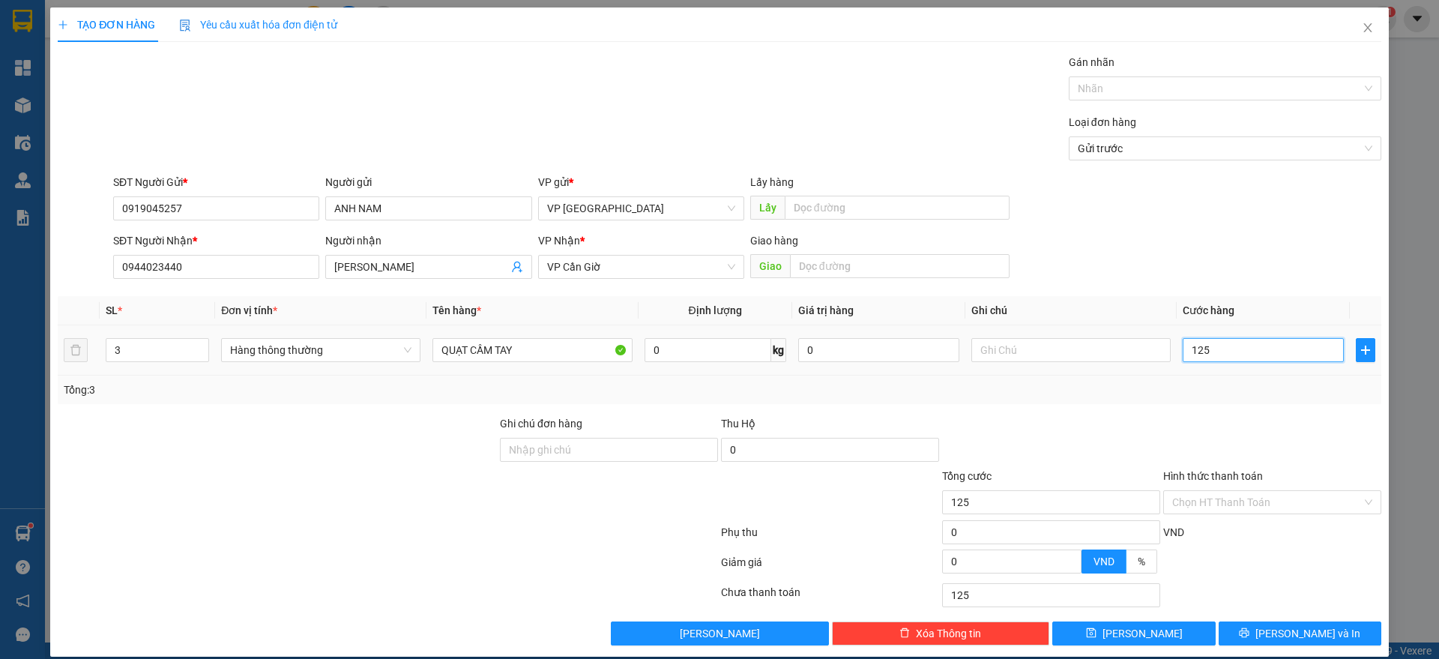
type input "1.250"
type input "12.500"
type input "125.000"
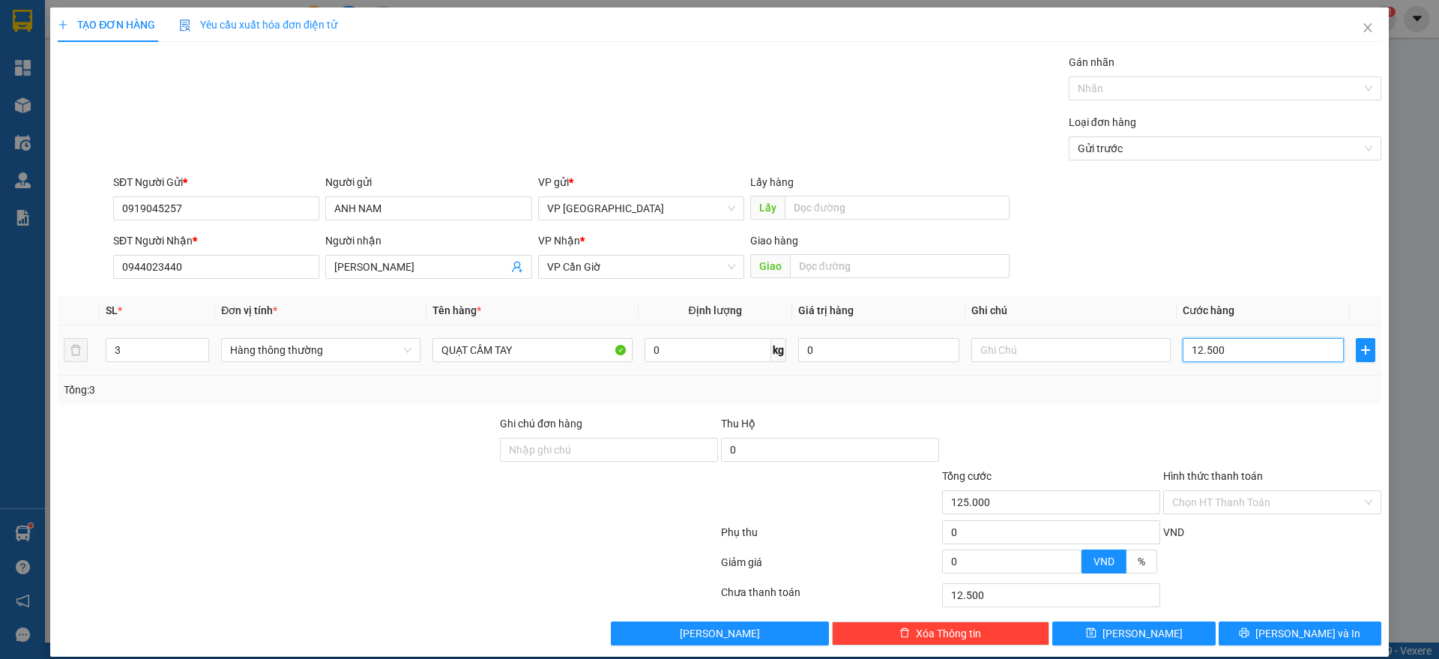
type input "125.000"
click at [1245, 642] on button "[PERSON_NAME] và In" at bounding box center [1300, 633] width 163 height 24
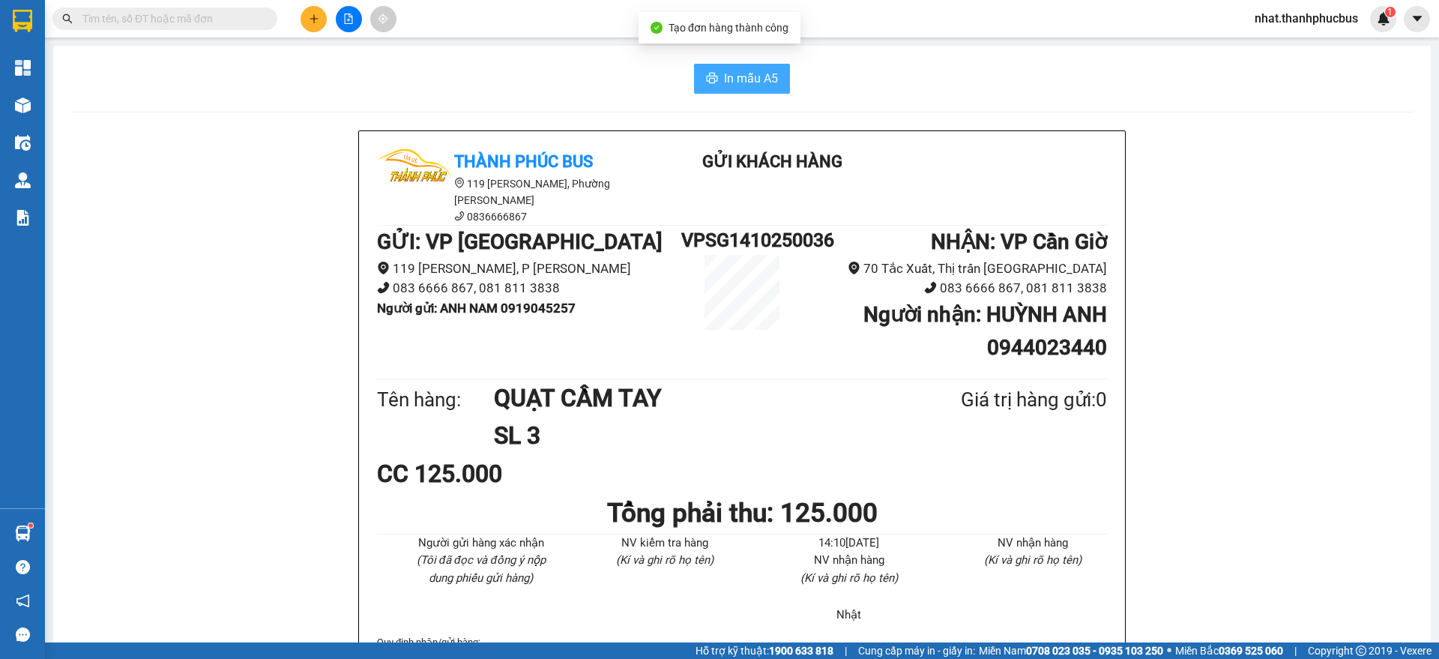
click at [752, 84] on span "In mẫu A5" at bounding box center [751, 78] width 54 height 19
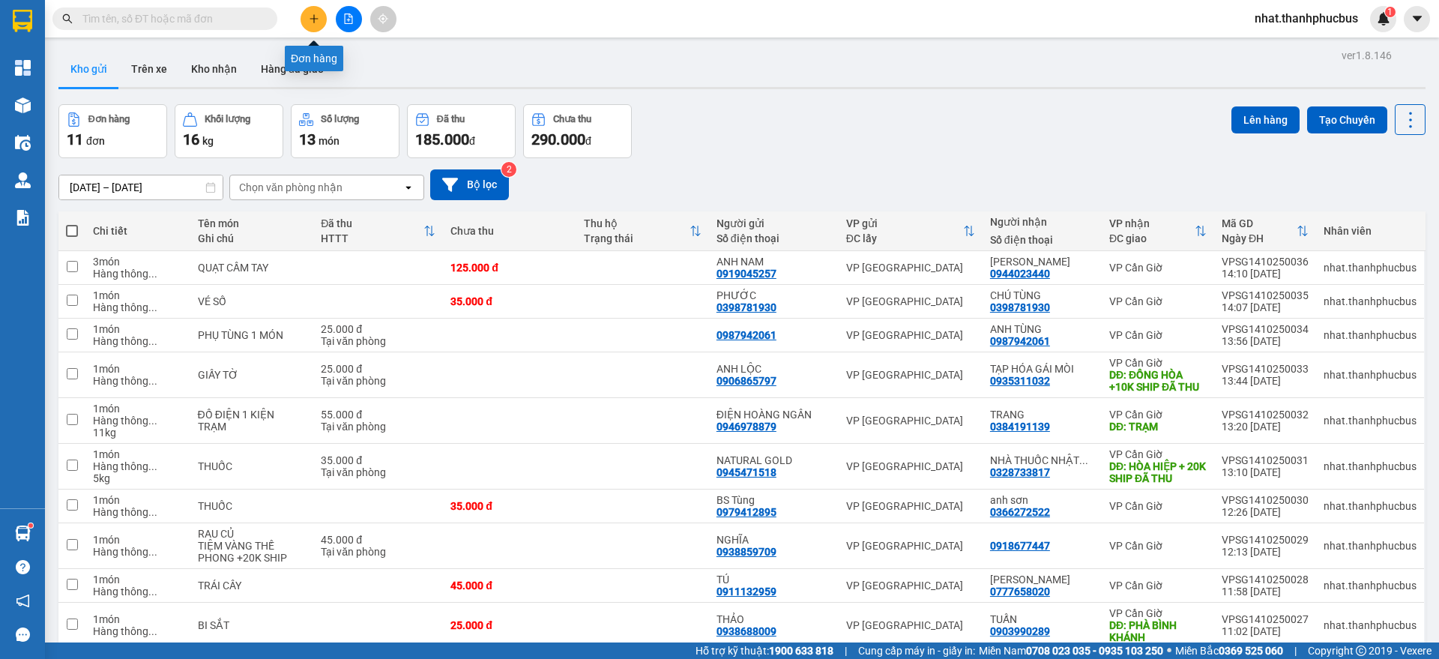
click at [316, 17] on icon "plus" at bounding box center [314, 18] width 10 height 10
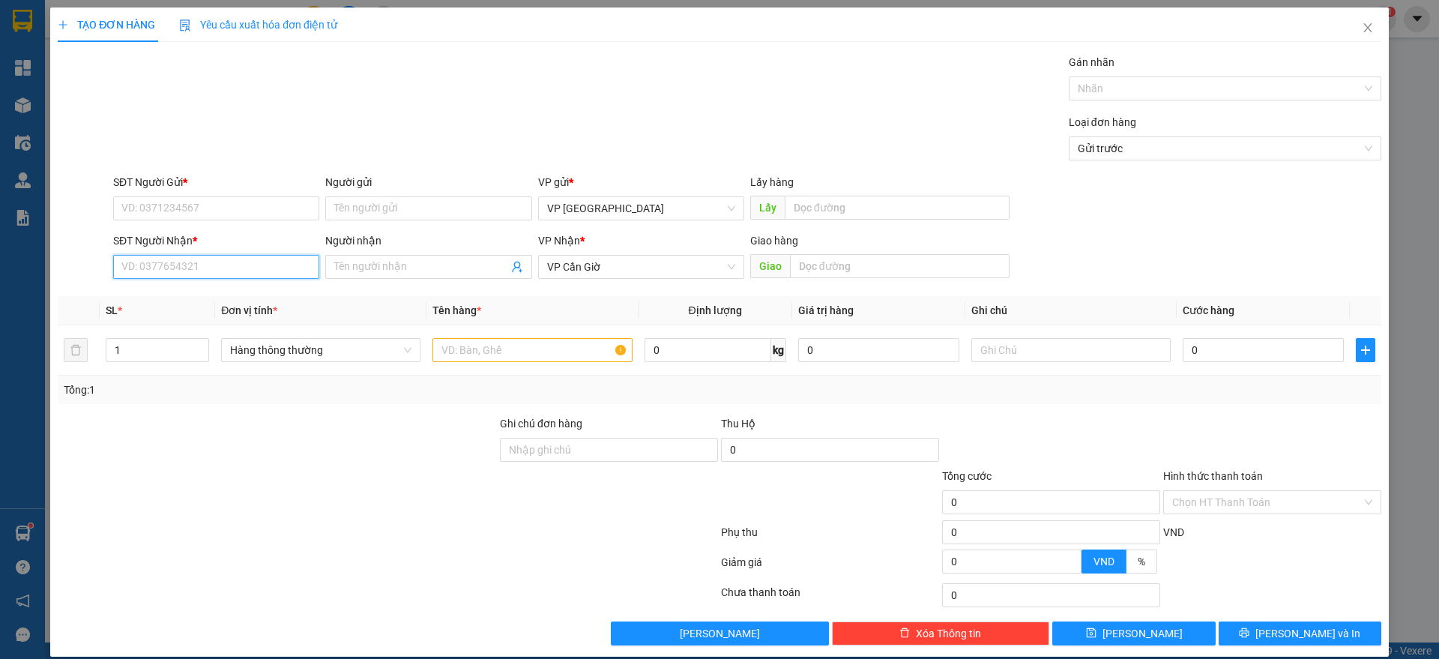
click at [222, 259] on input "SĐT Người Nhận *" at bounding box center [216, 267] width 206 height 24
click at [232, 295] on div "0918953100 - CHÚ VIỆT" at bounding box center [214, 297] width 186 height 16
type input "0918953100"
type input "CHÚ VIỆT"
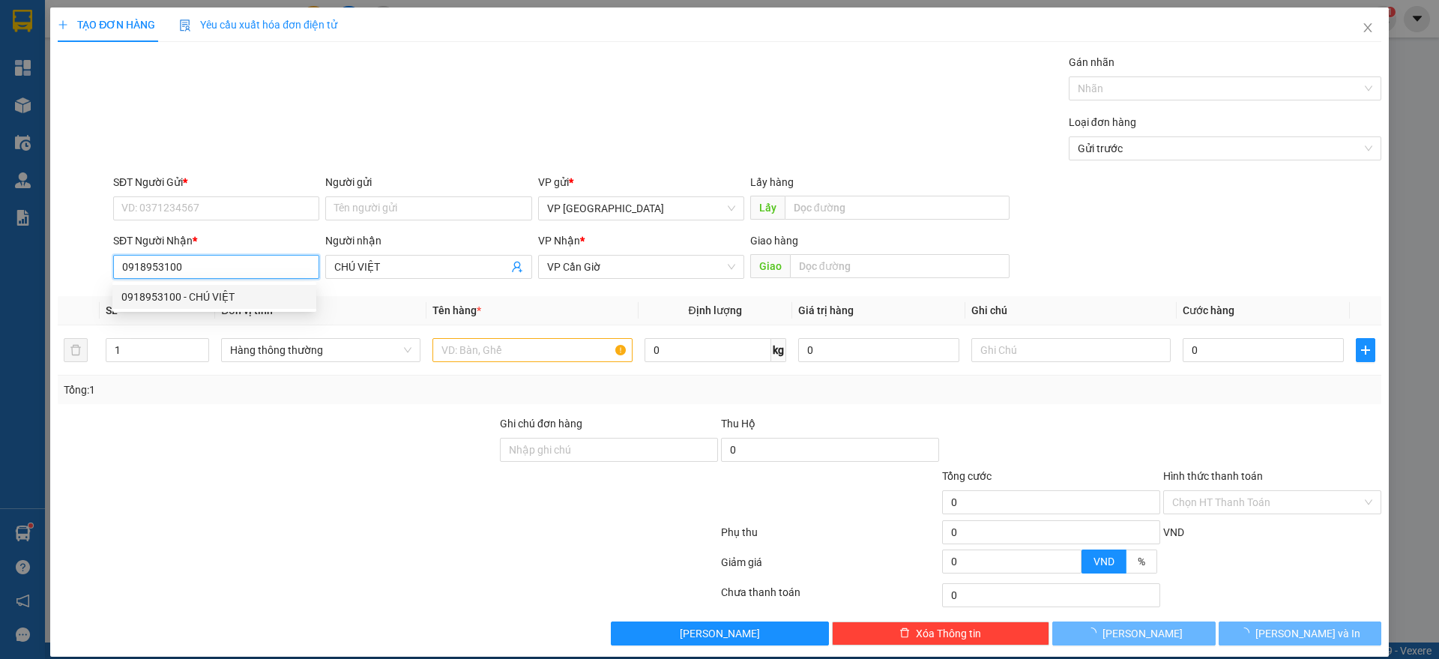
type input "115.000"
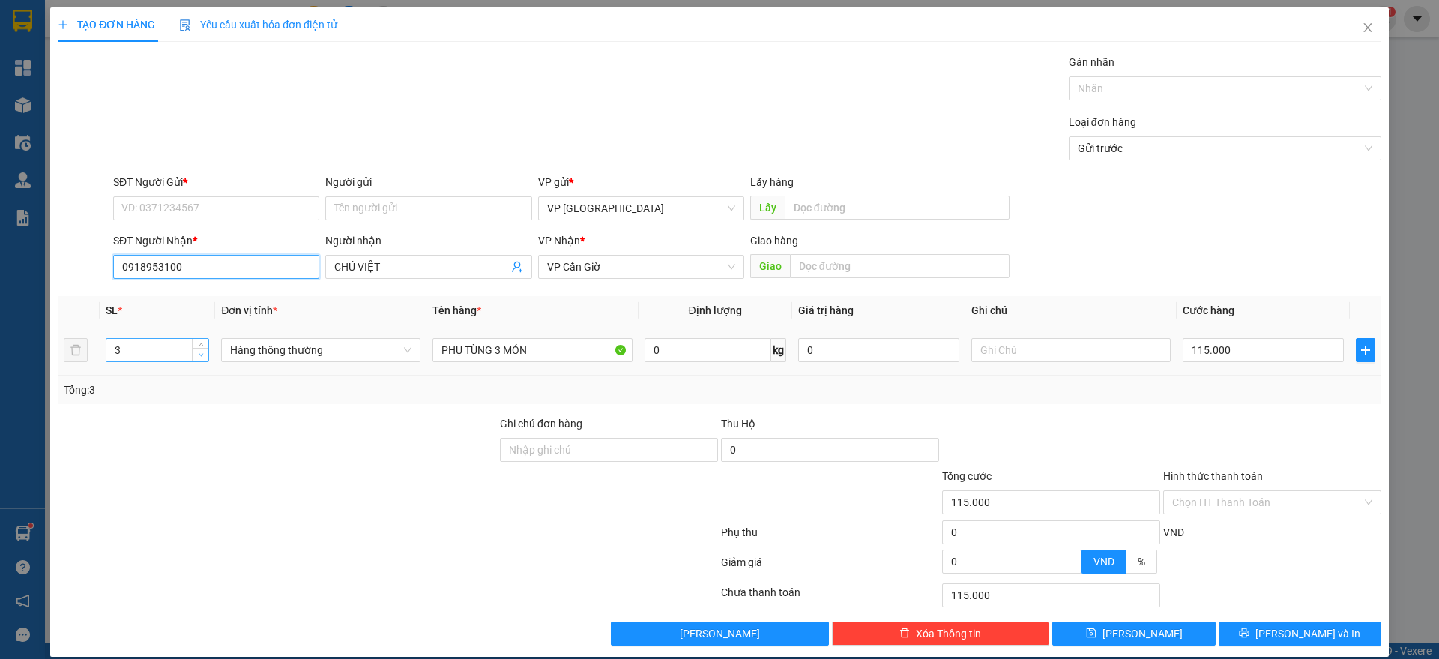
type input "0918953100"
click at [199, 348] on span "Decrease Value" at bounding box center [200, 354] width 16 height 13
type input "1"
click at [199, 348] on span "Decrease Value" at bounding box center [200, 354] width 16 height 13
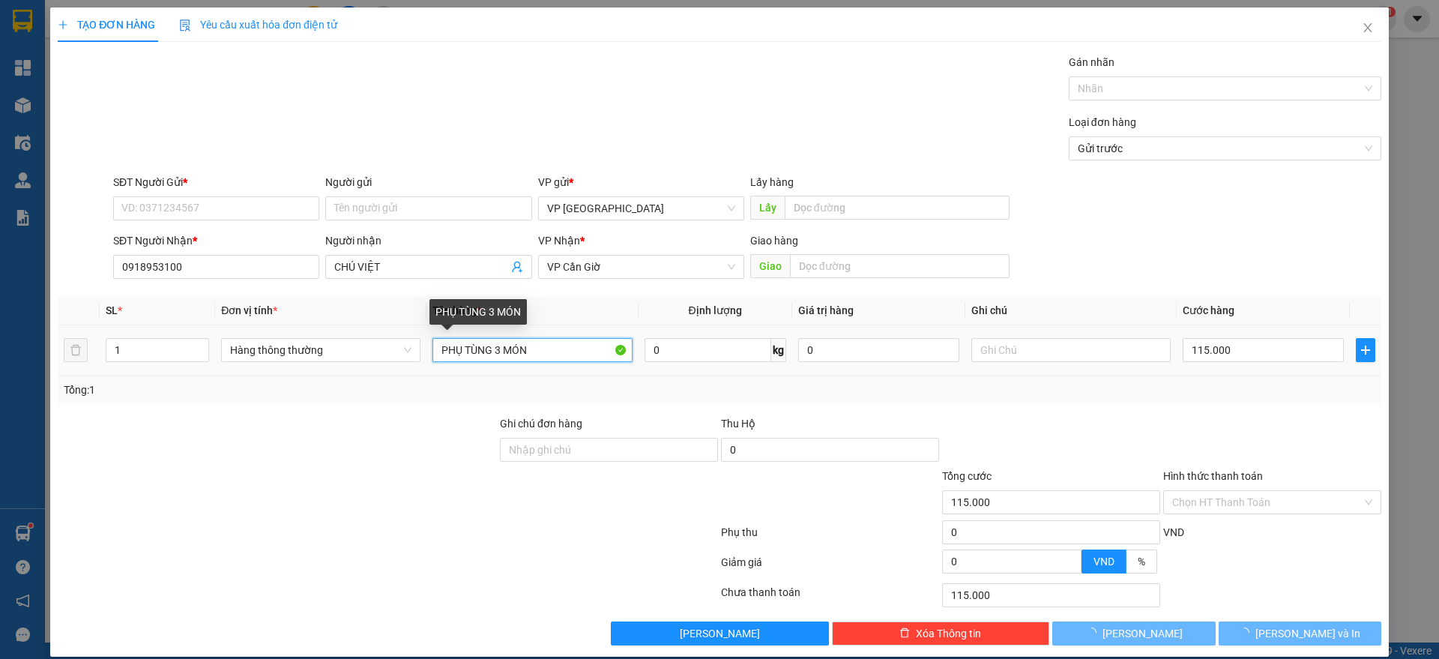
click at [561, 345] on input "PHỤ TÙNG 3 MÓN" at bounding box center [531, 350] width 199 height 24
type input "0"
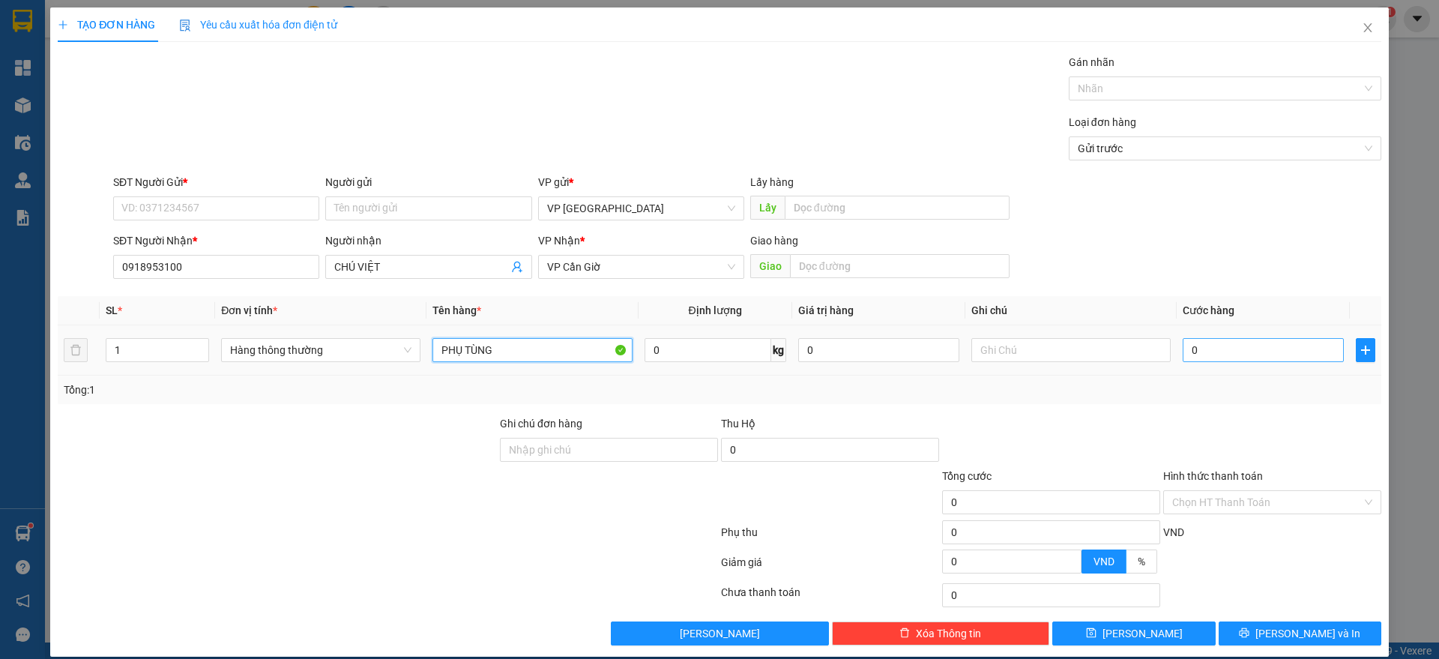
type input "PHỤ TÙNG"
click at [1272, 343] on input "0" at bounding box center [1263, 350] width 161 height 24
type input "2"
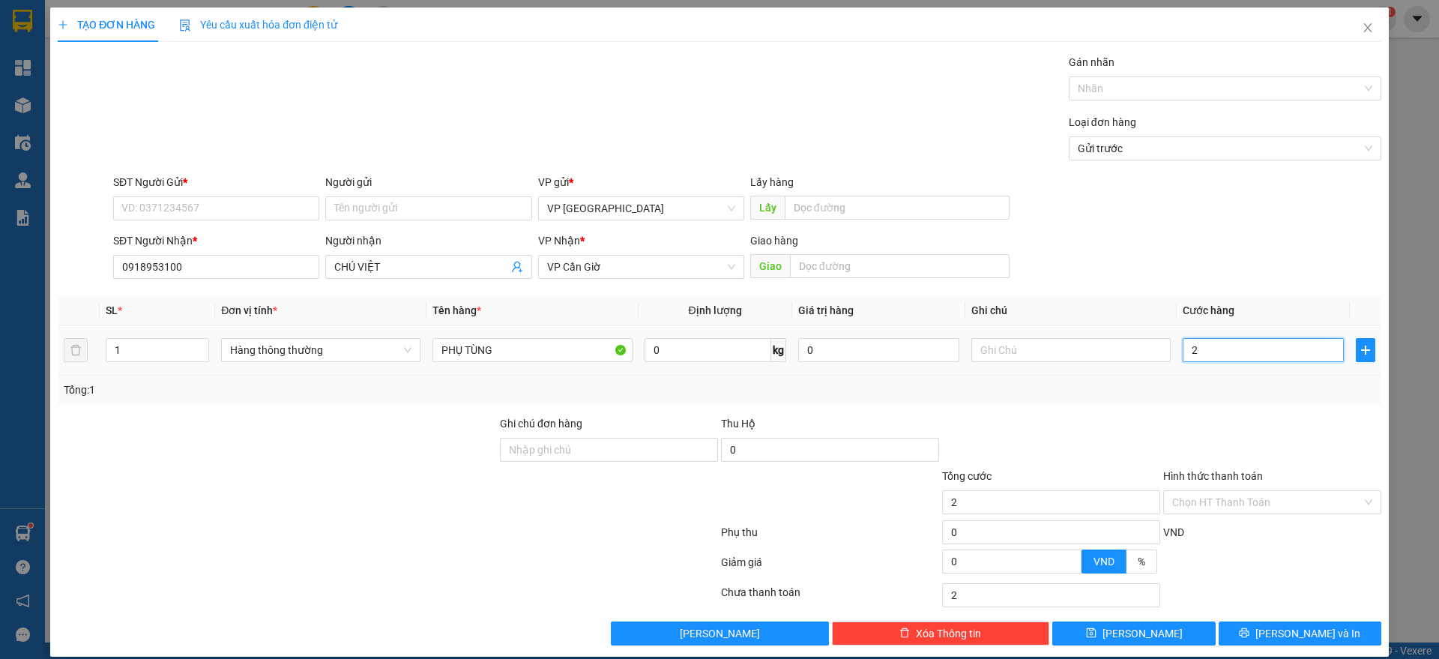
type input "25"
type input "25.000"
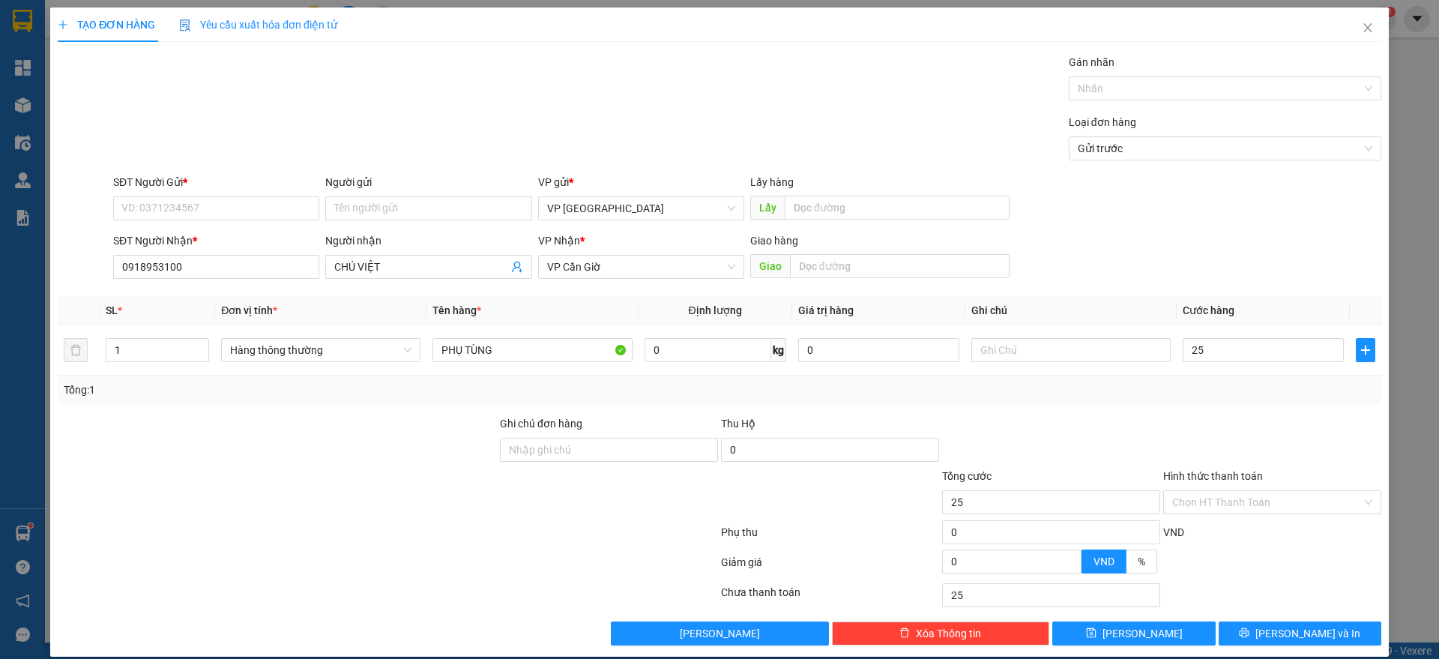
type input "25.000"
click at [1264, 408] on div "Transit Pickup Surcharge Ids Transit Deliver Surcharge Ids Transit Deliver Surc…" at bounding box center [720, 349] width 1324 height 591
click at [202, 209] on input "SĐT Người Gửi *" at bounding box center [216, 208] width 206 height 24
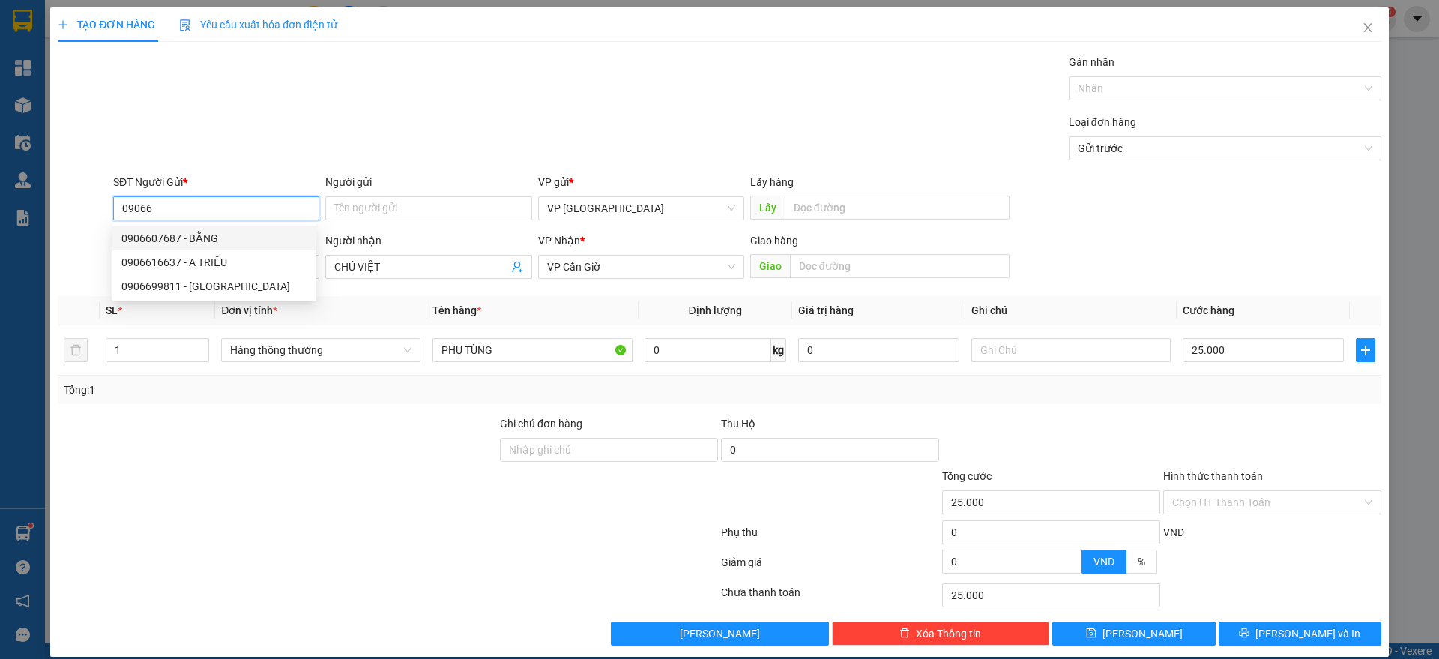
click at [210, 236] on div "0906607687 - BẰNG" at bounding box center [214, 238] width 186 height 16
type input "0906607687"
type input "BẰNG"
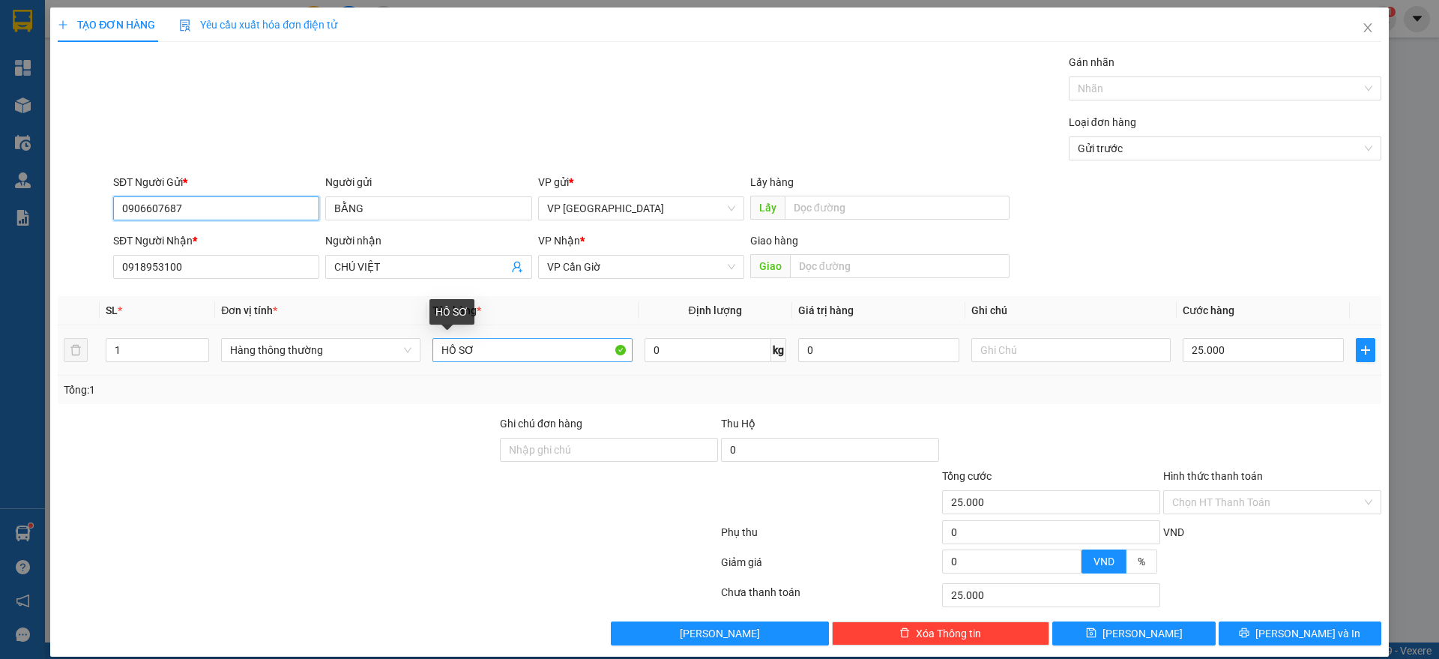
type input "0906607687"
click at [572, 349] on input "HỒ SƠ" at bounding box center [531, 350] width 199 height 24
type input "H"
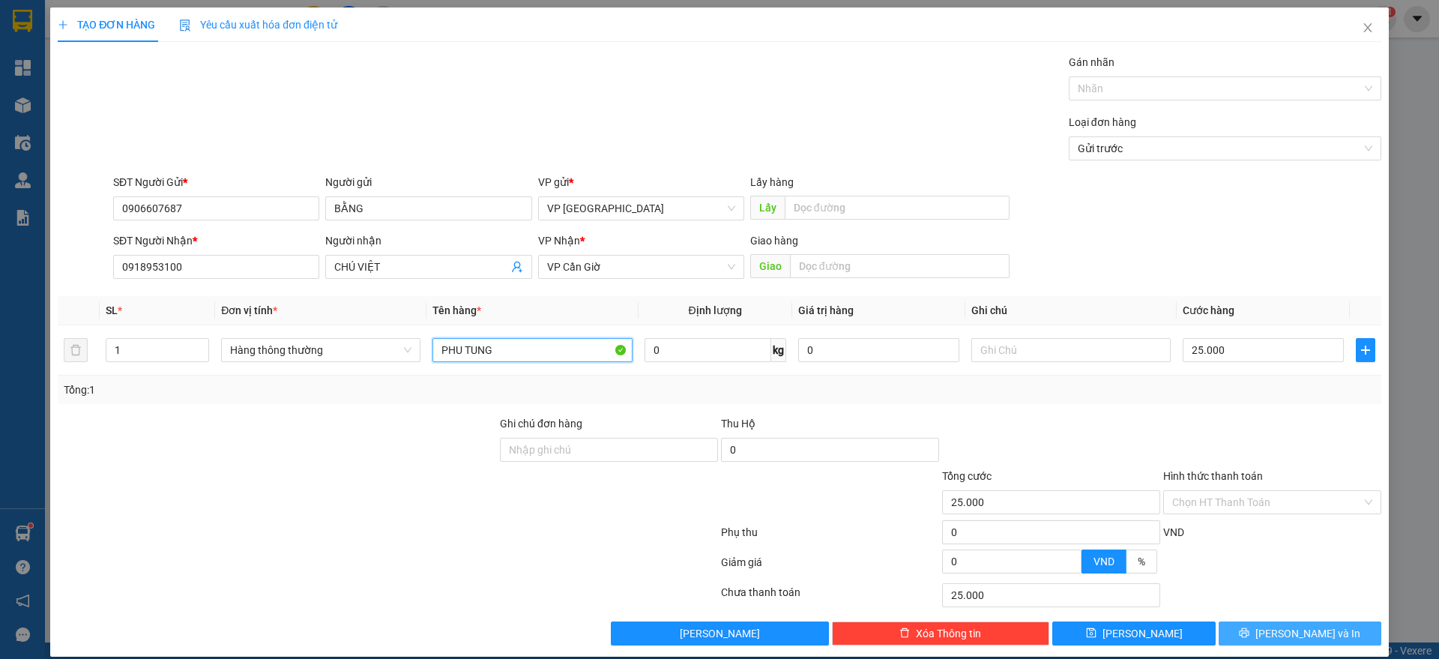
type input "PHU TUNG"
click at [1246, 632] on button "[PERSON_NAME] và In" at bounding box center [1300, 633] width 163 height 24
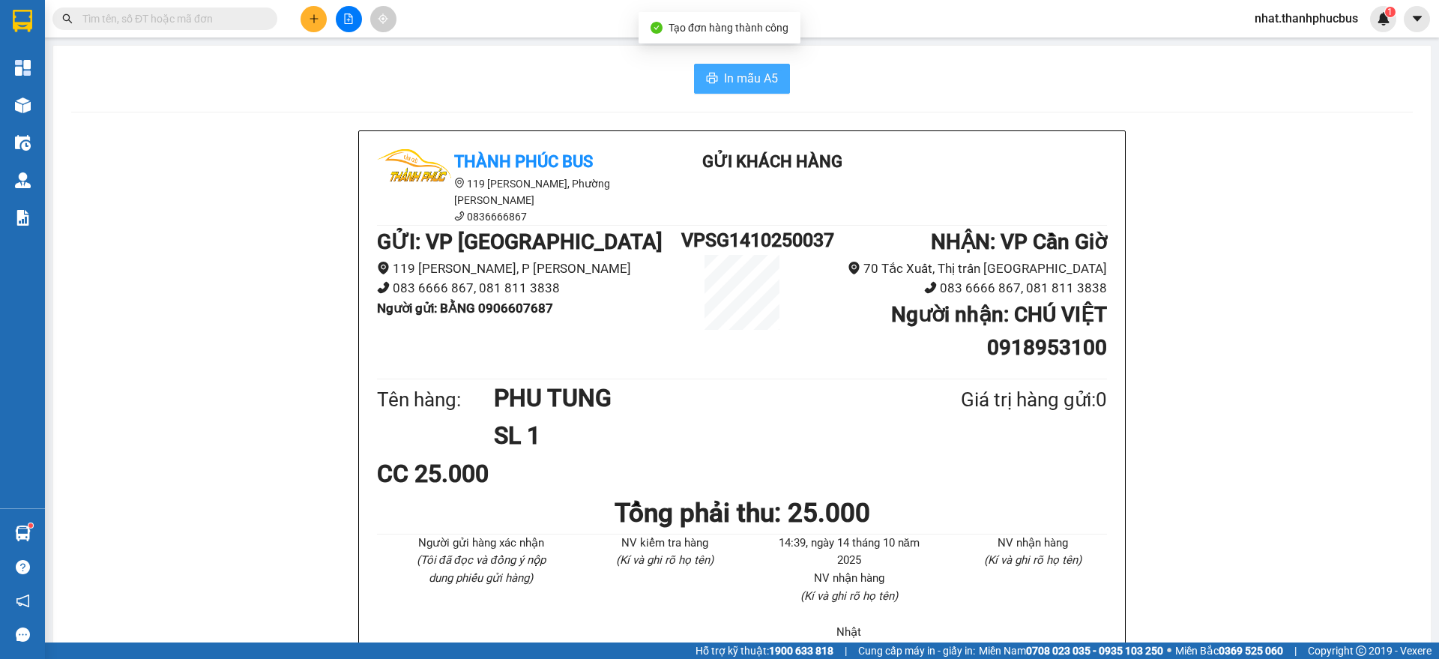
click at [705, 67] on button "In mẫu A5" at bounding box center [742, 79] width 96 height 30
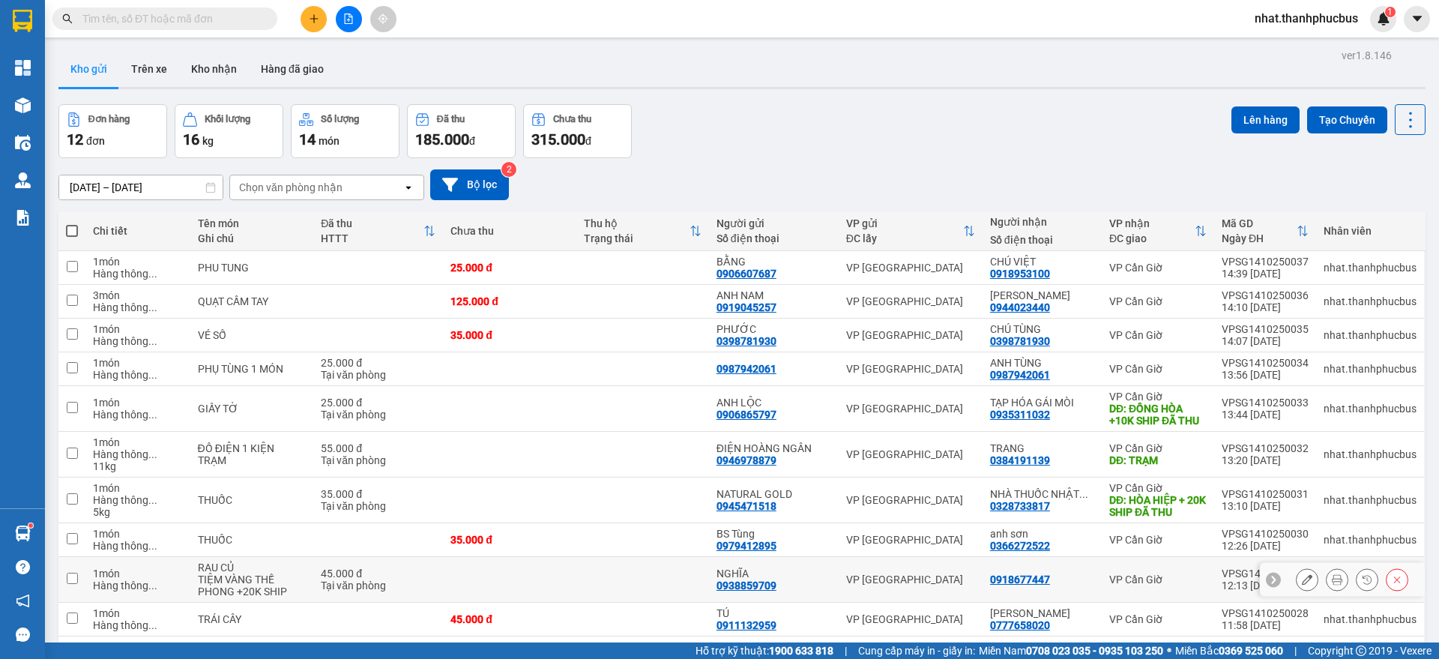
click at [1079, 567] on td "0918677447" at bounding box center [1042, 580] width 119 height 46
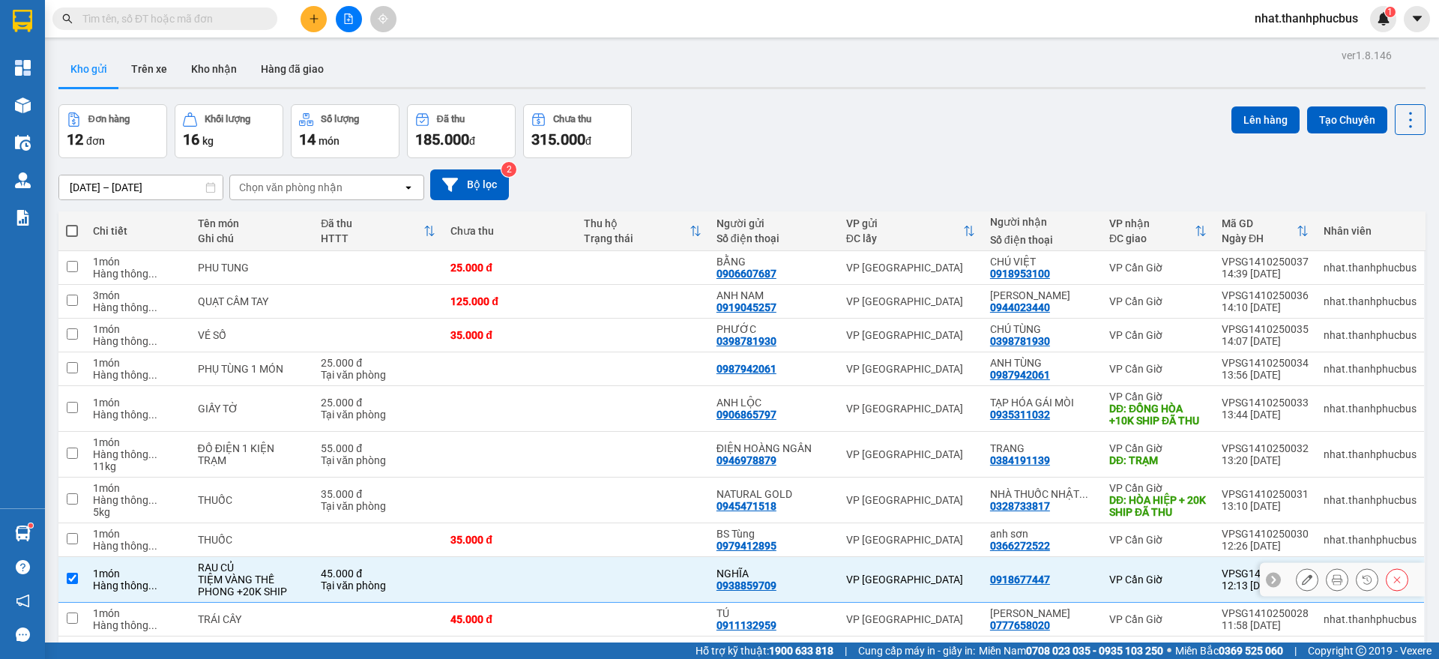
click at [1079, 567] on td "0918677447" at bounding box center [1042, 580] width 119 height 46
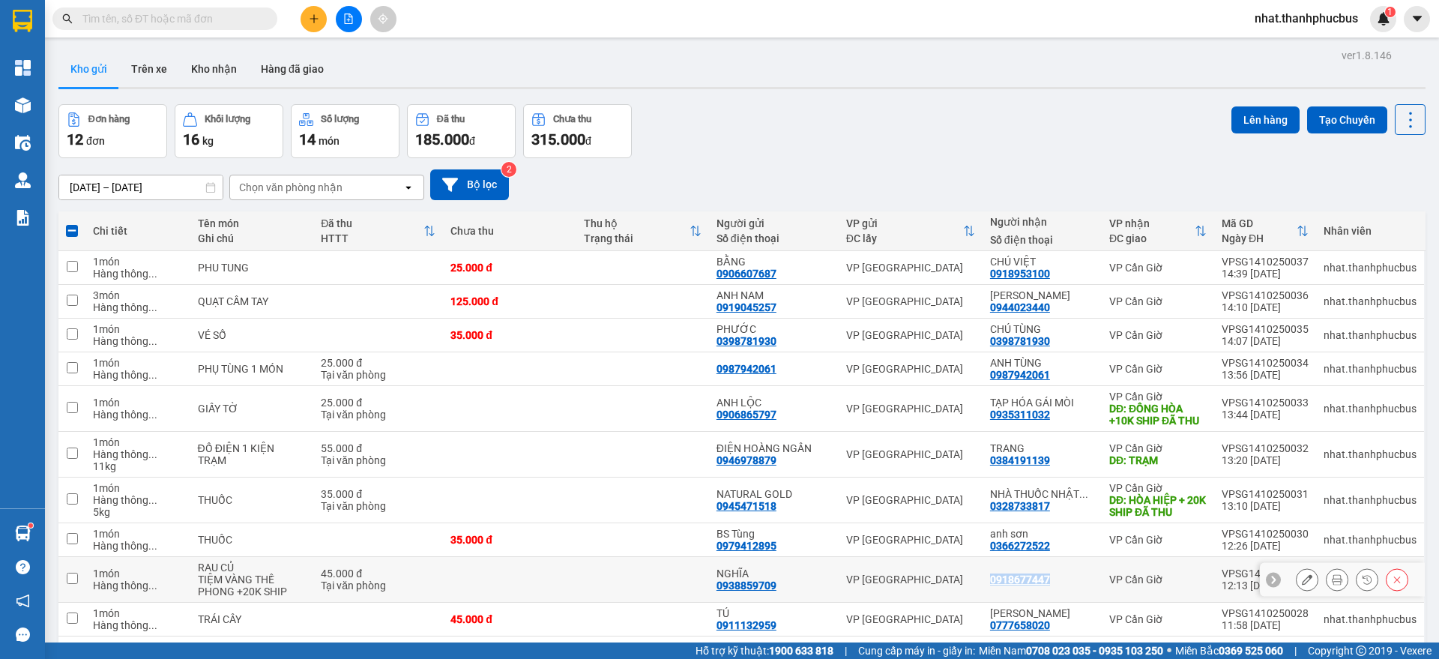
drag, startPoint x: 705, startPoint y: 67, endPoint x: 1079, endPoint y: 567, distance: 623.7
click at [1079, 567] on td "0918677447" at bounding box center [1042, 580] width 119 height 46
checkbox input "true"
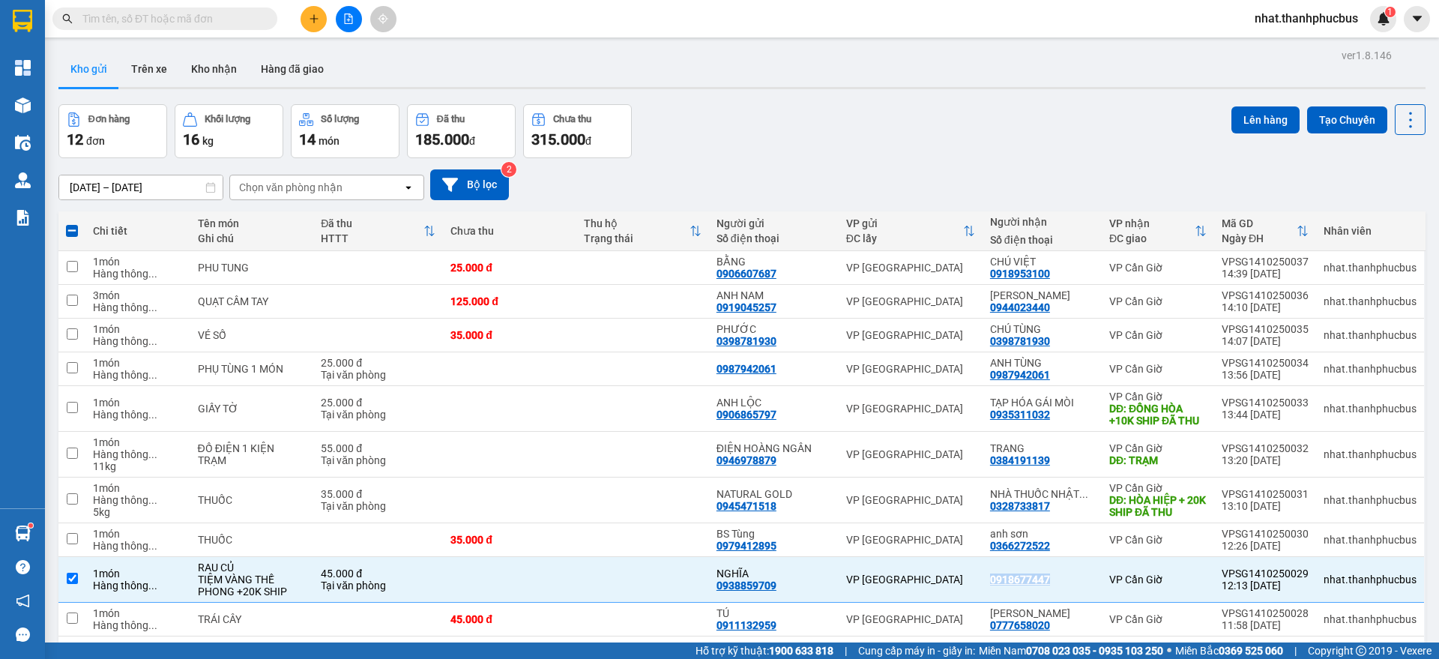
click at [73, 234] on span at bounding box center [72, 231] width 12 height 12
click at [72, 223] on input "checkbox" at bounding box center [72, 223] width 0 height 0
checkbox input "true"
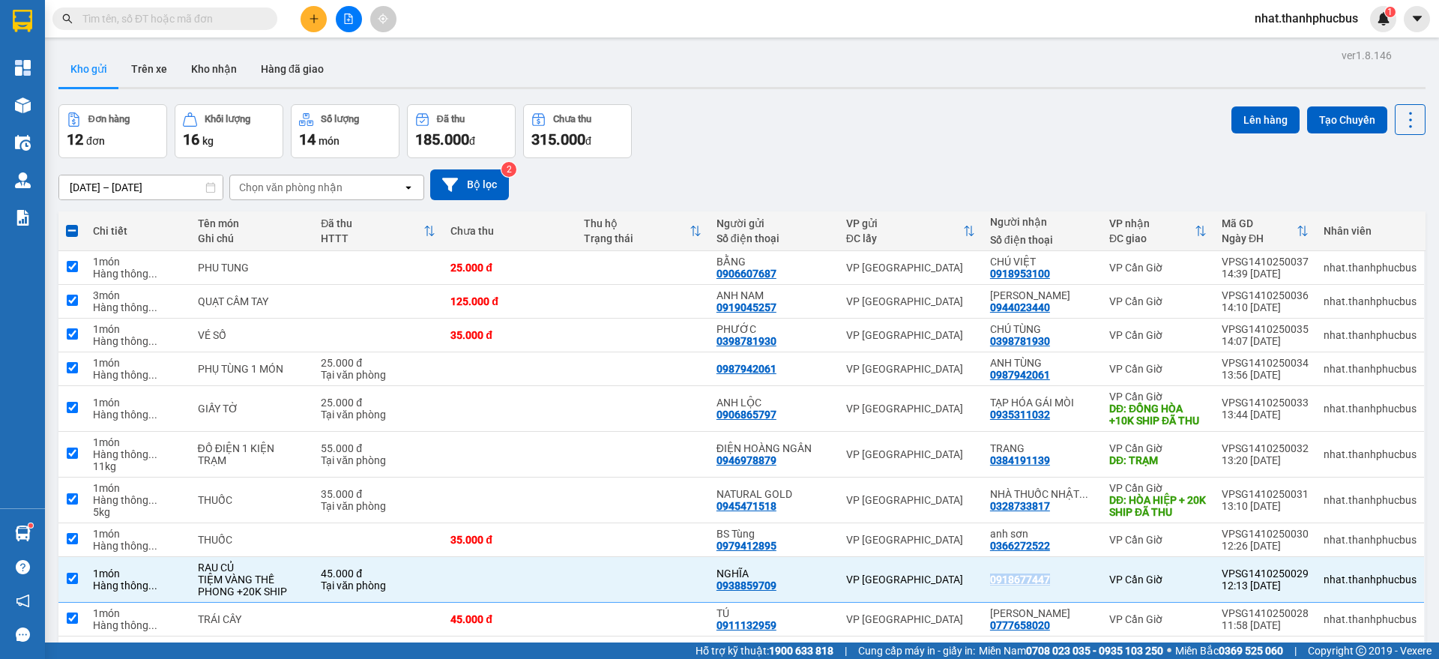
checkbox input "true"
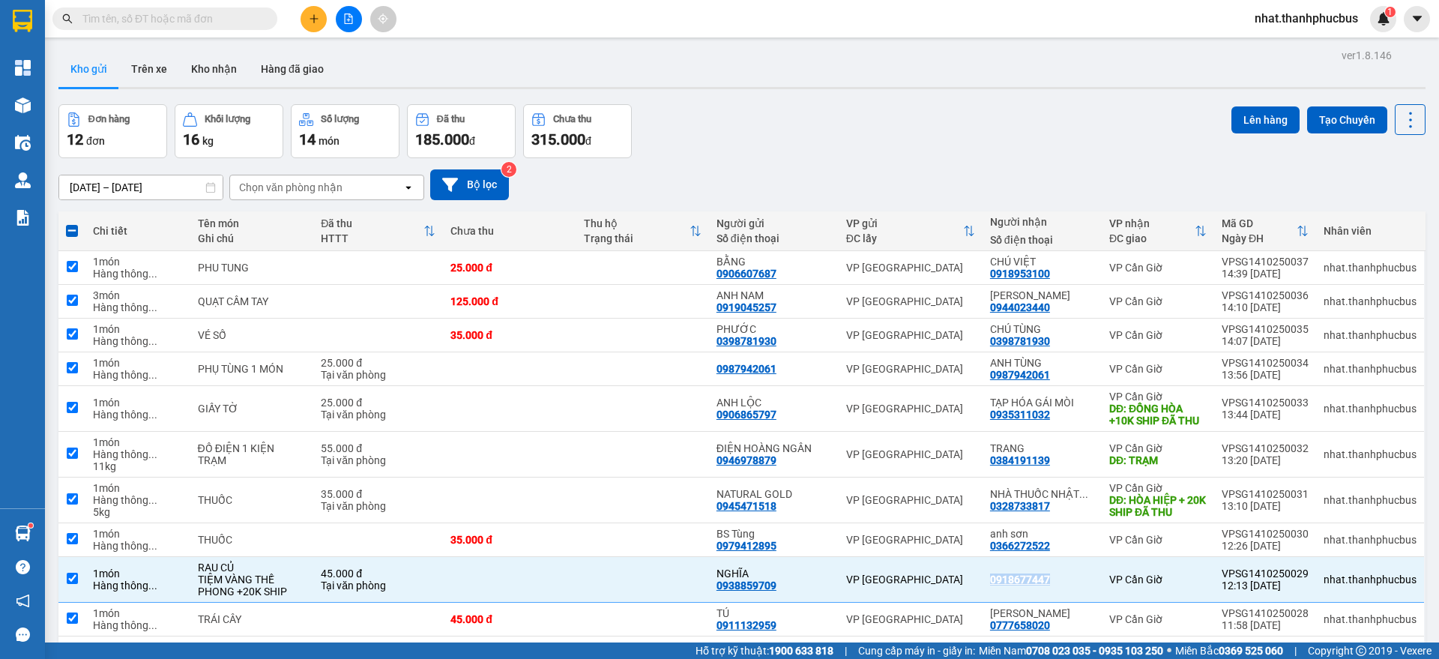
checkbox input "true"
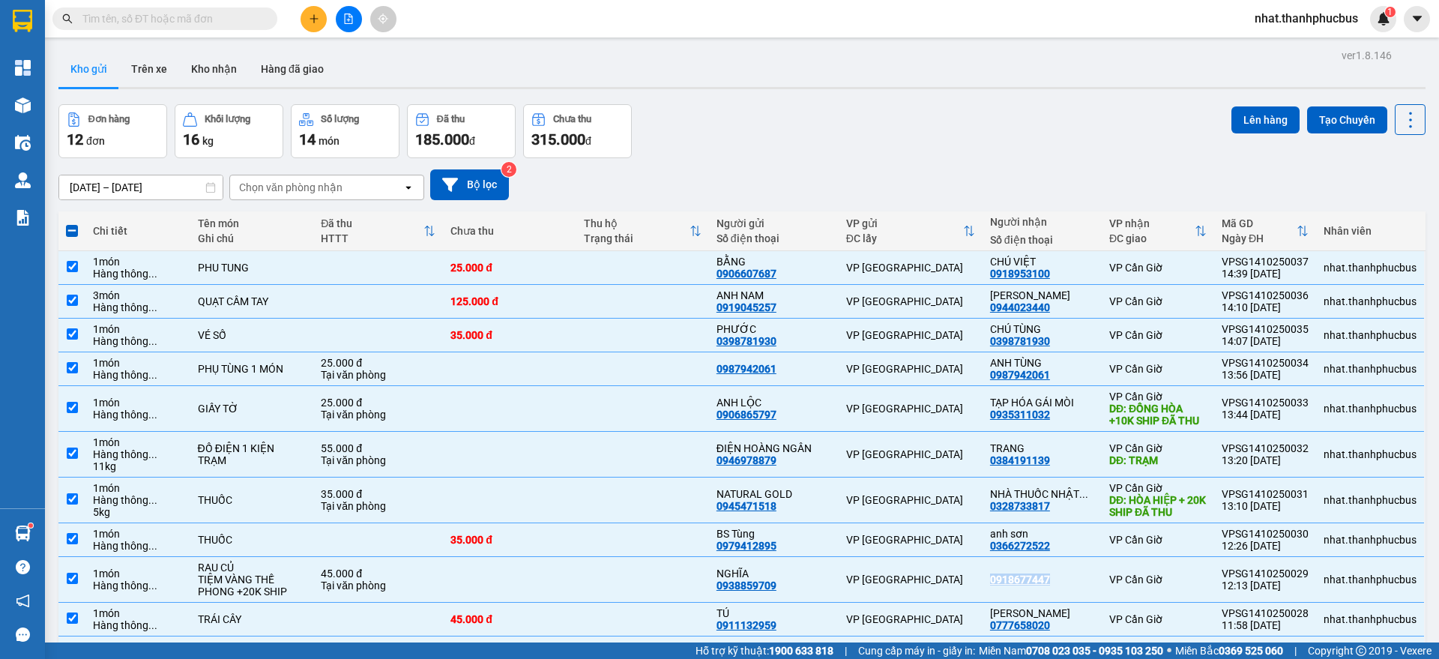
click at [73, 234] on span at bounding box center [72, 231] width 12 height 12
click at [72, 223] on input "checkbox" at bounding box center [72, 223] width 0 height 0
click at [73, 234] on span at bounding box center [72, 231] width 12 height 12
click at [72, 223] on input "checkbox" at bounding box center [72, 223] width 0 height 0
checkbox input "false"
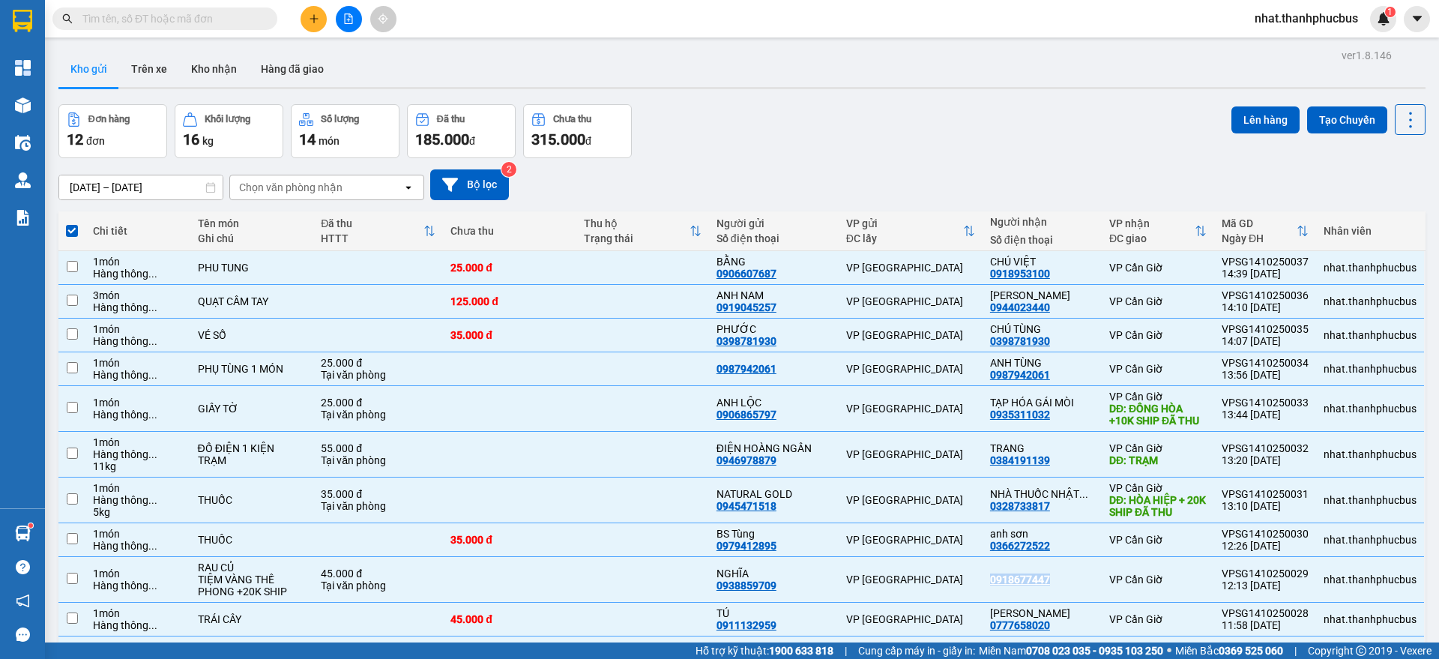
checkbox input "false"
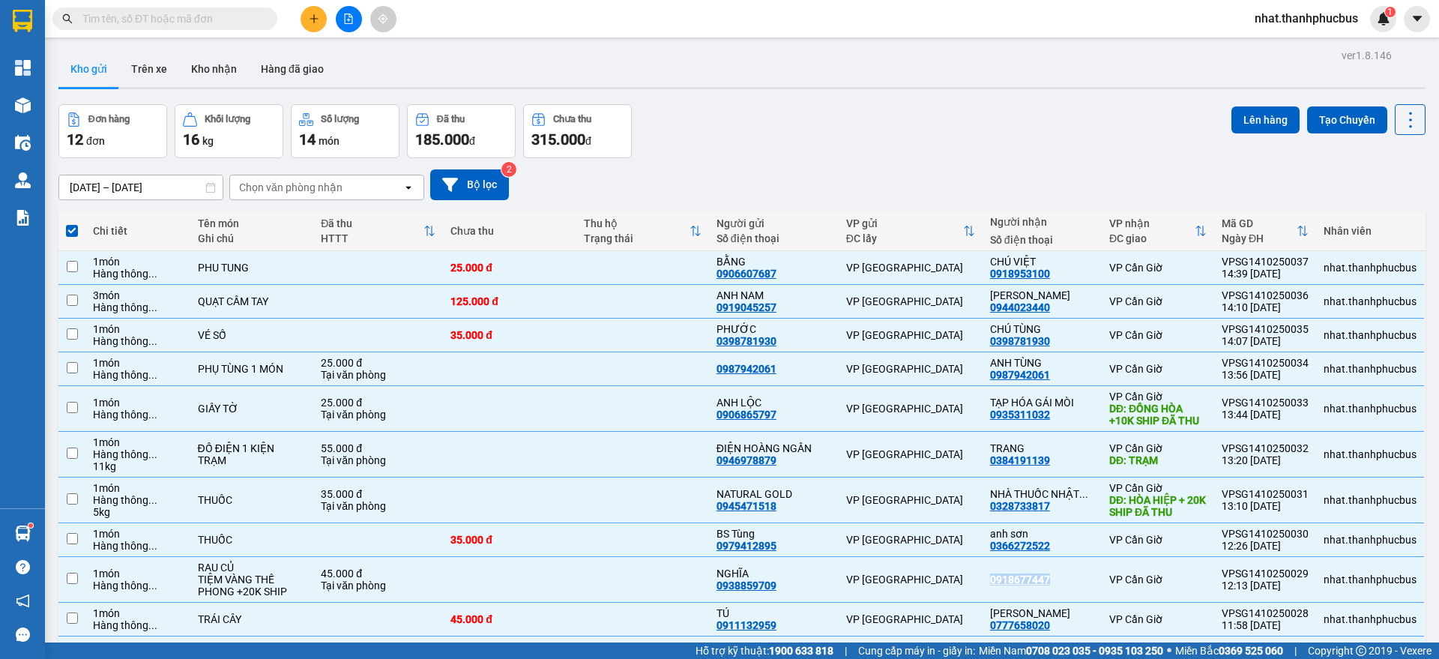
checkbox input "false"
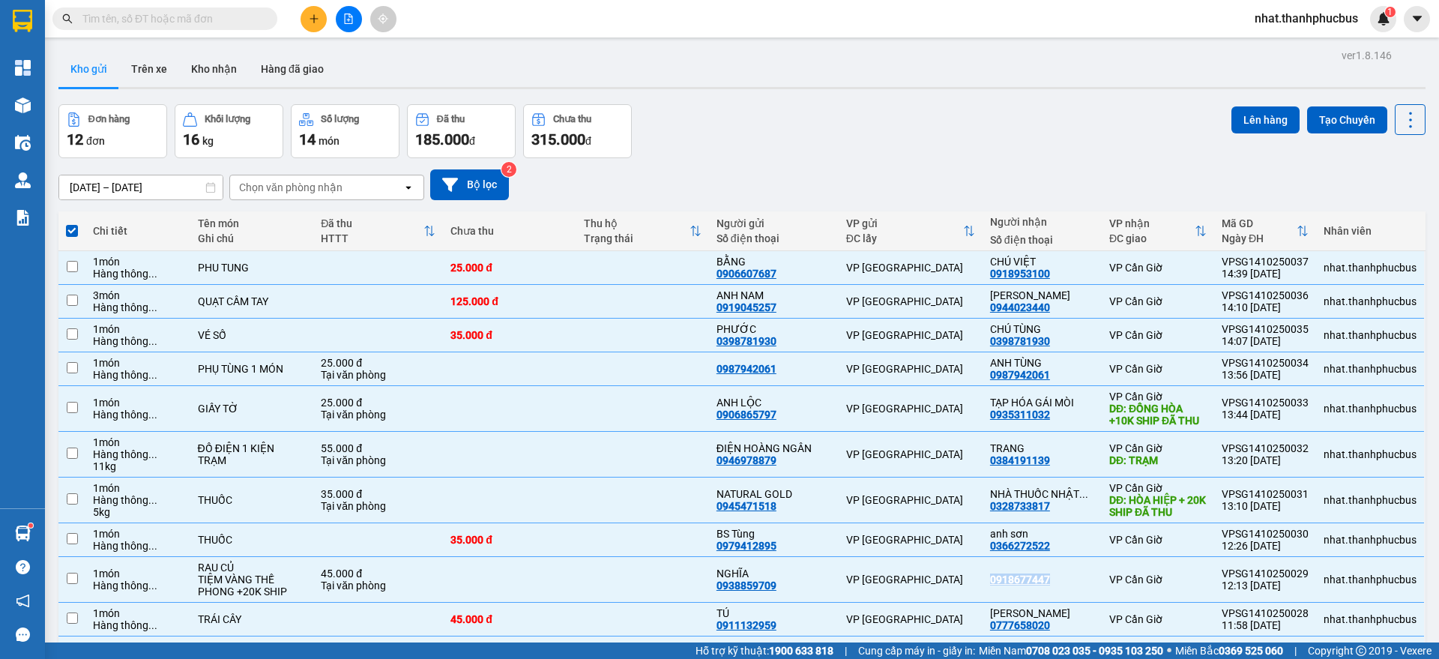
checkbox input "false"
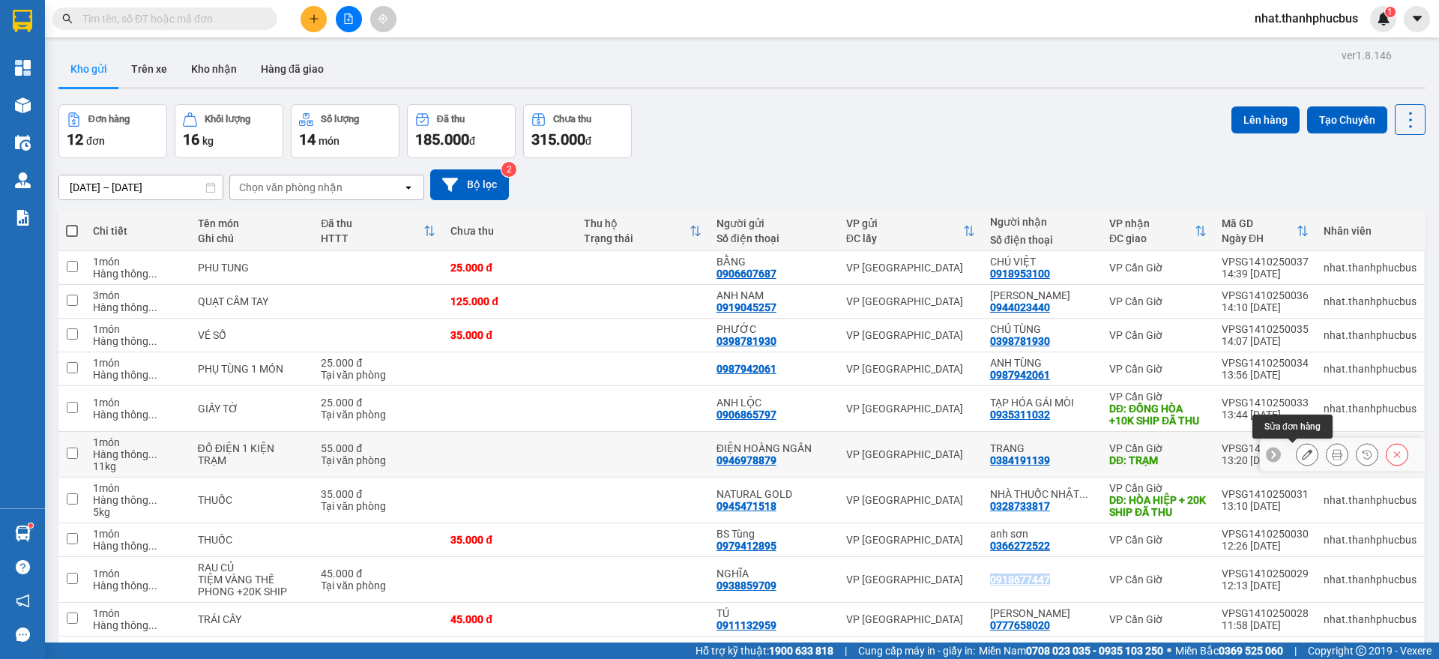
click at [1299, 452] on button at bounding box center [1307, 454] width 21 height 26
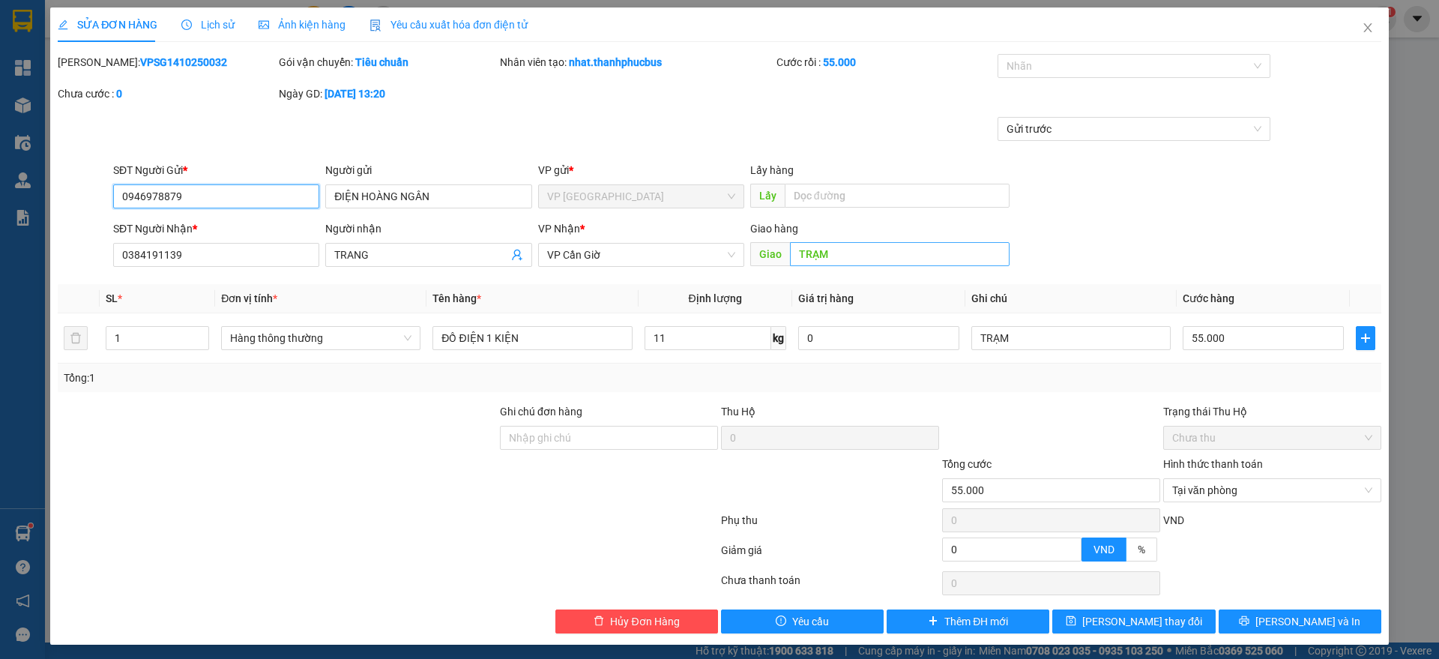
type input "0946978879"
type input "ĐIỆN HOÀNG NGÂN"
type input "0384191139"
type input "TRANG"
type input "TRẠM"
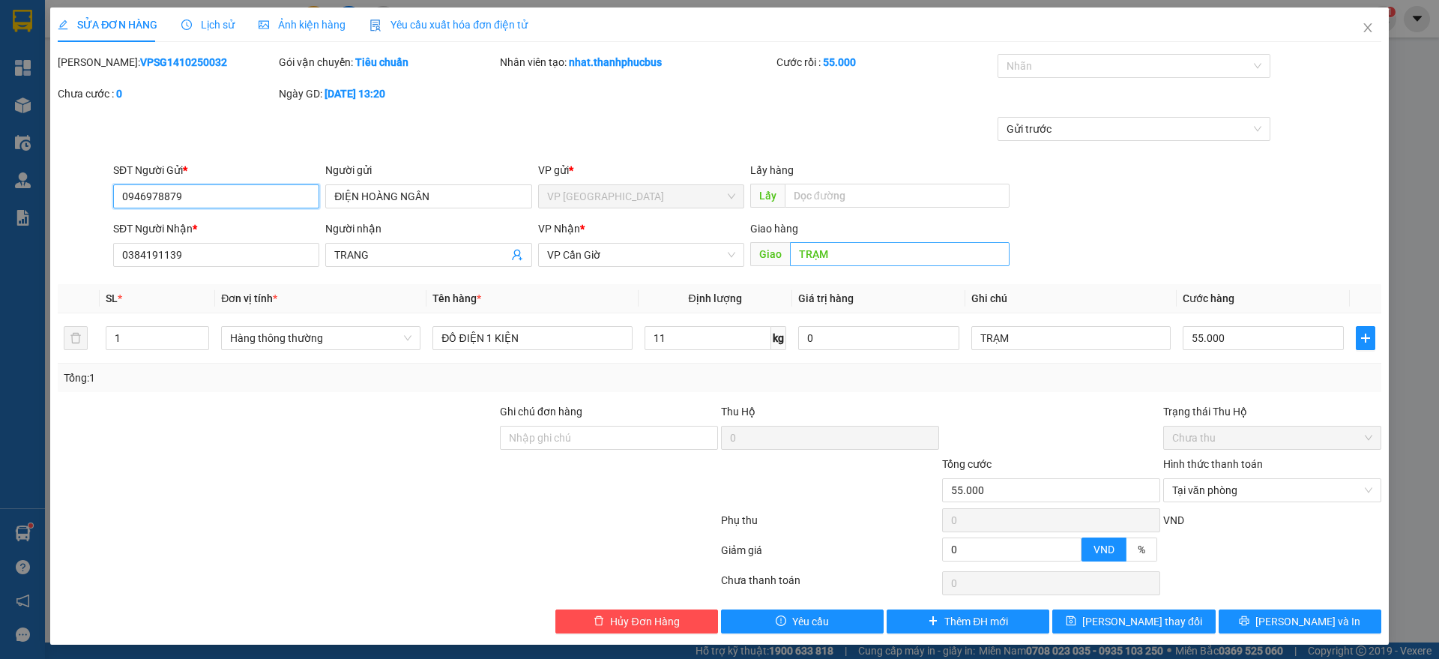
type input "55.000"
click at [865, 246] on input "TRẠM" at bounding box center [900, 254] width 220 height 24
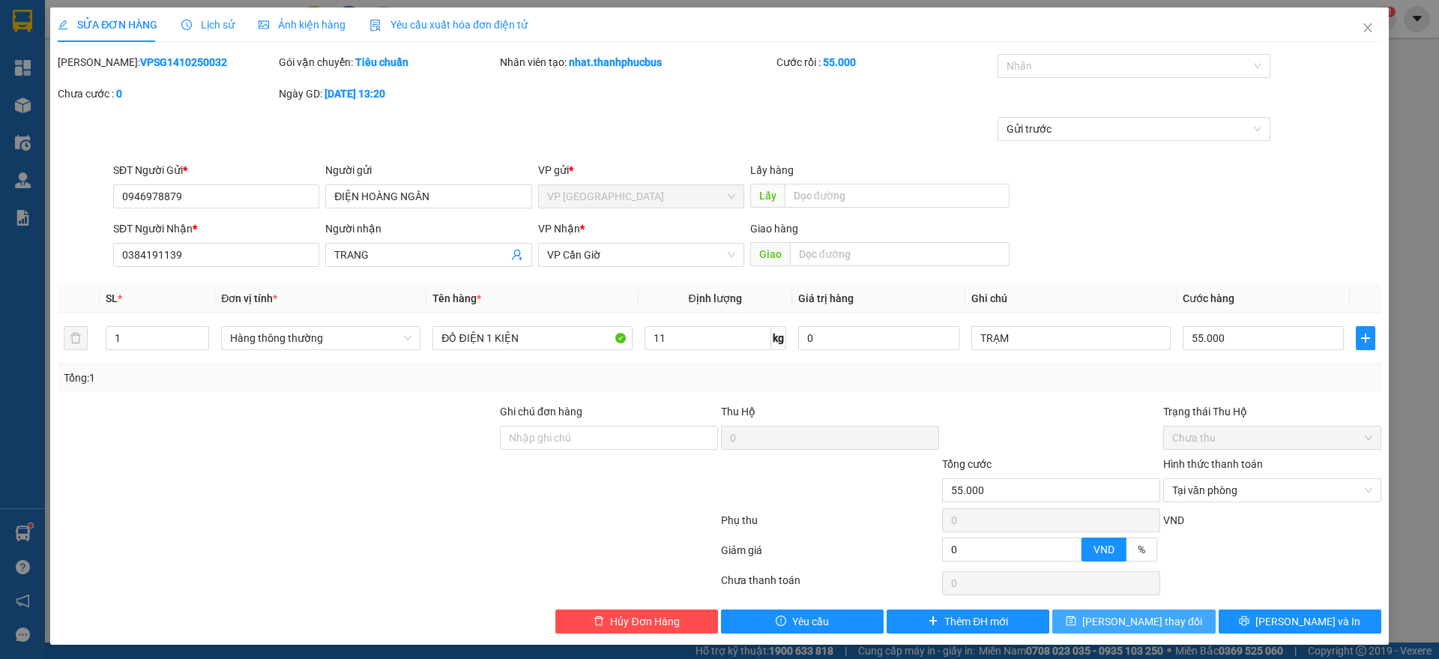
click at [1131, 629] on span "[PERSON_NAME] thay đổi" at bounding box center [1142, 621] width 120 height 16
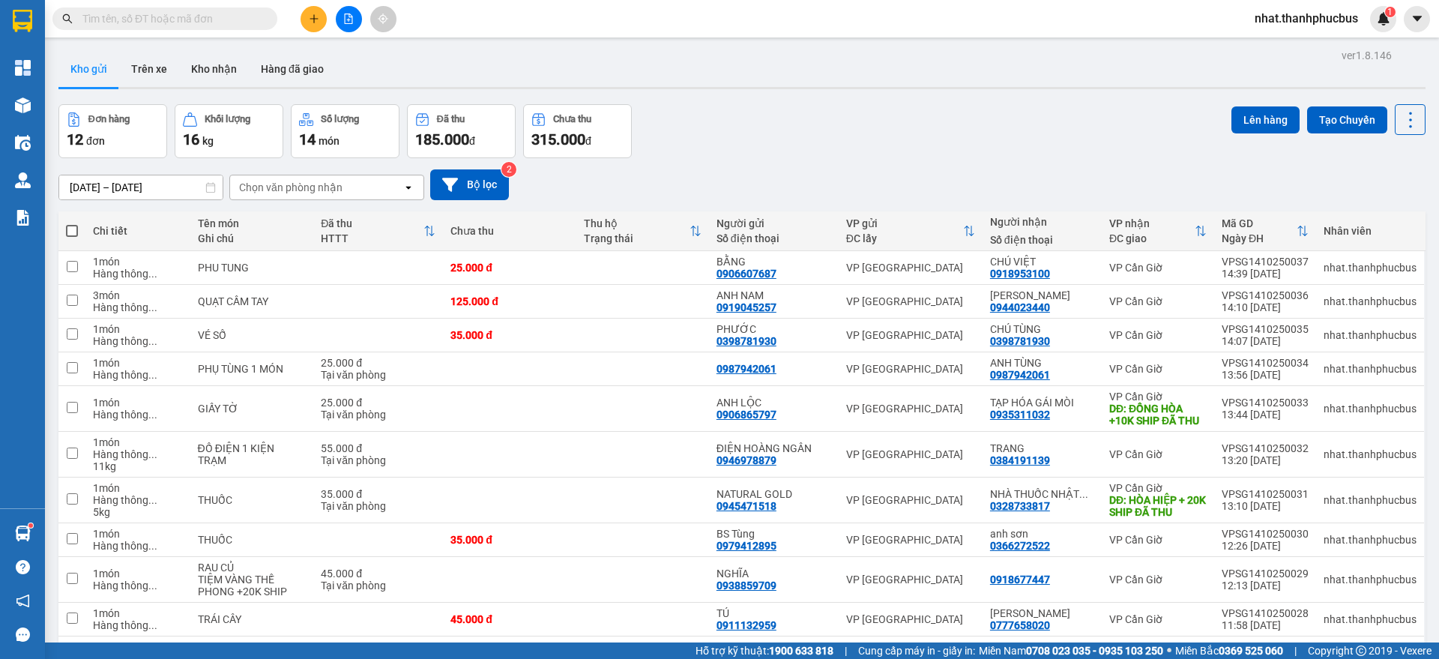
click at [70, 236] on span at bounding box center [72, 231] width 12 height 12
click at [72, 223] on input "checkbox" at bounding box center [72, 223] width 0 height 0
checkbox input "true"
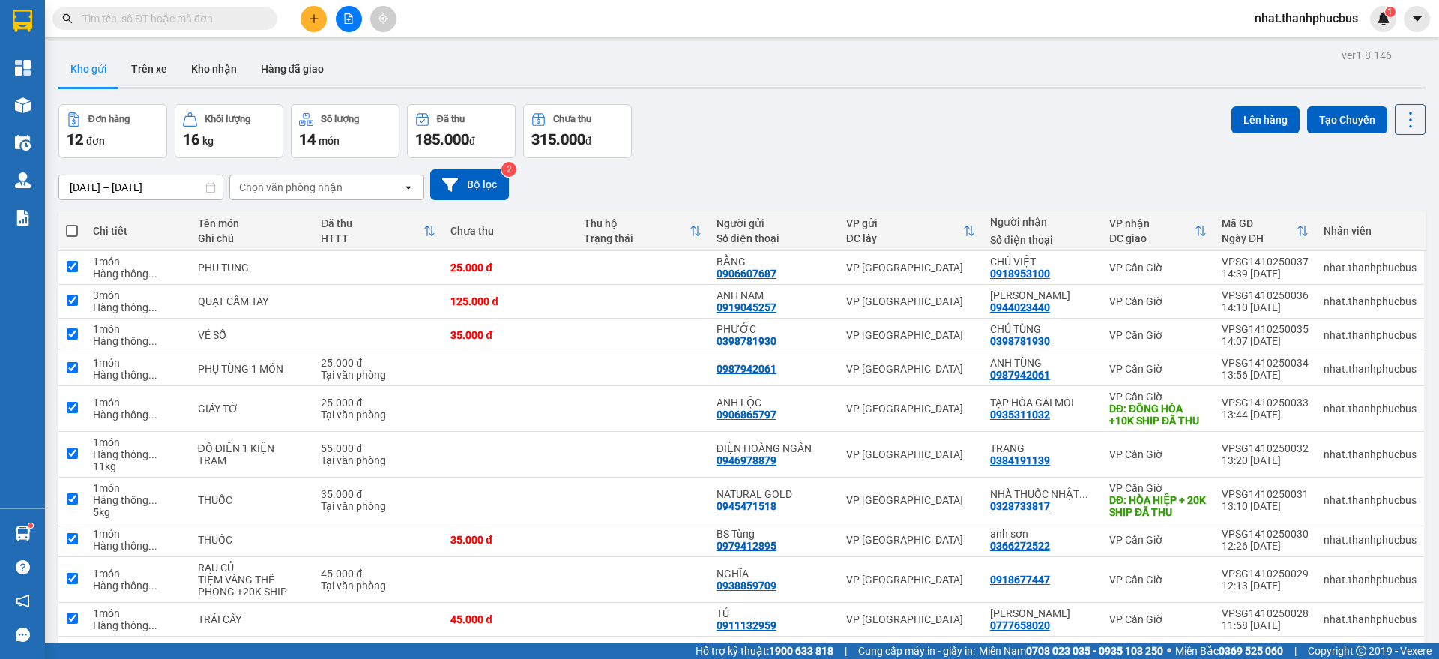
checkbox input "true"
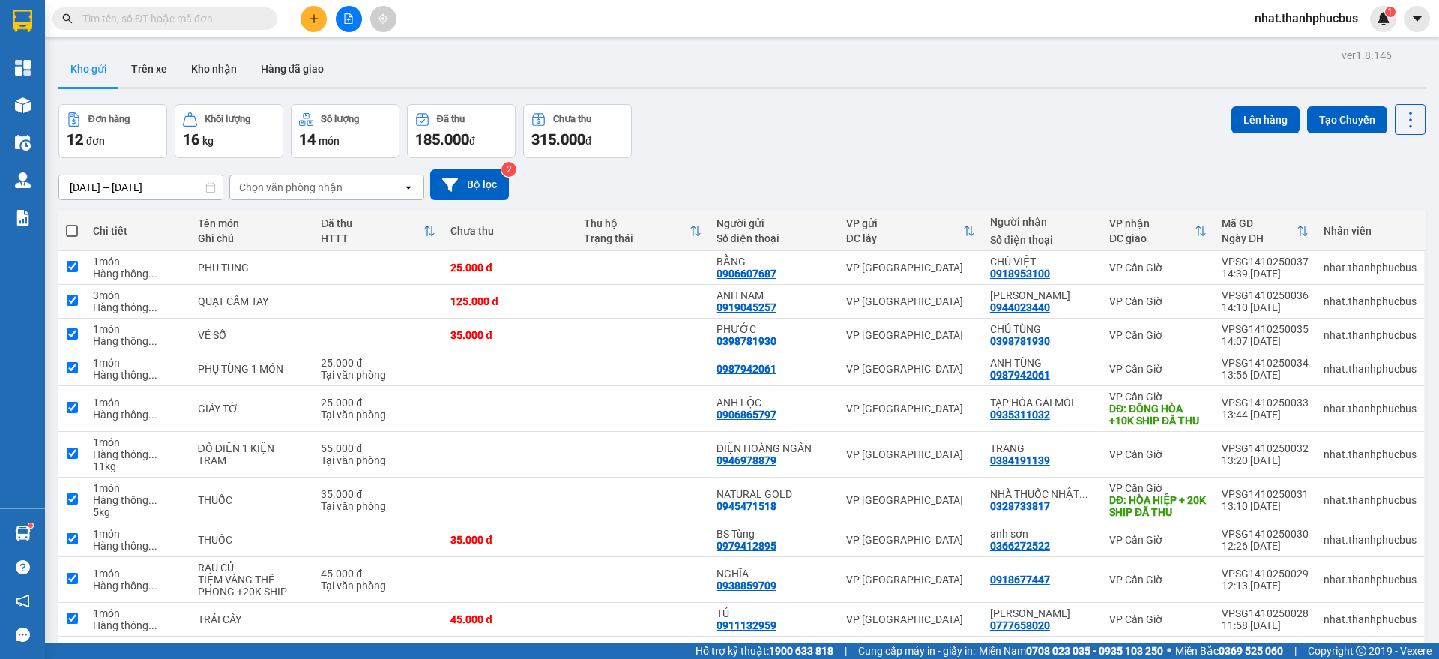
checkbox input "true"
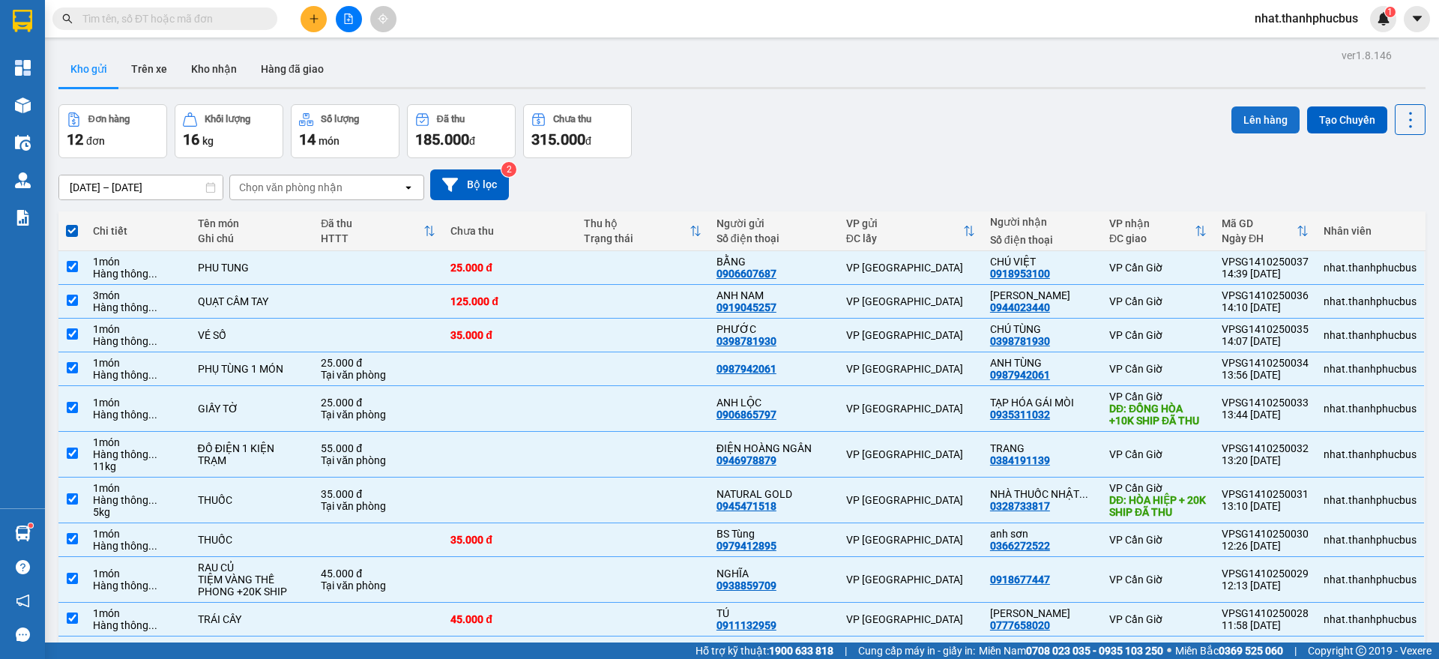
click at [1253, 125] on button "Lên hàng" at bounding box center [1265, 119] width 68 height 27
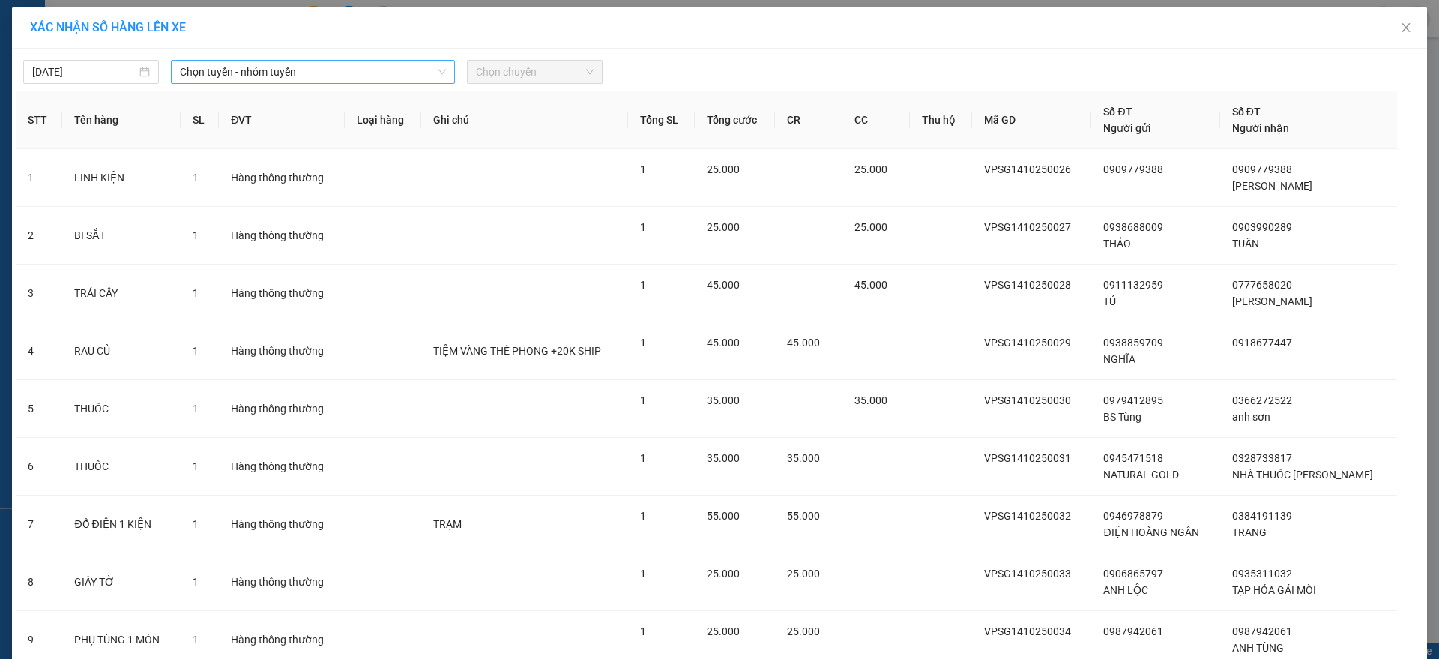
click at [200, 76] on span "Chọn tuyến - nhóm tuyến" at bounding box center [313, 72] width 266 height 22
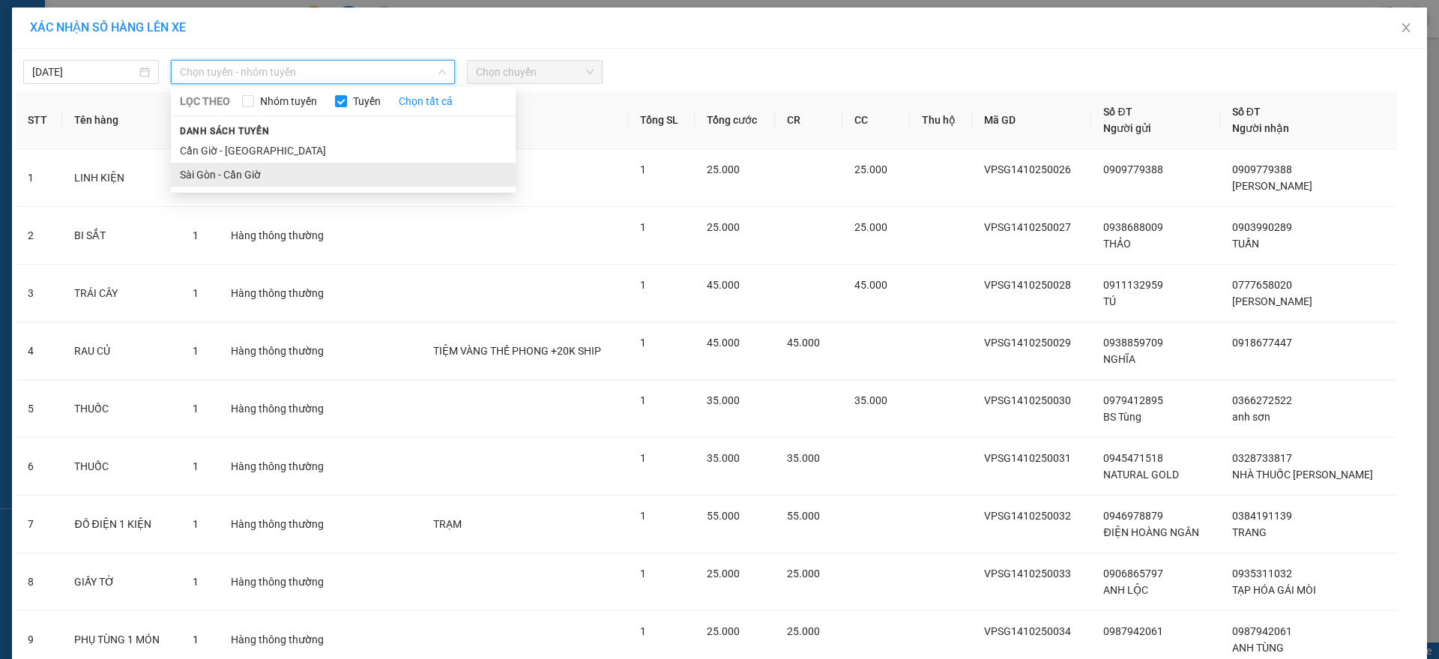
click at [211, 166] on li "Sài Gòn - Cần Giờ" at bounding box center [343, 175] width 345 height 24
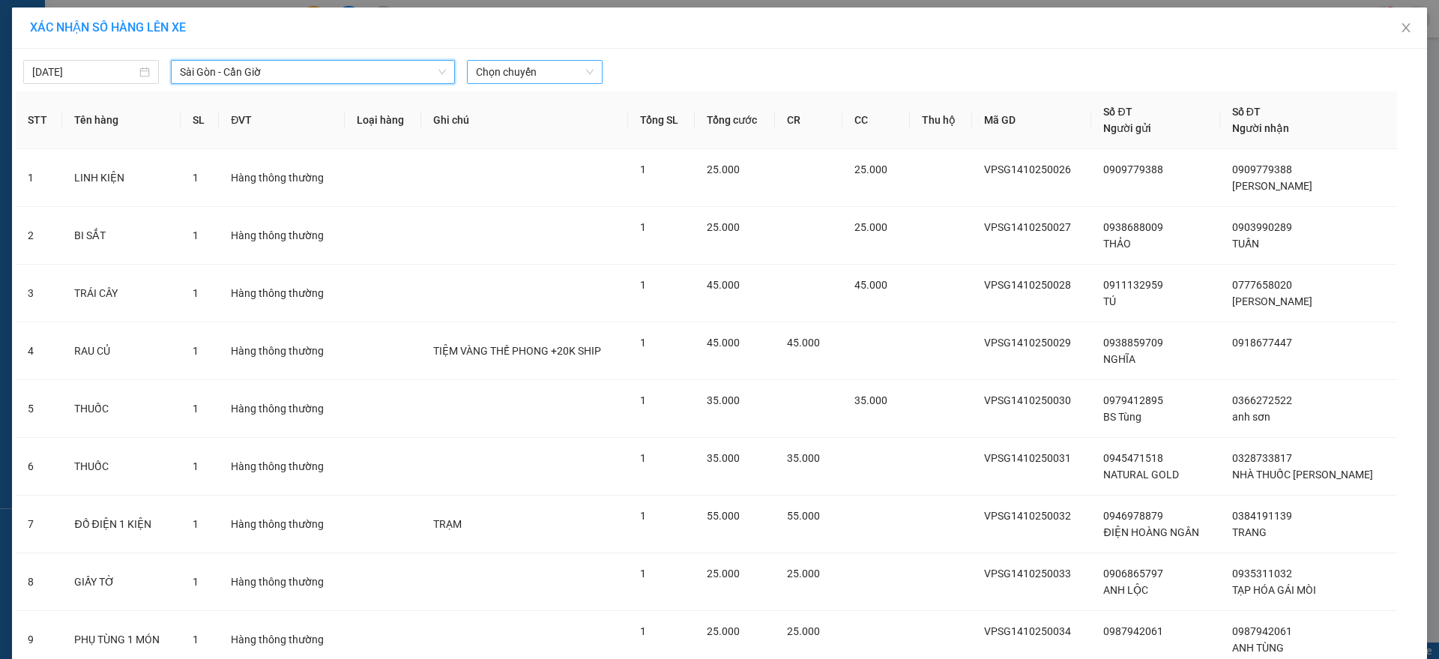
click at [564, 70] on span "Chọn chuyến" at bounding box center [535, 72] width 118 height 22
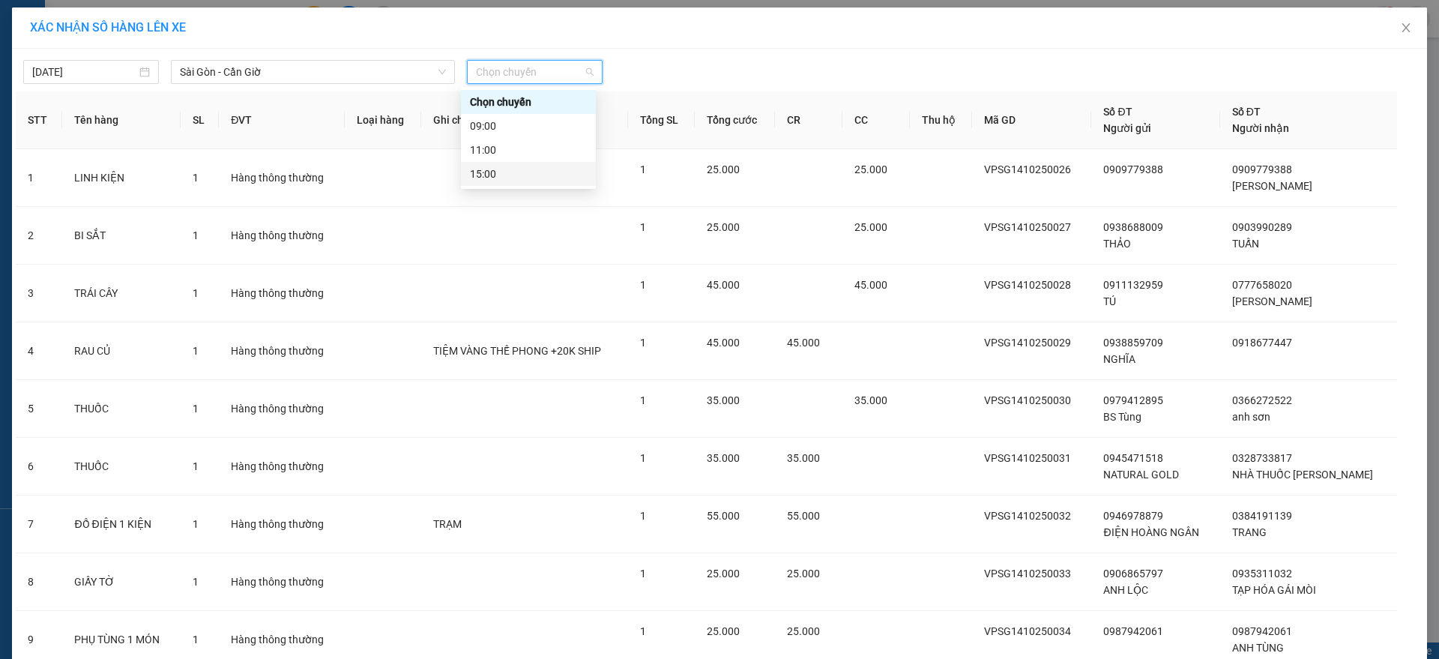
click at [519, 182] on div "15:00" at bounding box center [528, 174] width 135 height 24
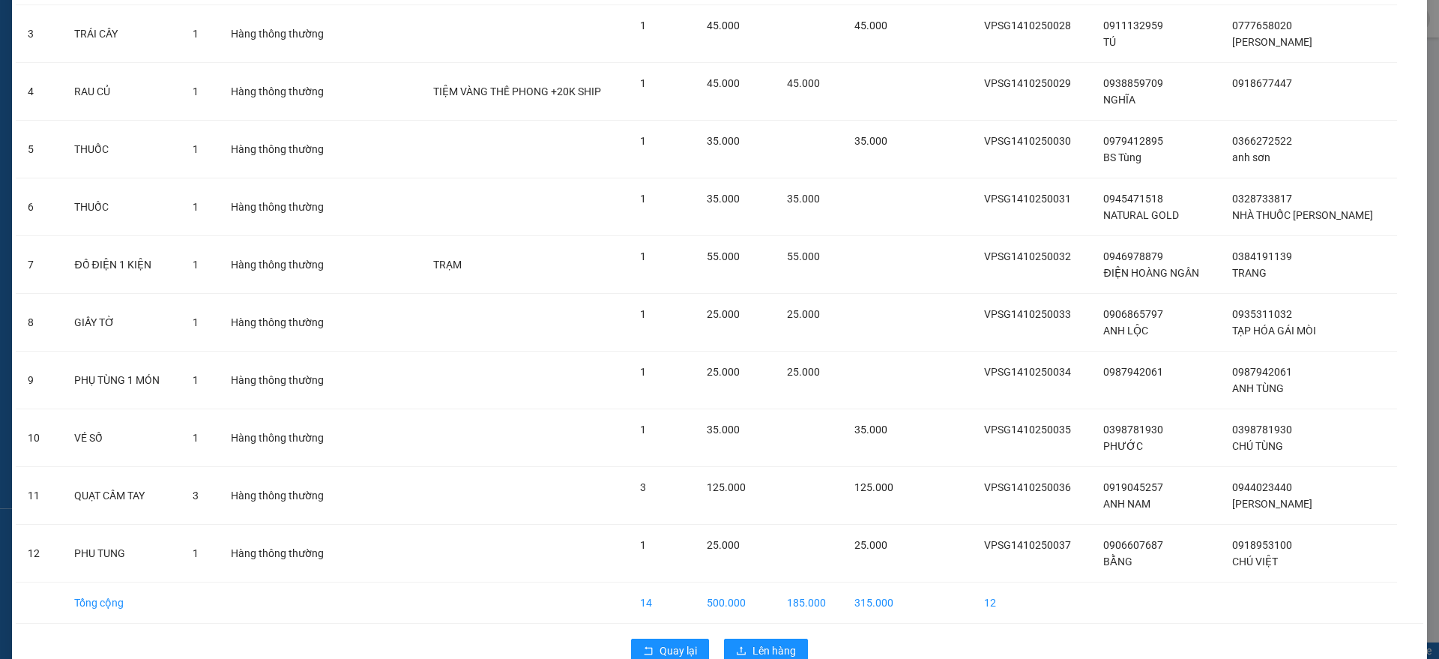
scroll to position [301, 0]
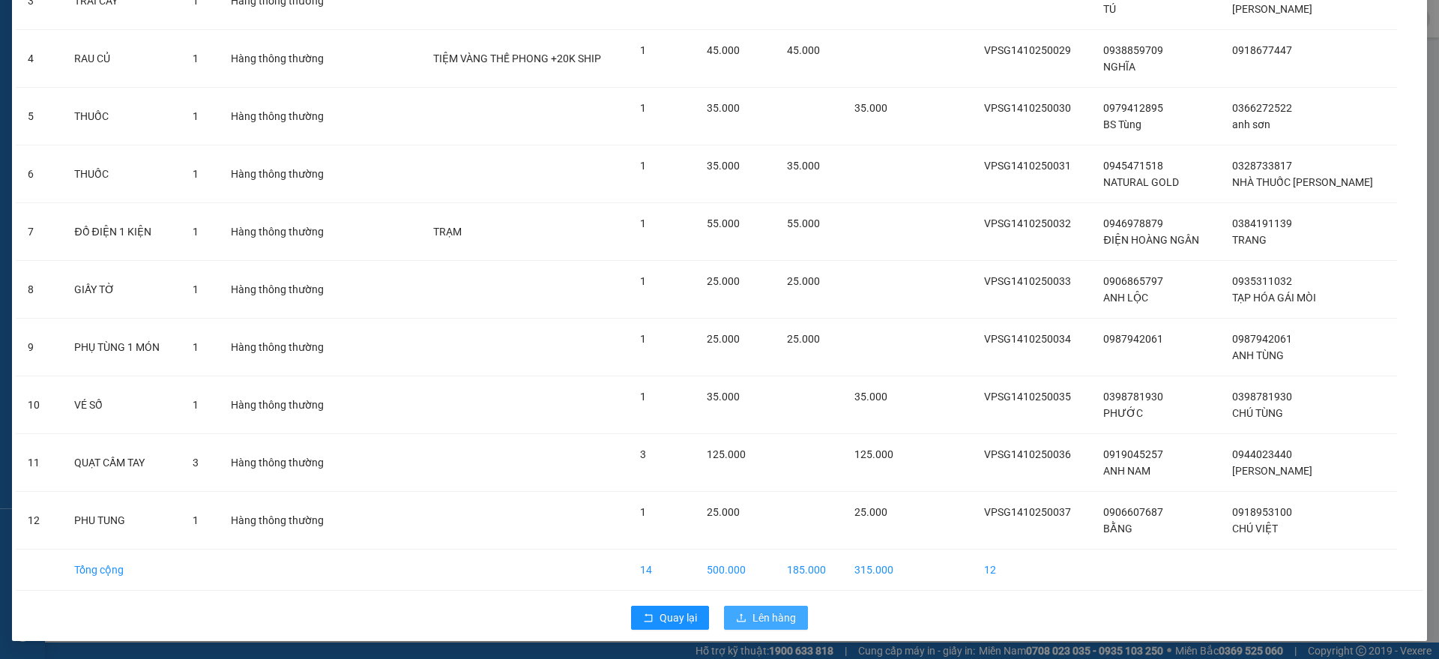
click at [785, 621] on span "Lên hàng" at bounding box center [773, 617] width 43 height 16
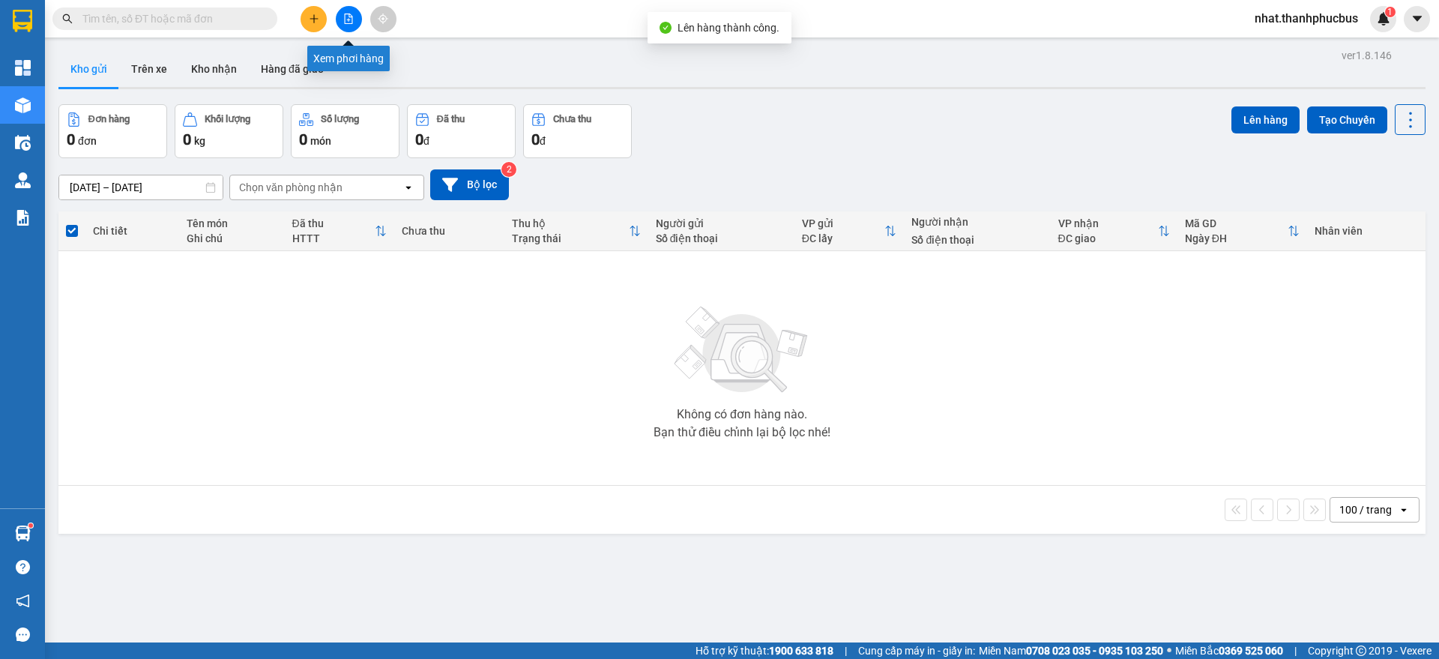
click at [346, 27] on button at bounding box center [349, 19] width 26 height 26
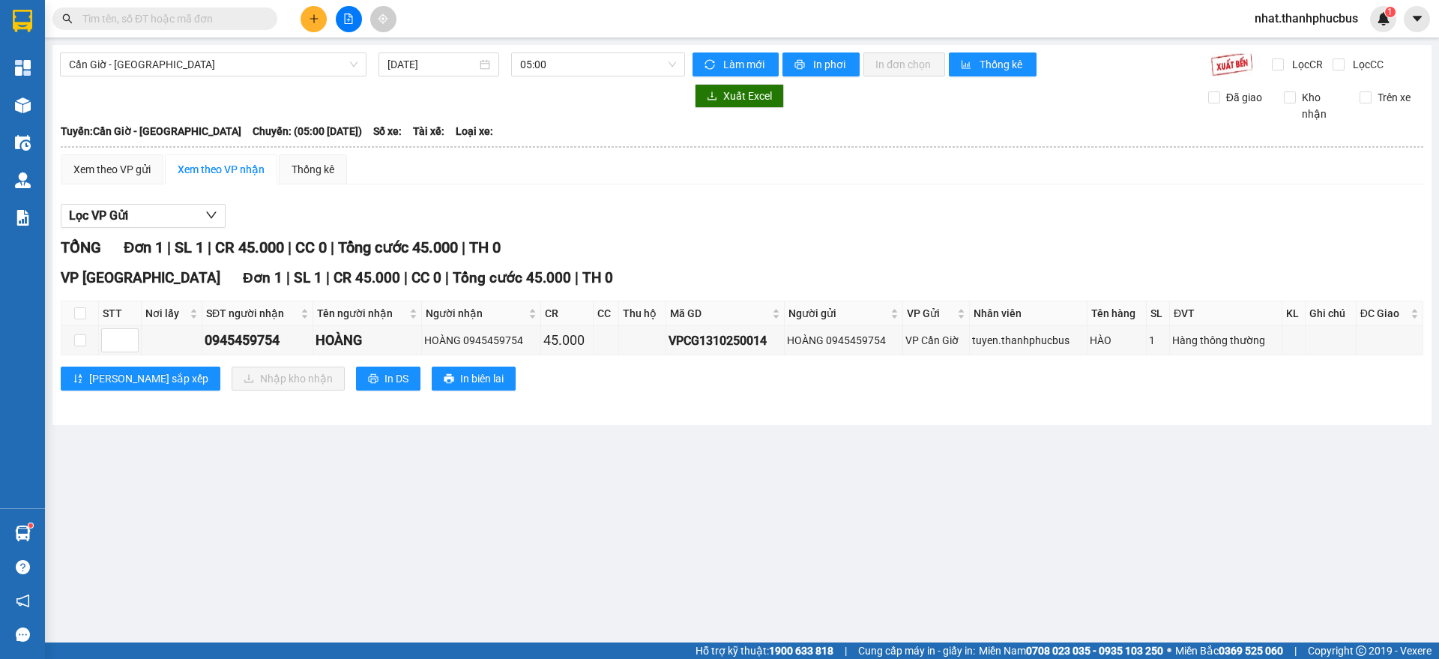
click at [227, 51] on div "Cần Giờ - [GEOGRAPHIC_DATA] [DATE] 05:00 Làm mới In phơi In đơn chọn Thống kê L…" at bounding box center [741, 235] width 1379 height 380
click at [220, 59] on span "Cần Giờ - [GEOGRAPHIC_DATA]" at bounding box center [213, 64] width 289 height 22
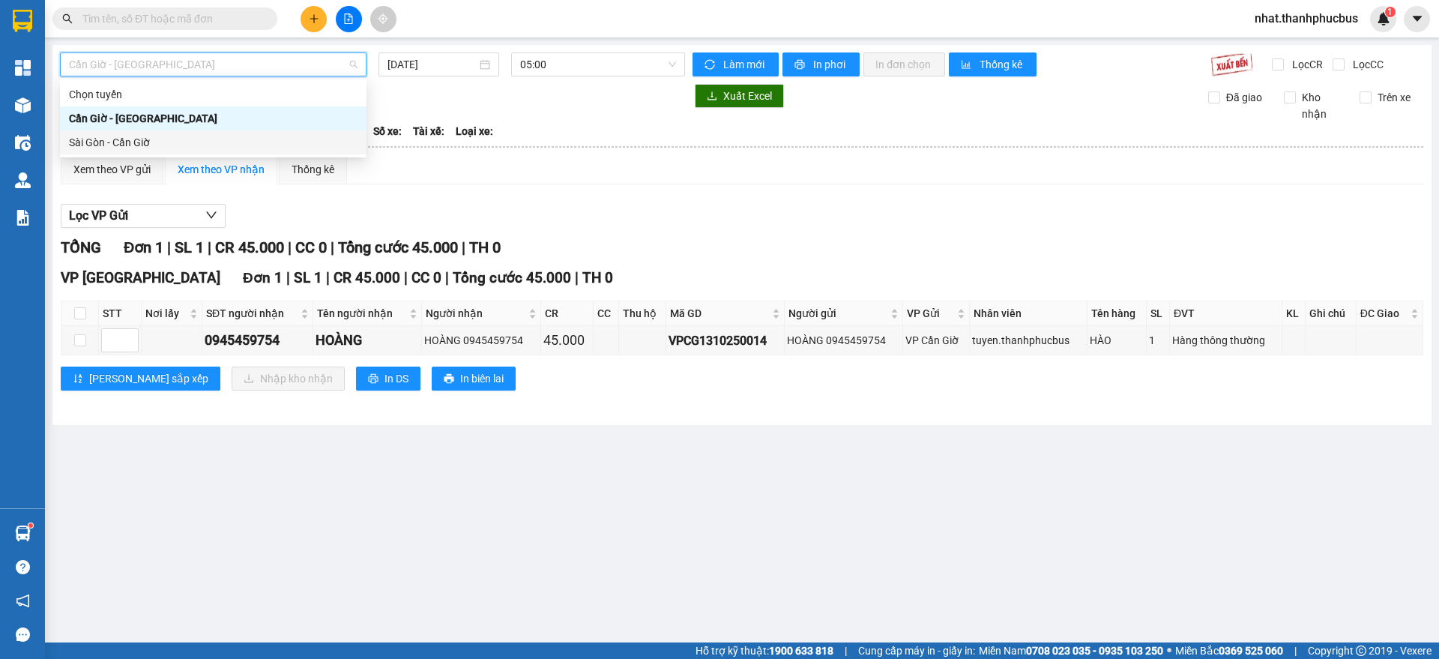
click at [163, 139] on div "Sài Gòn - Cần Giờ" at bounding box center [213, 142] width 289 height 16
type input "[DATE]"
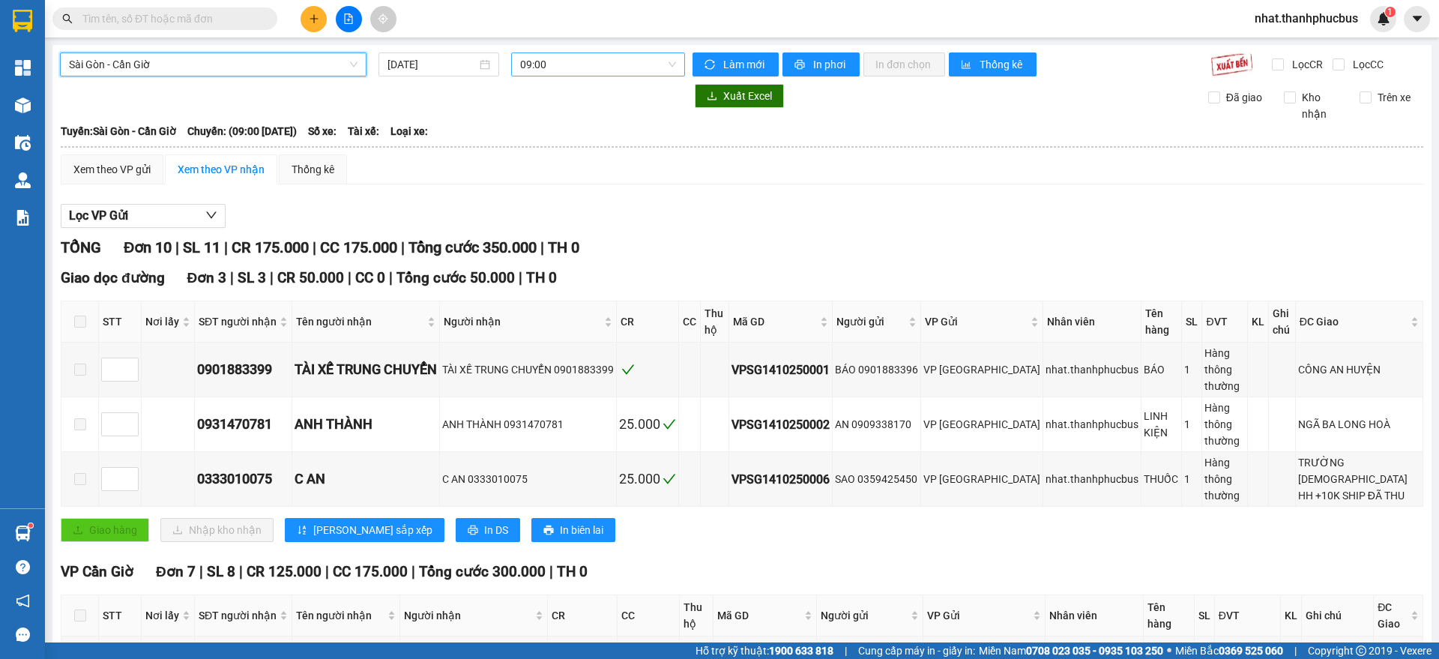
click at [602, 61] on span "09:00" at bounding box center [598, 64] width 156 height 22
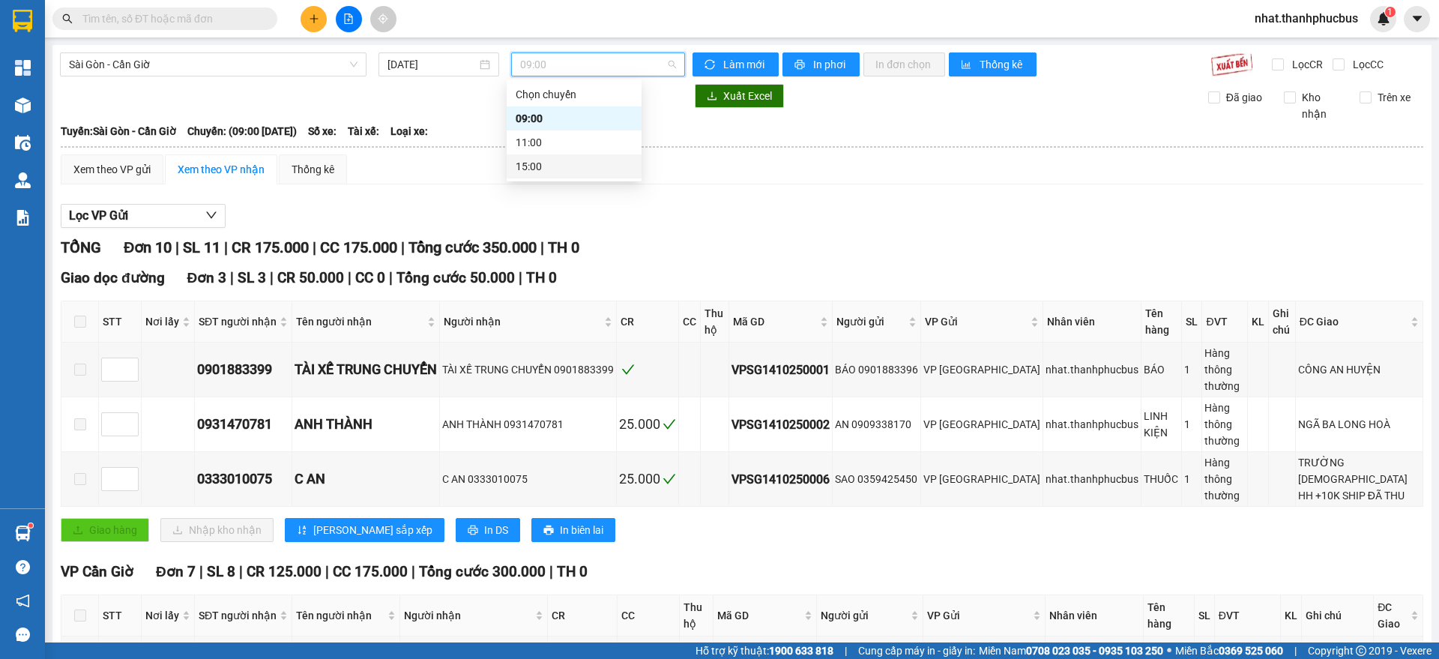
click at [537, 168] on div "15:00" at bounding box center [574, 166] width 117 height 16
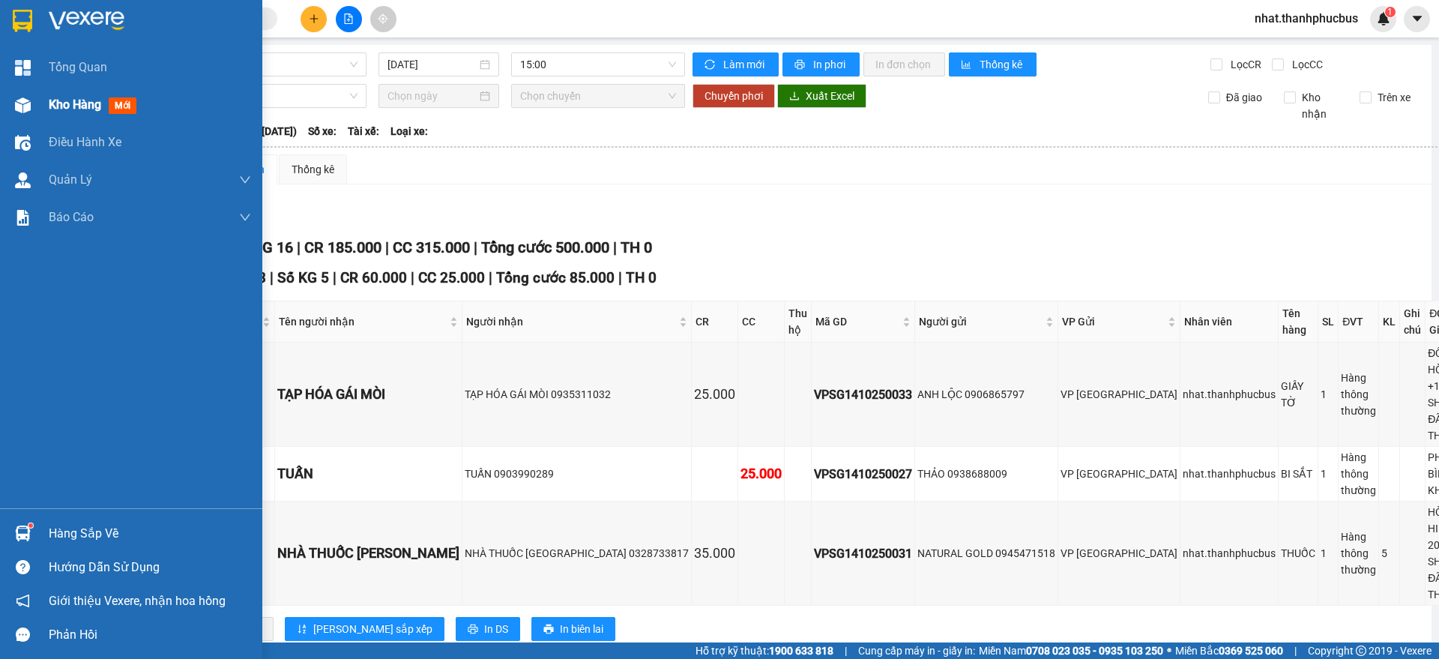
click at [64, 98] on span "Kho hàng" at bounding box center [75, 104] width 52 height 14
